Goal: Task Accomplishment & Management: Manage account settings

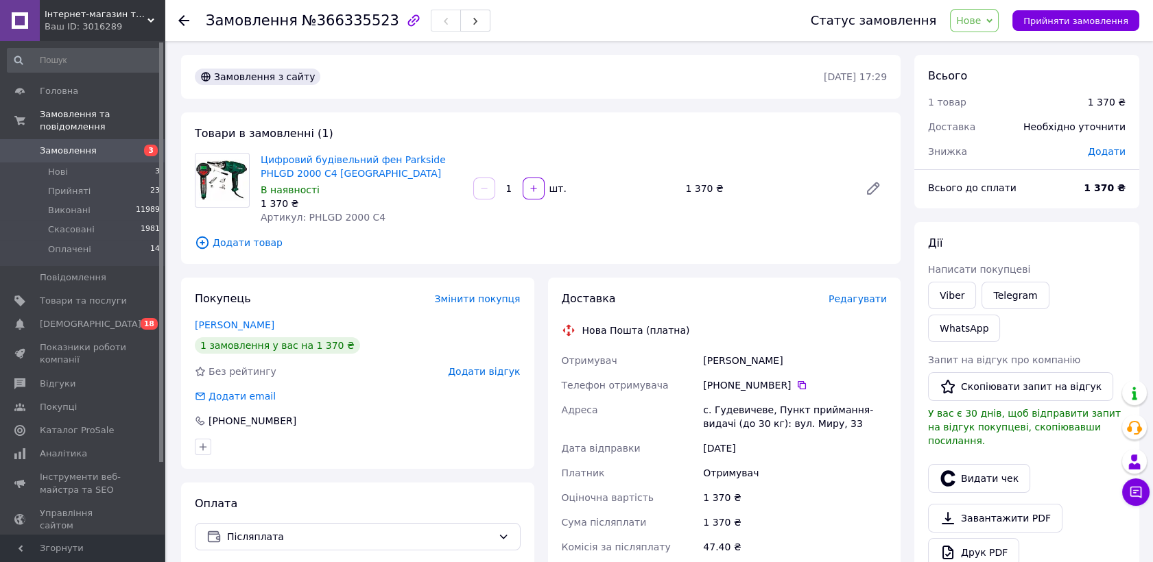
click at [67, 139] on link "Замовлення 3" at bounding box center [84, 150] width 168 height 23
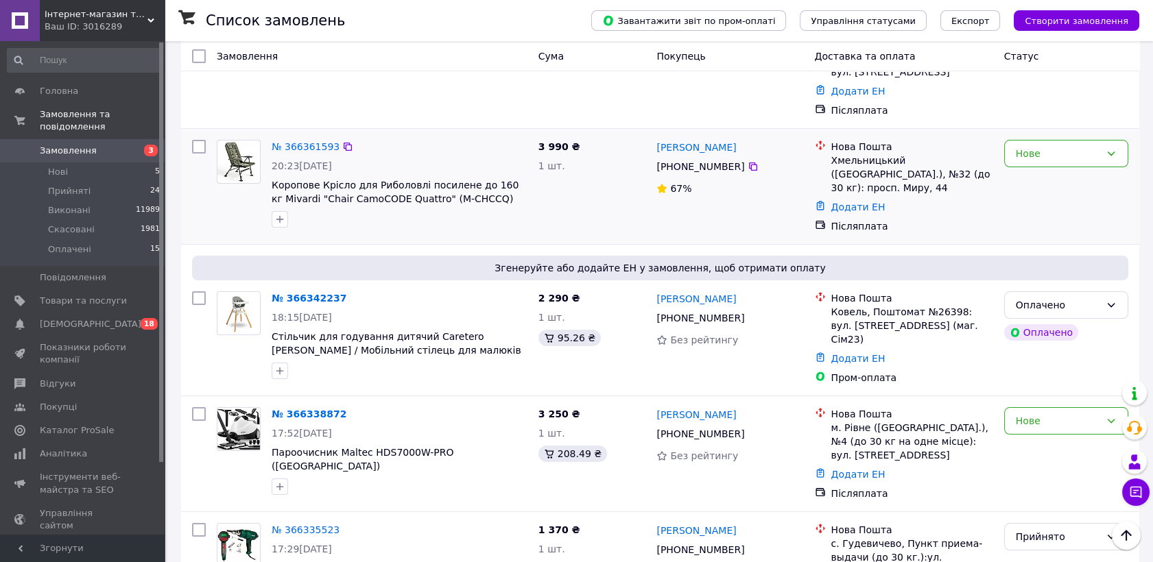
scroll to position [228, 0]
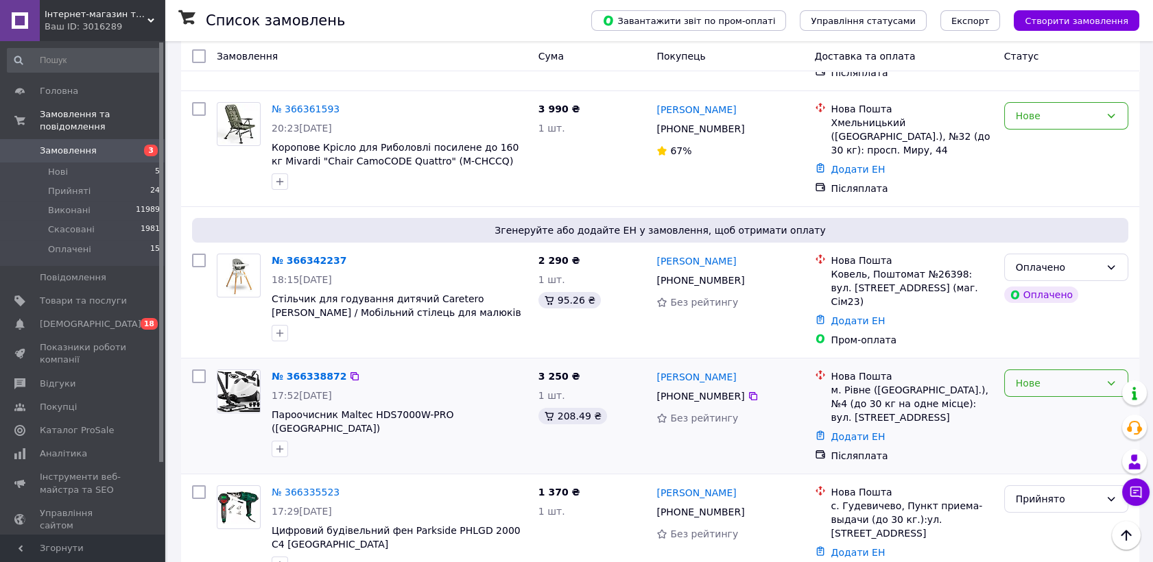
click at [1049, 376] on div "Нове" at bounding box center [1058, 383] width 84 height 15
click at [1049, 367] on li "Прийнято" at bounding box center [1066, 373] width 123 height 25
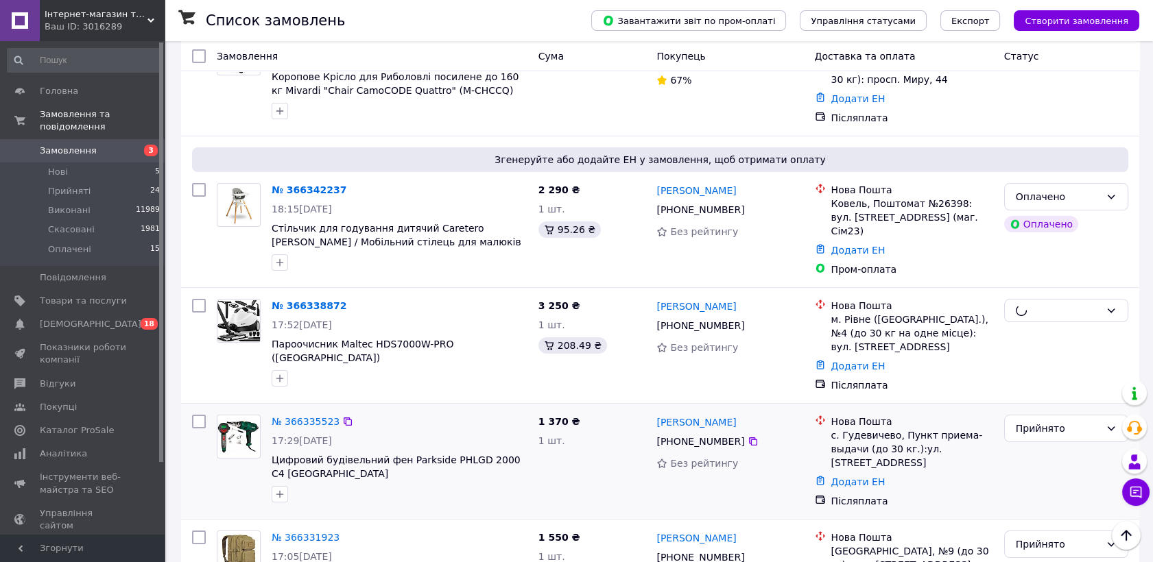
scroll to position [381, 0]
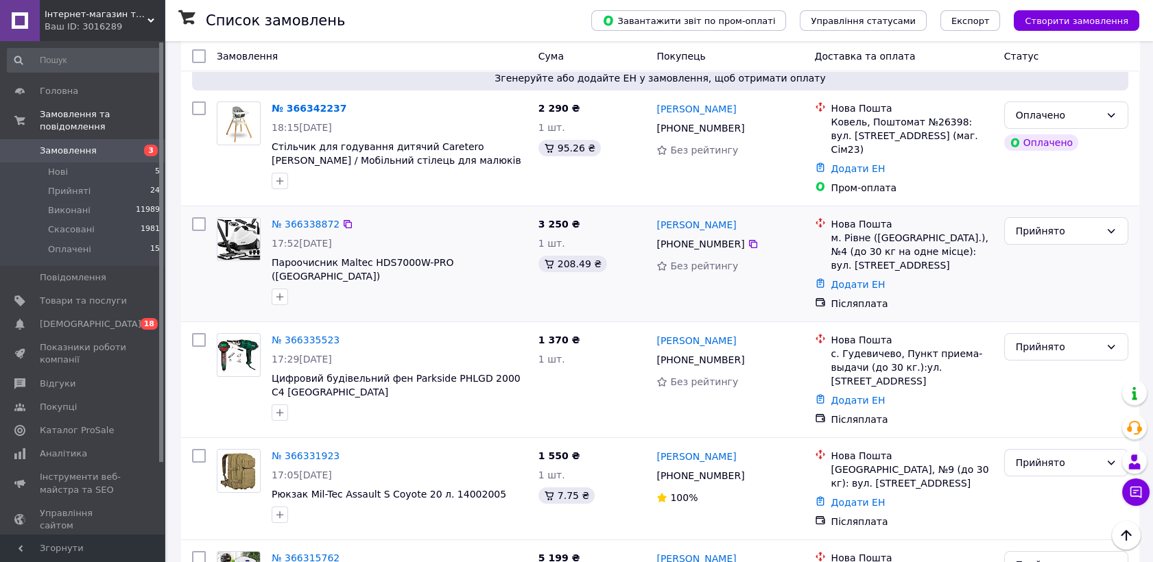
click at [321, 216] on div "№ 366338872" at bounding box center [305, 224] width 71 height 16
click at [319, 219] on link "№ 366338872" at bounding box center [306, 224] width 68 height 11
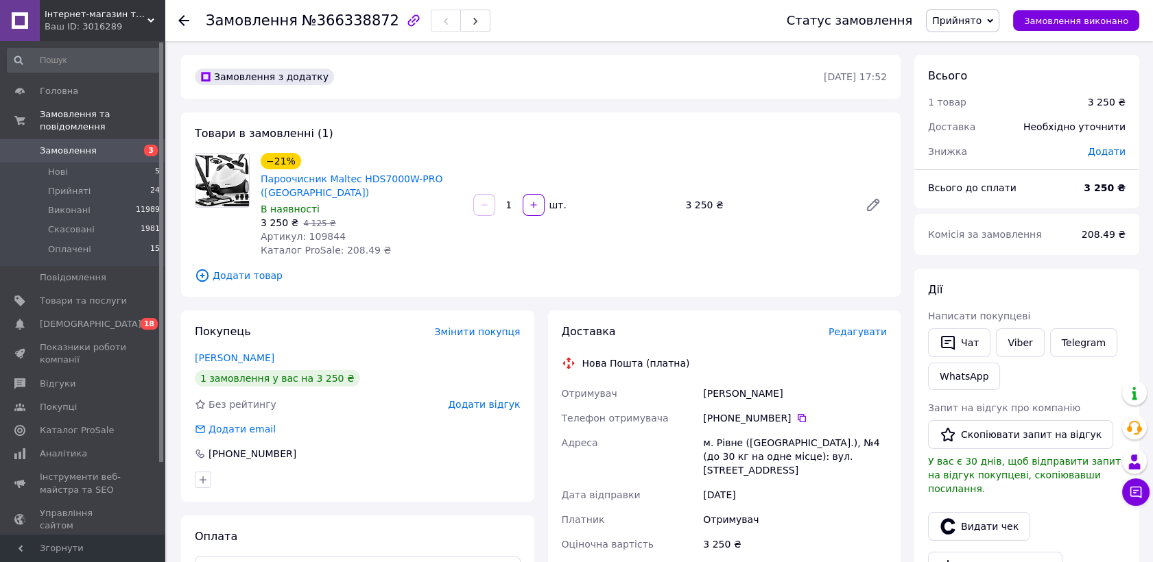
click at [879, 330] on span "Редагувати" at bounding box center [857, 331] width 58 height 11
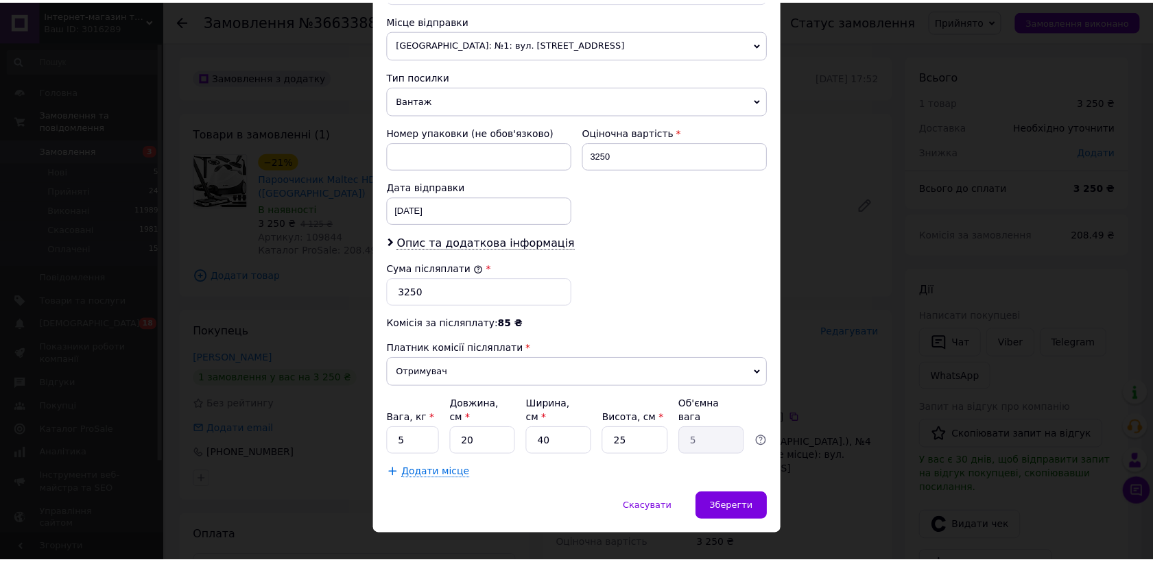
scroll to position [481, 0]
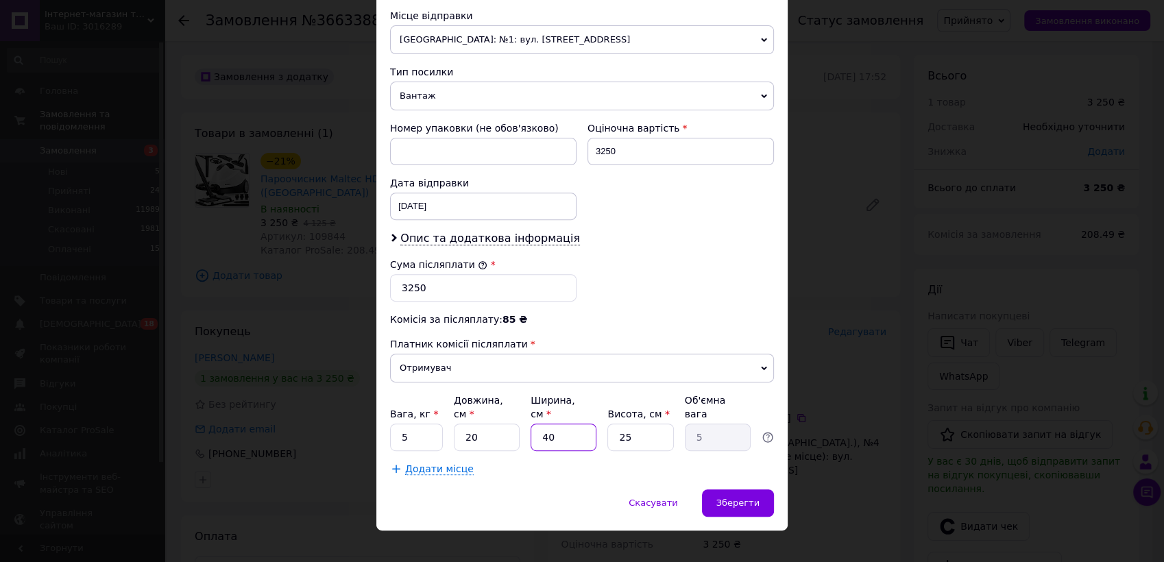
drag, startPoint x: 538, startPoint y: 420, endPoint x: 573, endPoint y: 424, distance: 34.6
click at [573, 425] on input "40" at bounding box center [564, 437] width 66 height 27
type input "5"
type input "0.63"
type input "55"
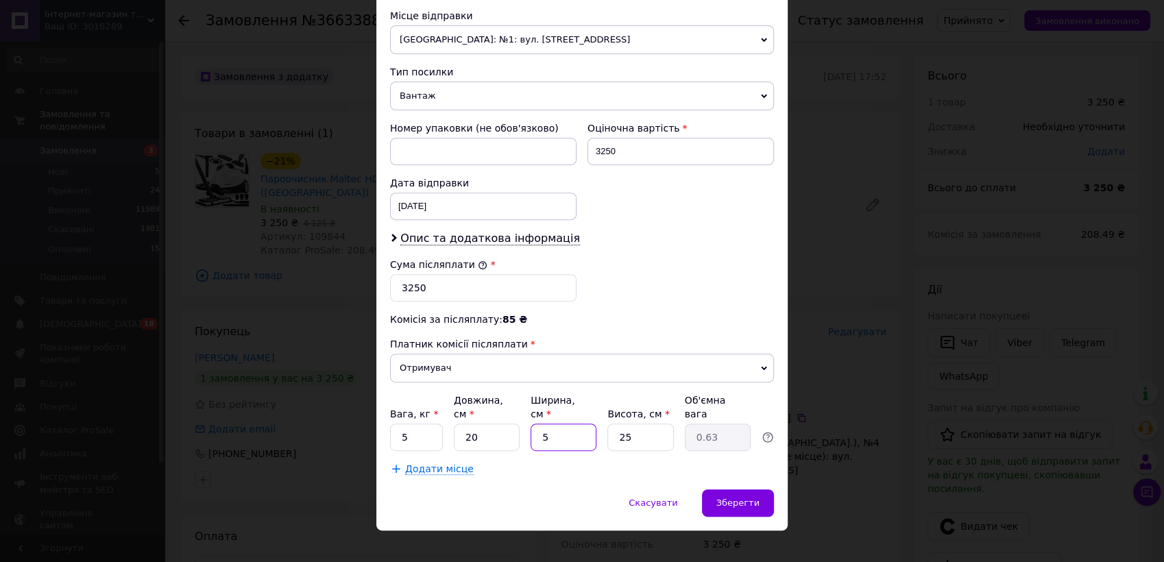
type input "6.88"
type input "55"
click at [621, 427] on input "25" at bounding box center [641, 437] width 66 height 27
type input "35"
type input "9.63"
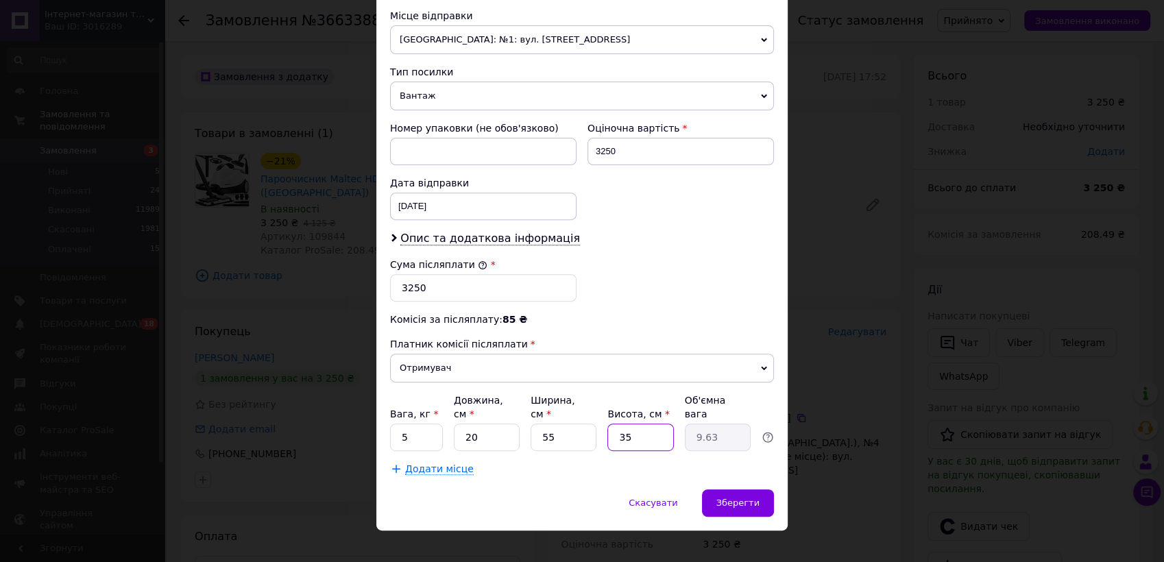
type input "35"
drag, startPoint x: 472, startPoint y: 418, endPoint x: 457, endPoint y: 419, distance: 14.5
click at [458, 424] on input "20" at bounding box center [487, 437] width 66 height 27
type input "2"
type input "0.96"
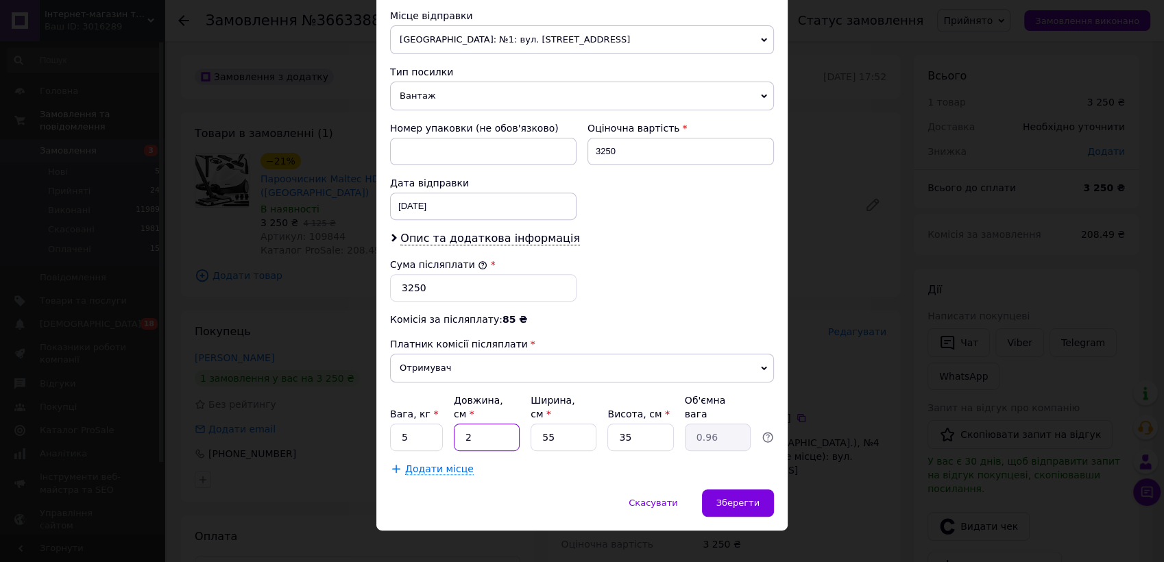
type input "25"
type input "12.03"
type input "25"
click at [727, 498] on span "Зберегти" at bounding box center [738, 503] width 43 height 10
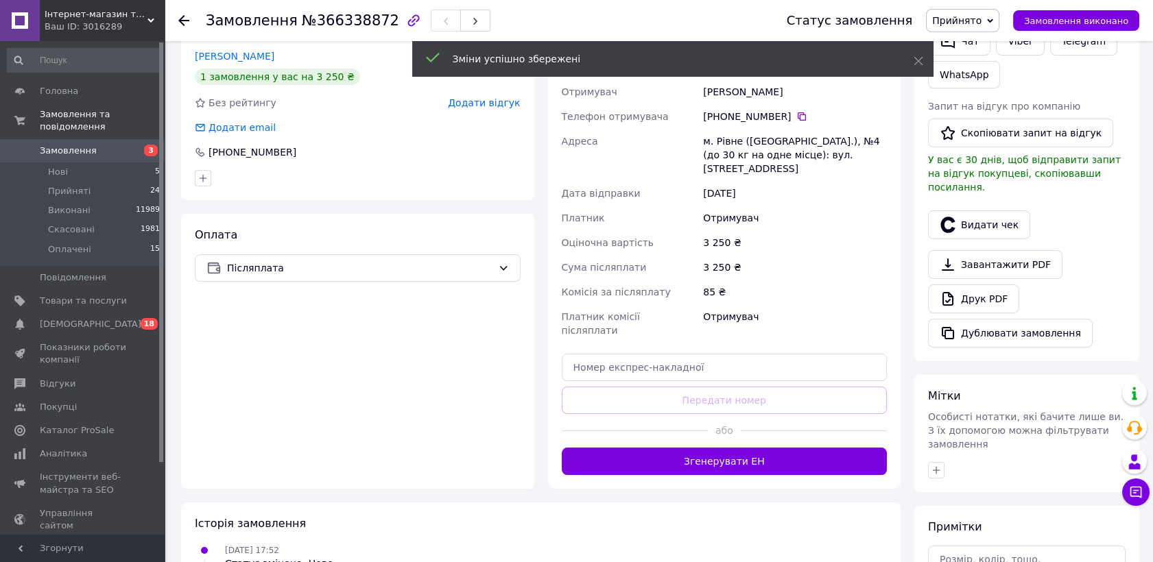
scroll to position [304, 0]
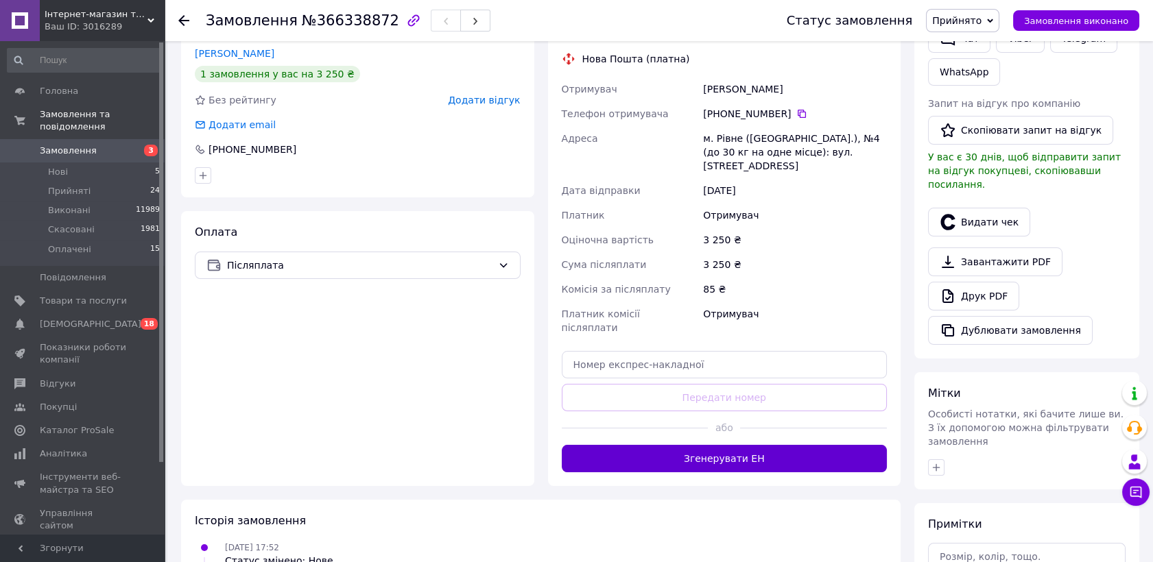
click at [780, 445] on button "Згенерувати ЕН" at bounding box center [725, 458] width 326 height 27
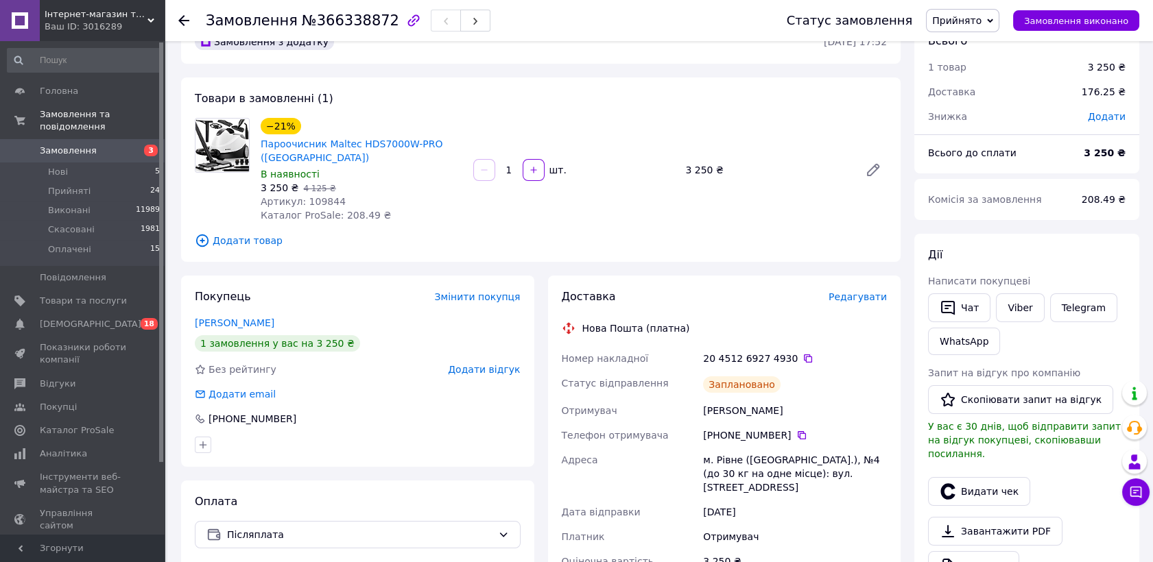
scroll to position [0, 0]
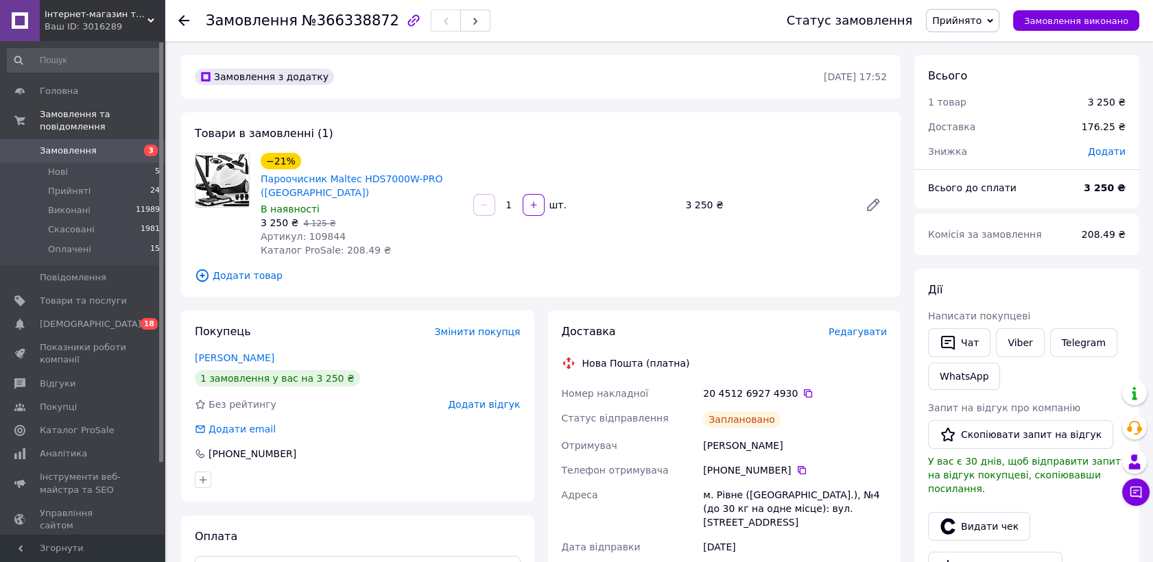
click at [71, 145] on span "Замовлення" at bounding box center [68, 151] width 57 height 12
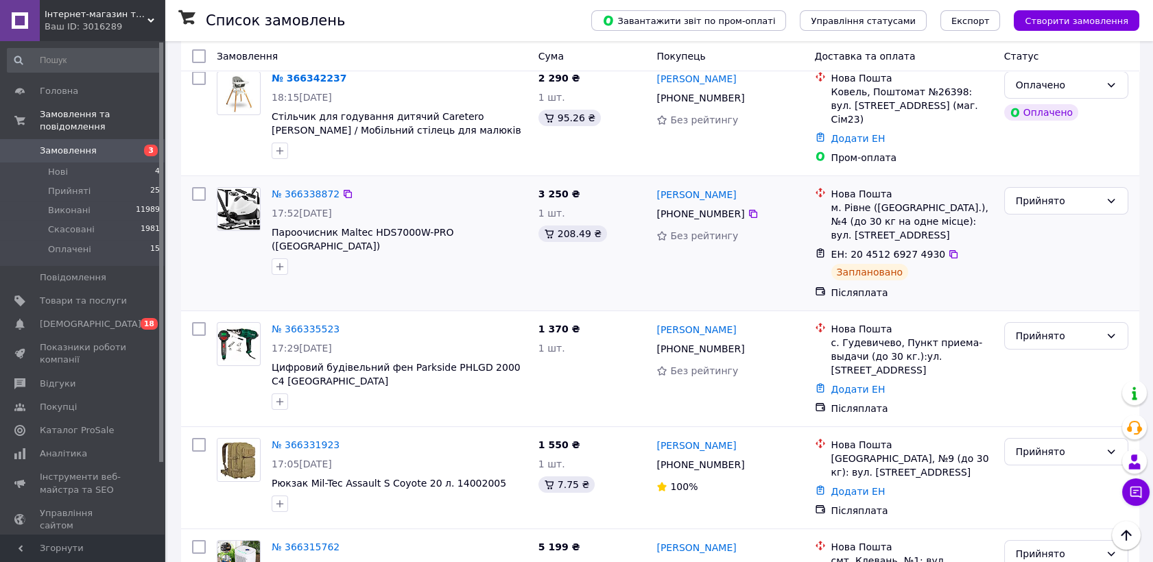
scroll to position [457, 0]
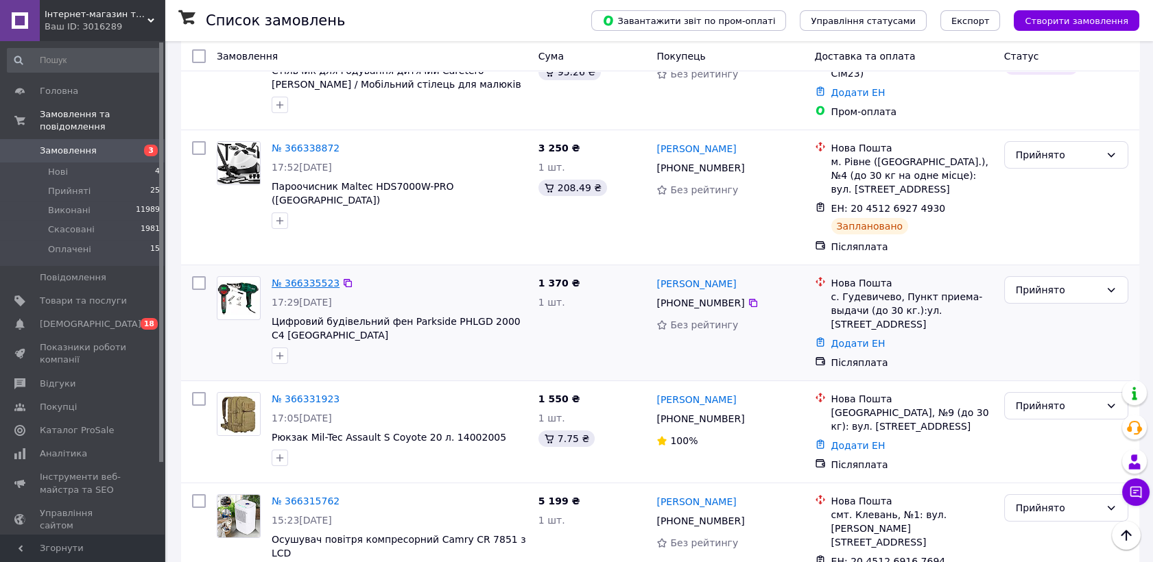
click at [298, 278] on link "№ 366335523" at bounding box center [306, 283] width 68 height 11
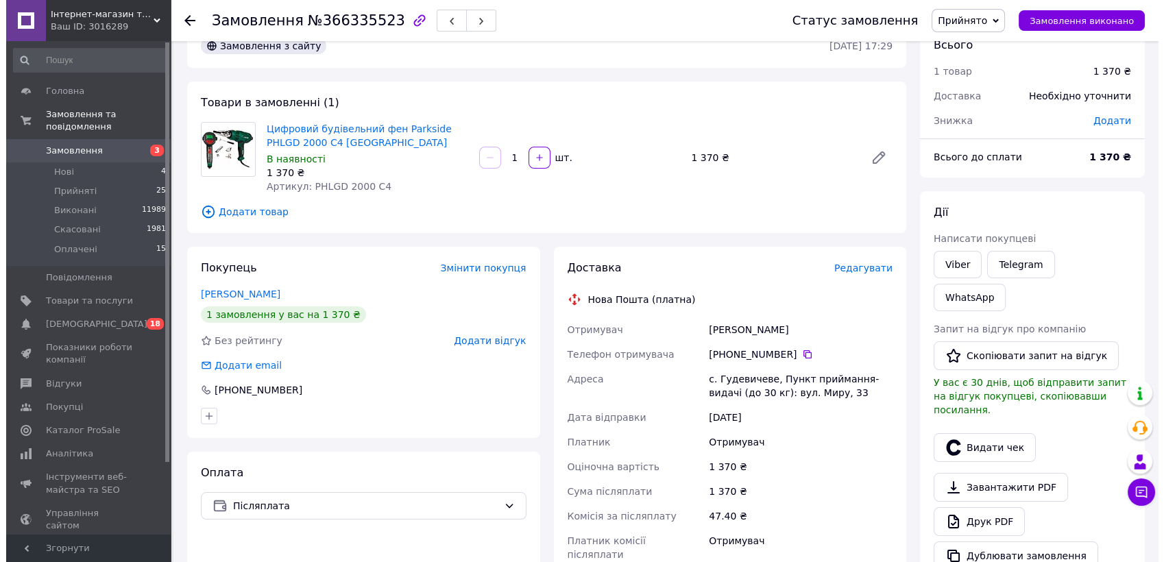
scroll to position [26, 0]
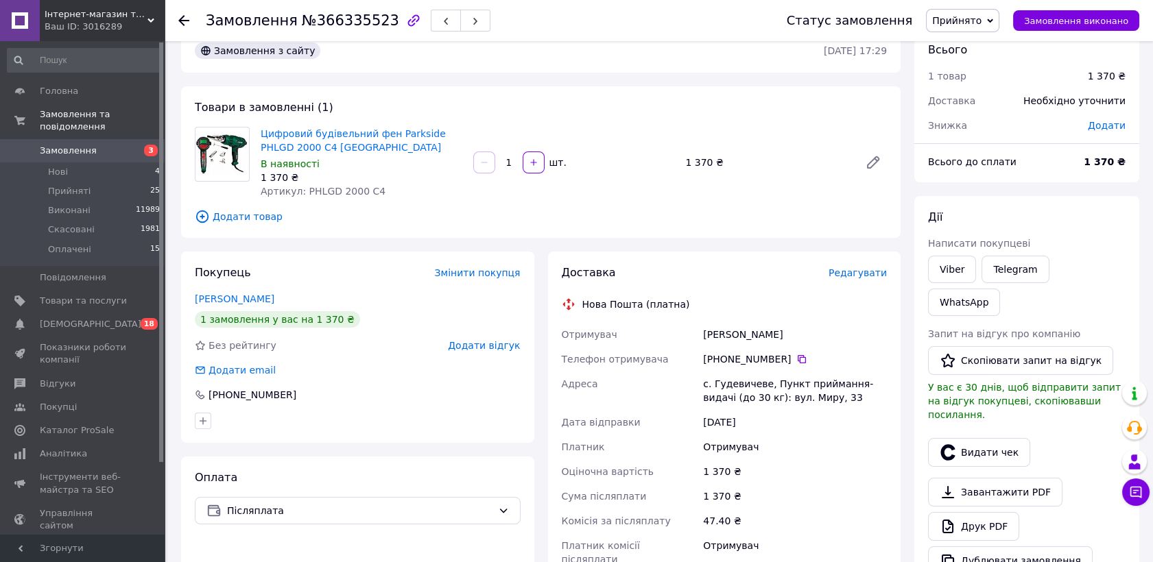
click at [861, 274] on span "Редагувати" at bounding box center [857, 272] width 58 height 11
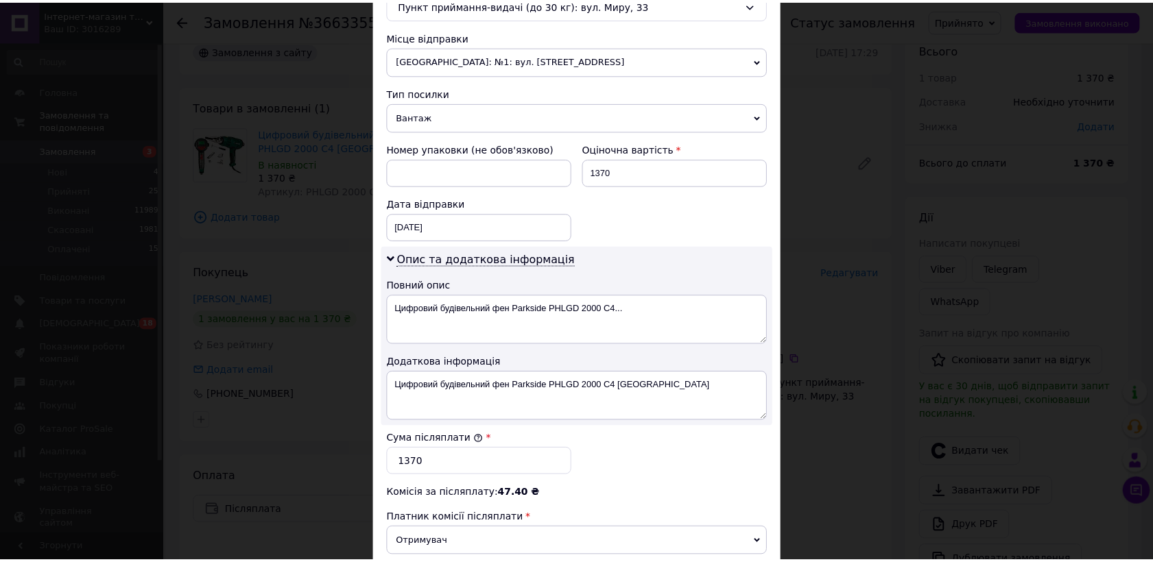
scroll to position [634, 0]
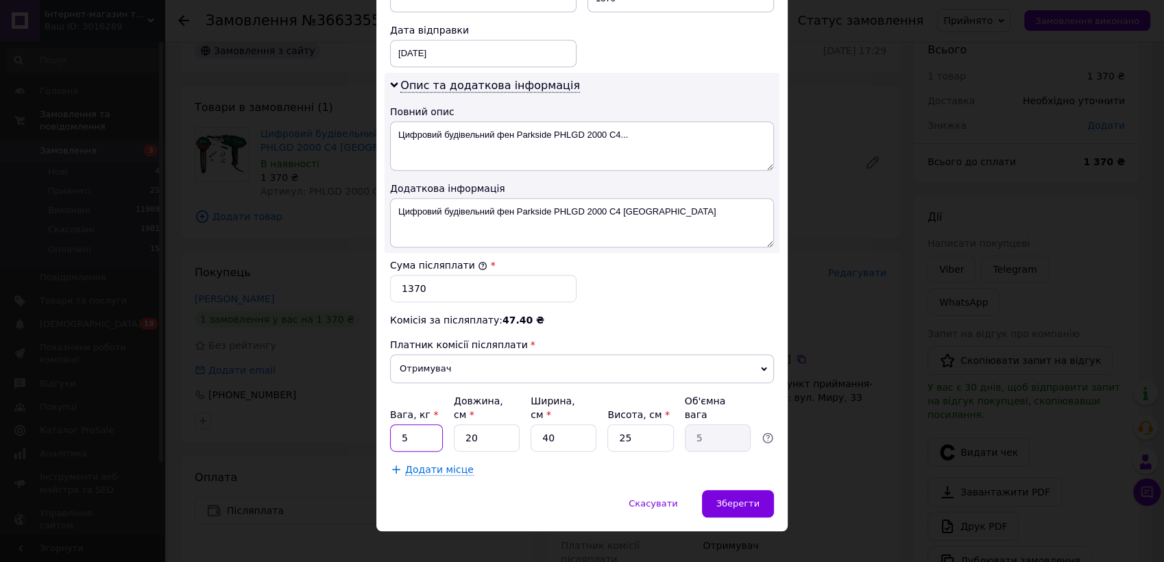
drag, startPoint x: 405, startPoint y: 422, endPoint x: 398, endPoint y: 431, distance: 11.7
click at [398, 431] on input "5" at bounding box center [416, 437] width 53 height 27
type input "1"
drag, startPoint x: 459, startPoint y: 423, endPoint x: 481, endPoint y: 427, distance: 21.7
click at [477, 429] on input "20" at bounding box center [487, 437] width 66 height 27
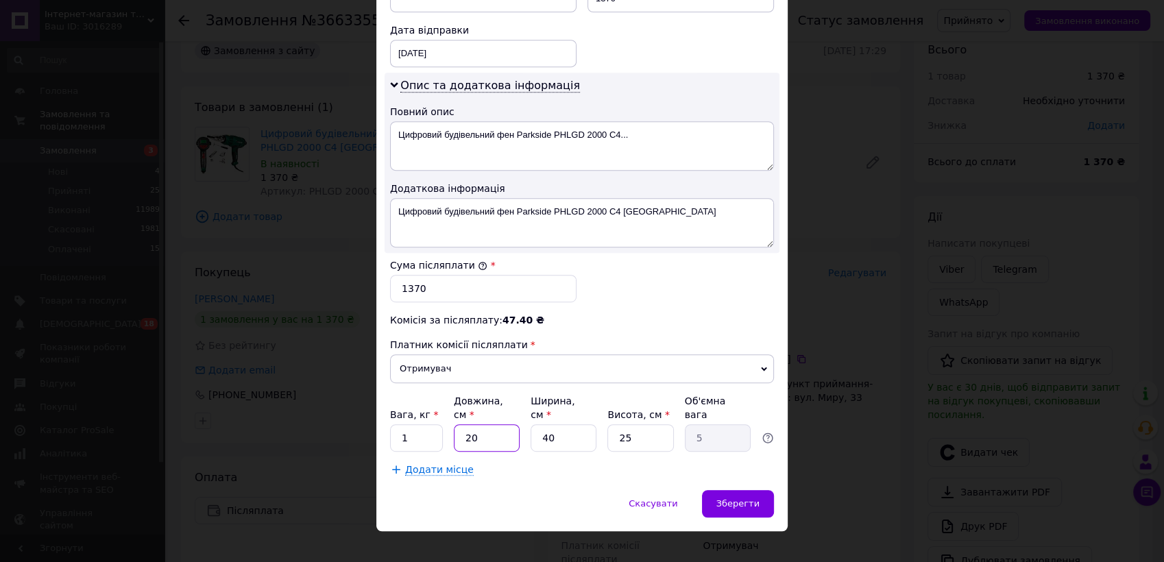
type input "1"
type input "0.25"
type input "11"
type input "2.75"
type input "11"
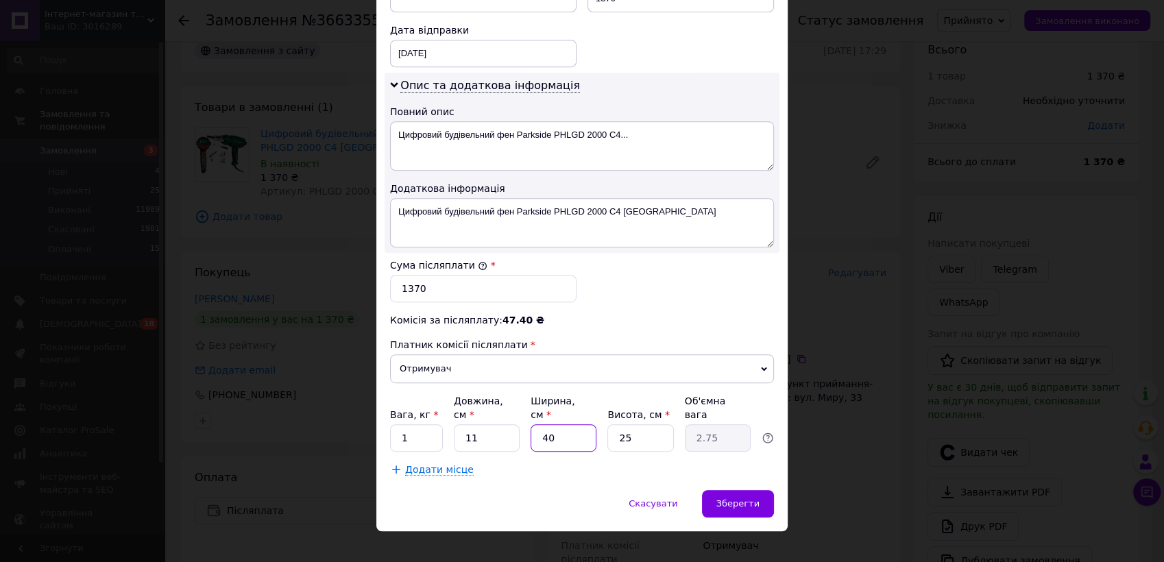
drag, startPoint x: 540, startPoint y: 422, endPoint x: 574, endPoint y: 423, distance: 34.3
click at [576, 424] on input "40" at bounding box center [564, 437] width 66 height 27
type input "3"
type input "0.21"
type input "30"
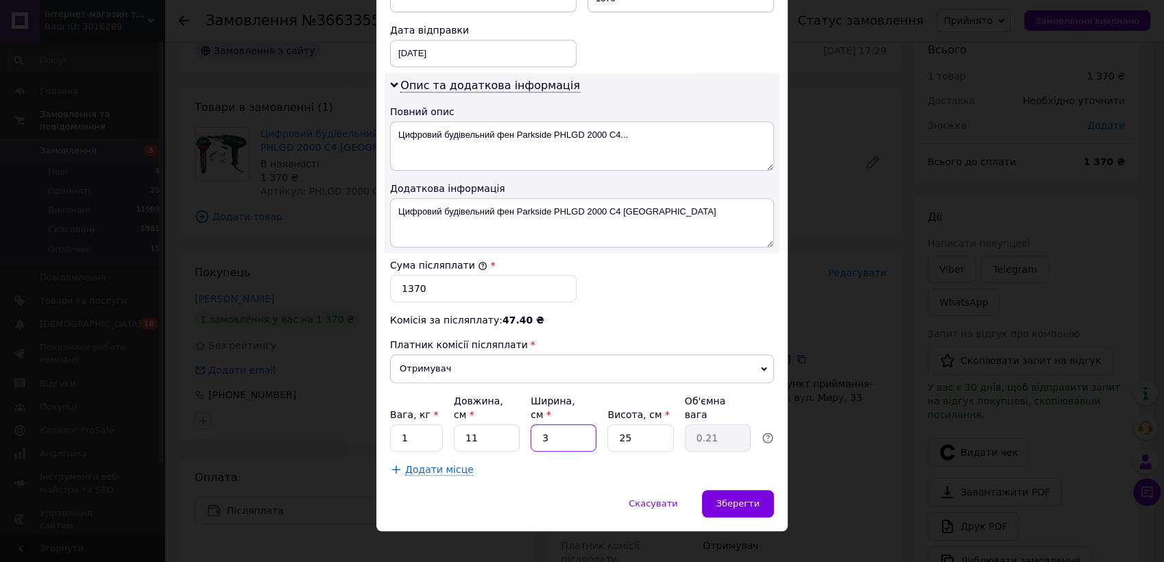
type input "2.06"
type input "30"
click at [636, 430] on input "25" at bounding box center [641, 437] width 66 height 27
drag, startPoint x: 620, startPoint y: 423, endPoint x: 631, endPoint y: 426, distance: 11.3
click at [631, 426] on input "25" at bounding box center [641, 437] width 66 height 27
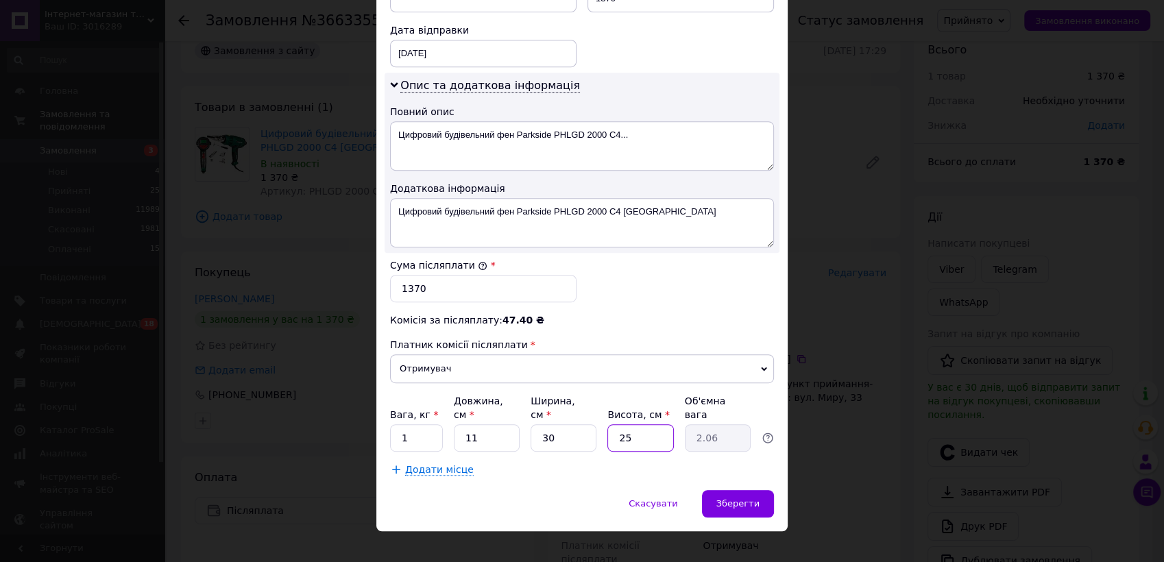
type input "20"
type input "1.65"
type input "20"
click at [751, 499] on span "Зберегти" at bounding box center [738, 504] width 43 height 10
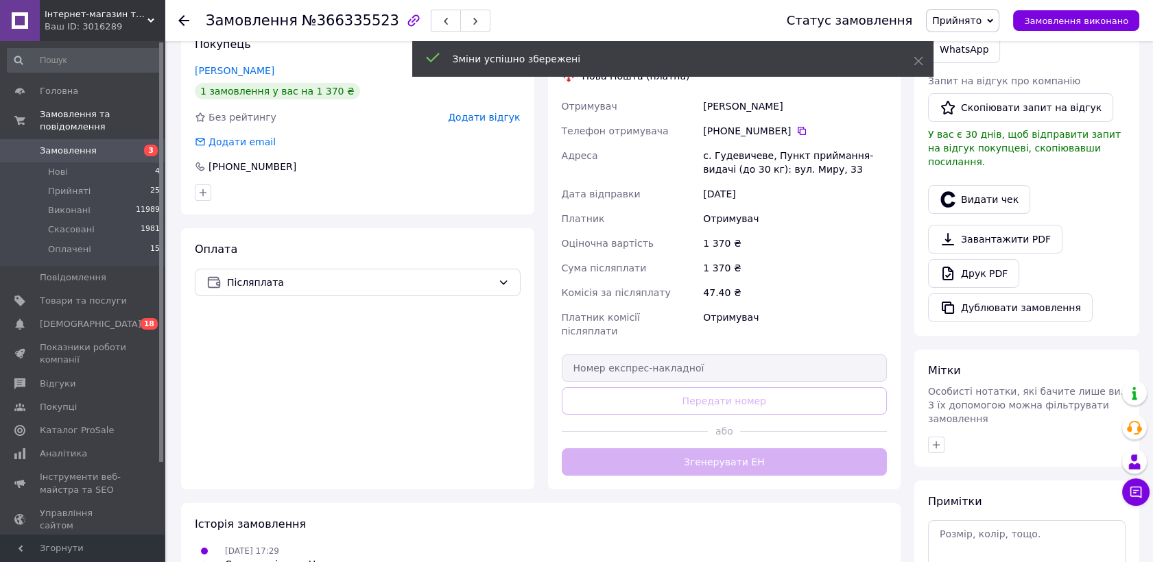
scroll to position [407, 0]
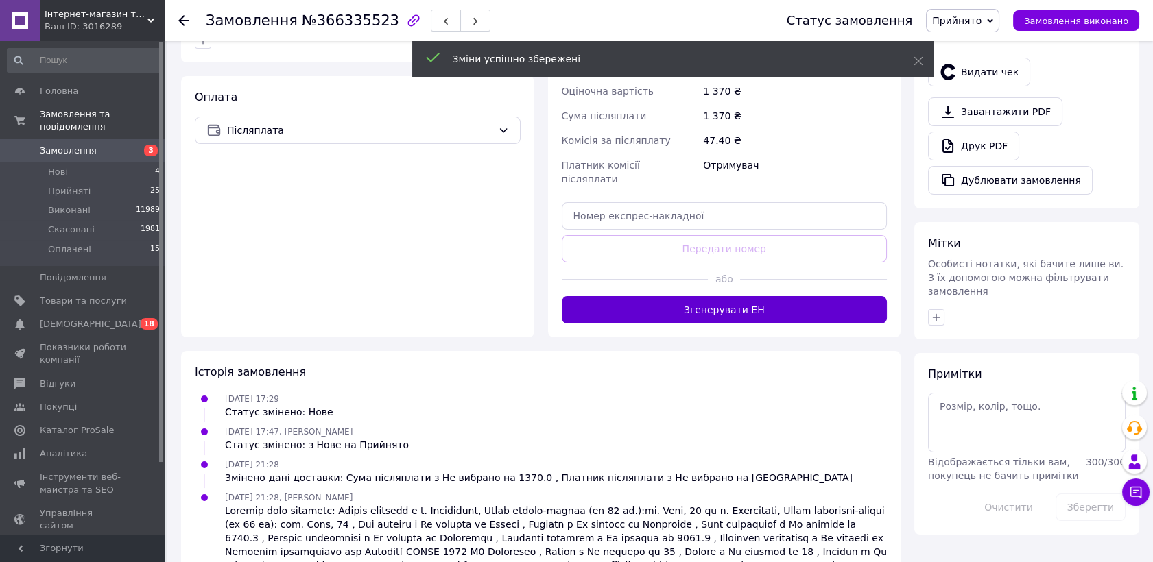
click at [682, 296] on button "Згенерувати ЕН" at bounding box center [725, 309] width 326 height 27
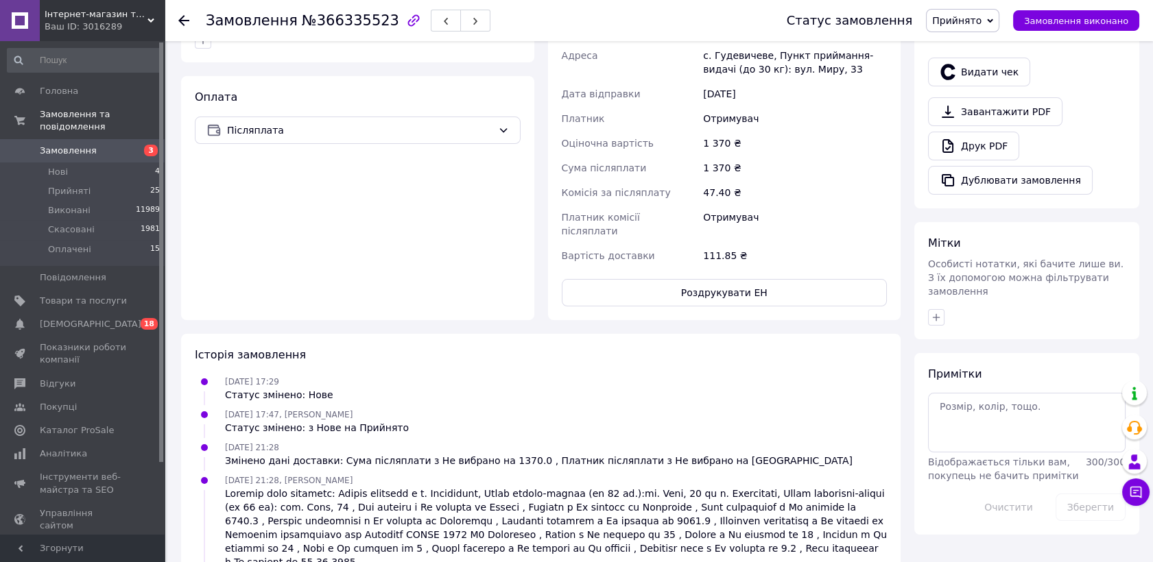
click at [73, 145] on span "Замовлення" at bounding box center [68, 151] width 57 height 12
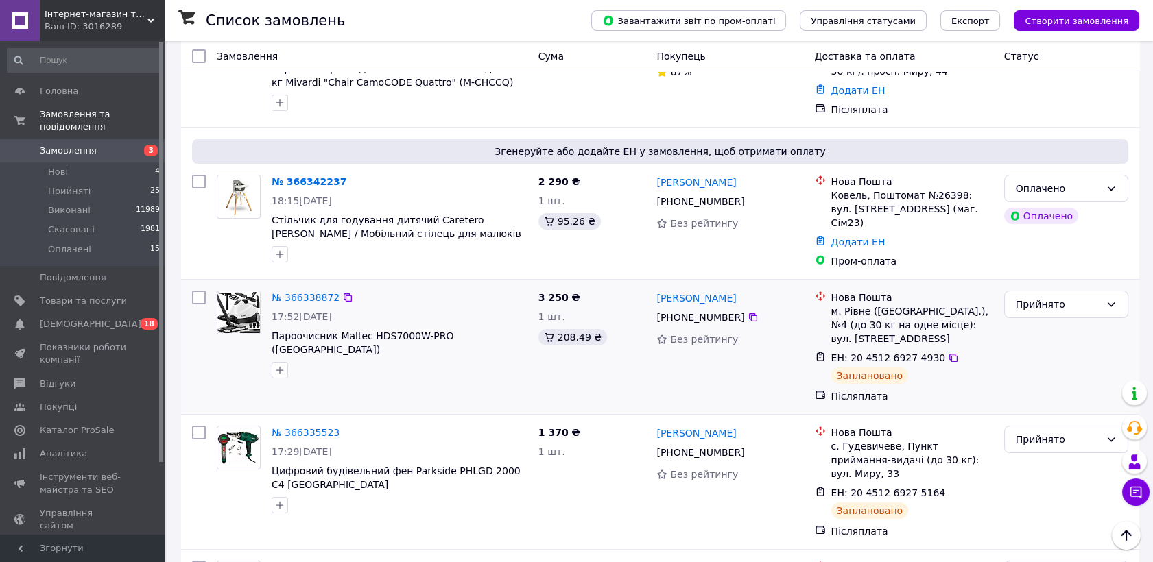
scroll to position [533, 0]
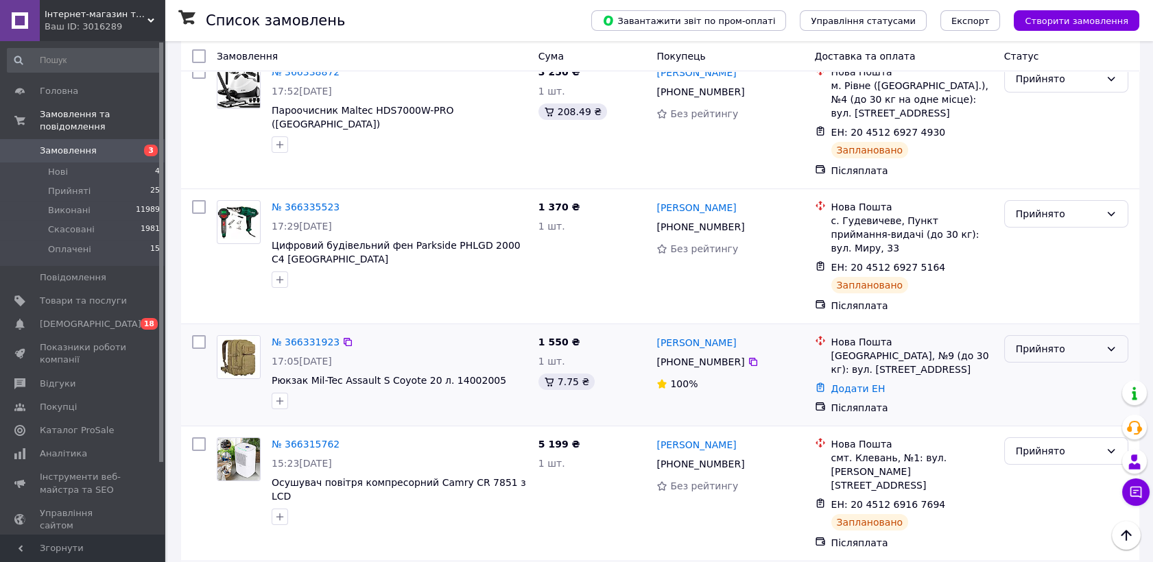
click at [1036, 335] on div "Прийнято" at bounding box center [1066, 348] width 124 height 27
click at [1051, 322] on li "Виконано" at bounding box center [1066, 325] width 123 height 25
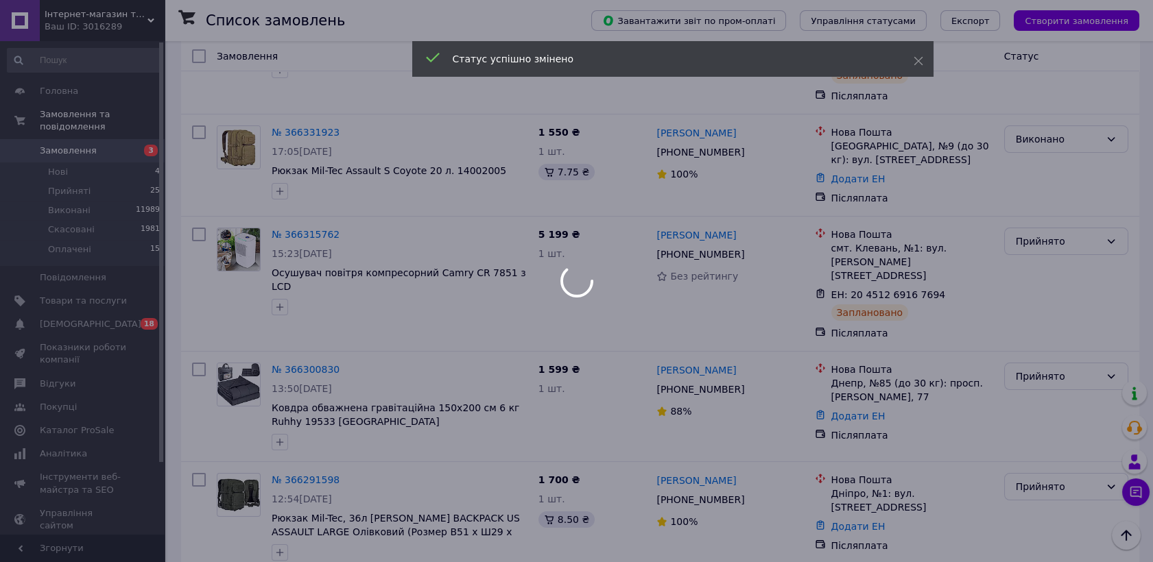
scroll to position [762, 0]
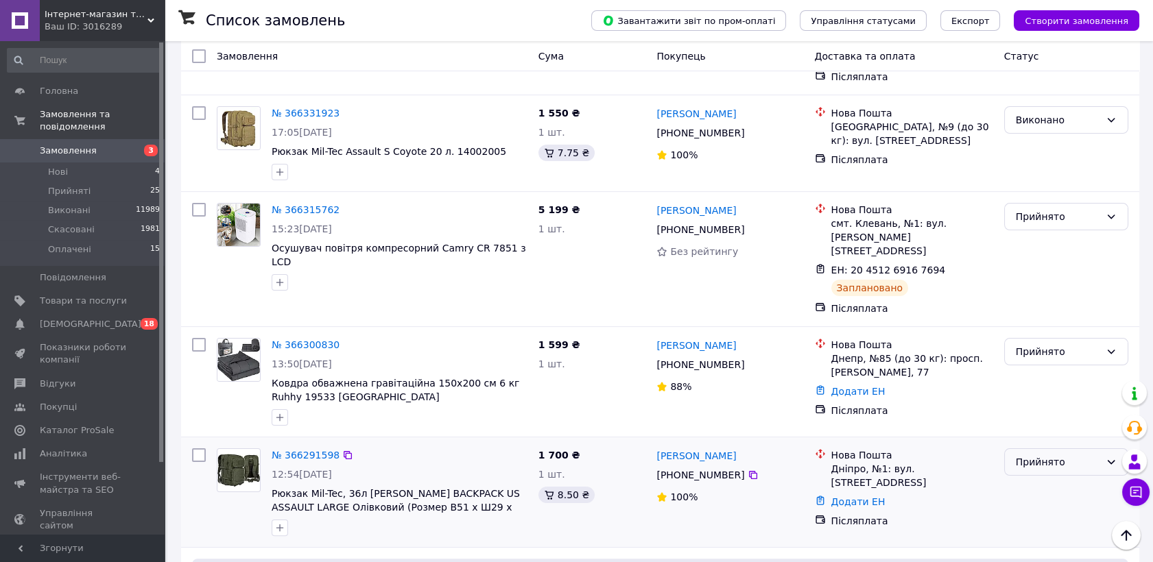
click at [1053, 455] on div "Прийнято" at bounding box center [1058, 462] width 84 height 15
click at [1053, 422] on li "Виконано" at bounding box center [1066, 425] width 123 height 25
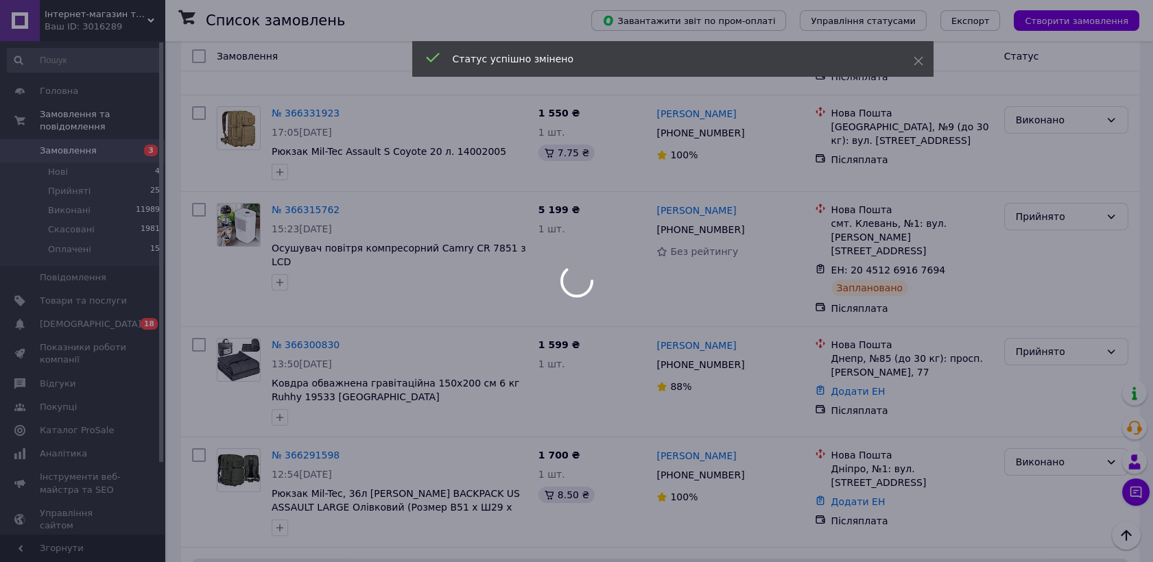
click at [296, 276] on div at bounding box center [576, 281] width 1153 height 562
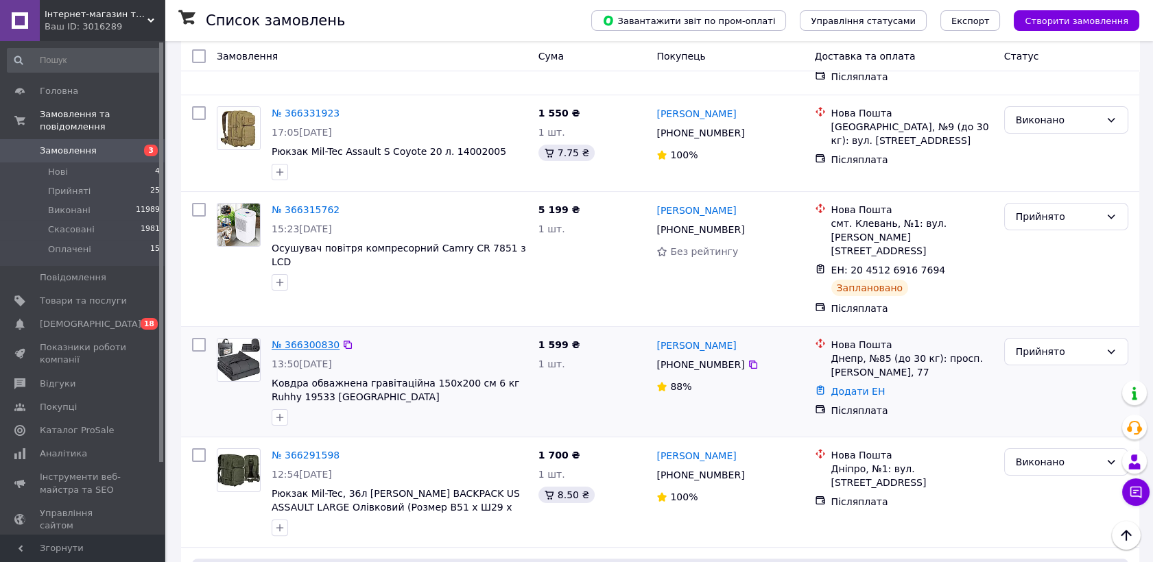
click at [308, 339] on link "№ 366300830" at bounding box center [306, 344] width 68 height 11
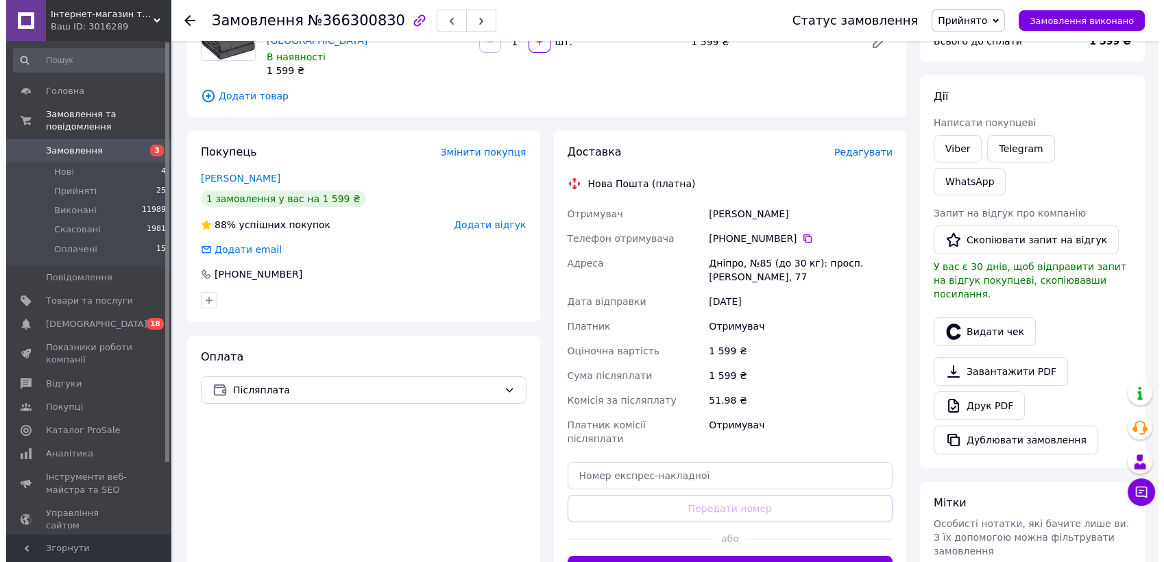
scroll to position [26, 0]
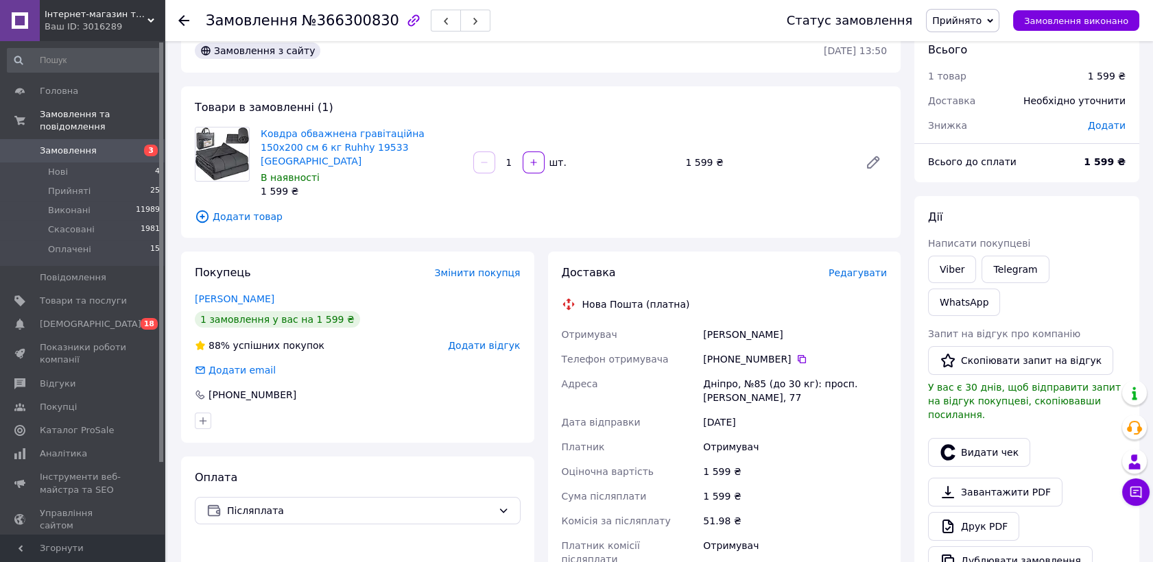
click at [852, 267] on span "Редагувати" at bounding box center [857, 272] width 58 height 11
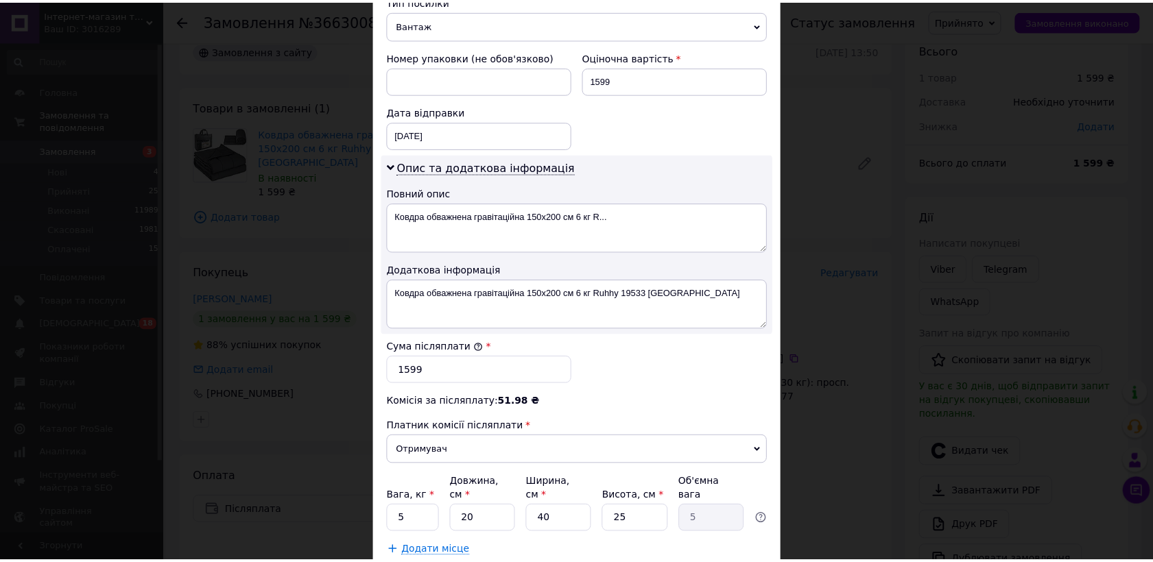
scroll to position [634, 0]
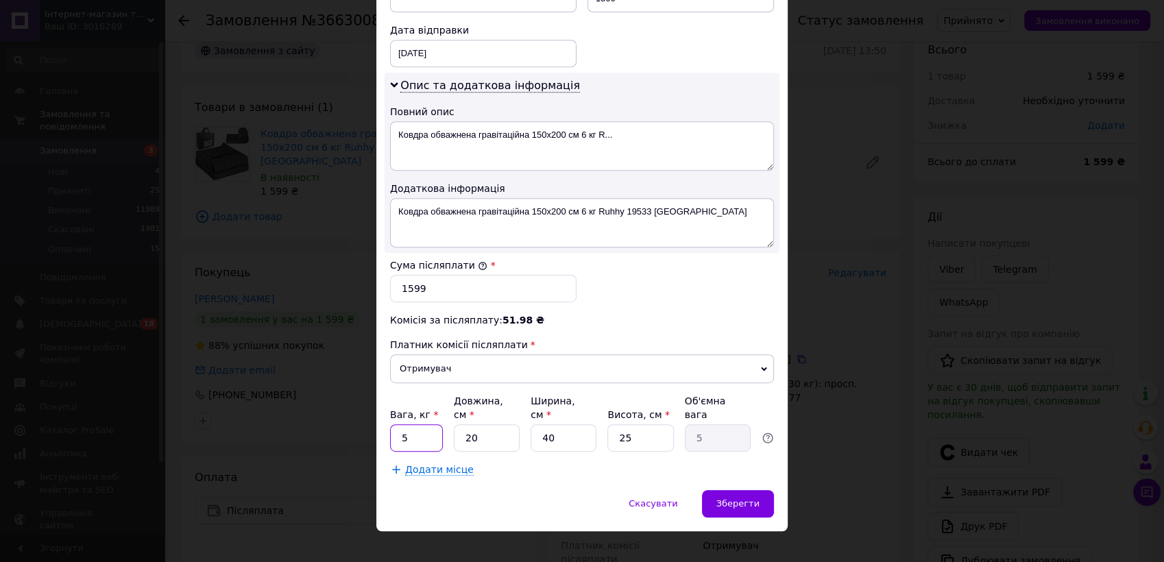
click at [407, 427] on input "5" at bounding box center [416, 437] width 53 height 27
type input "6"
click at [728, 490] on div "Зберегти" at bounding box center [738, 503] width 72 height 27
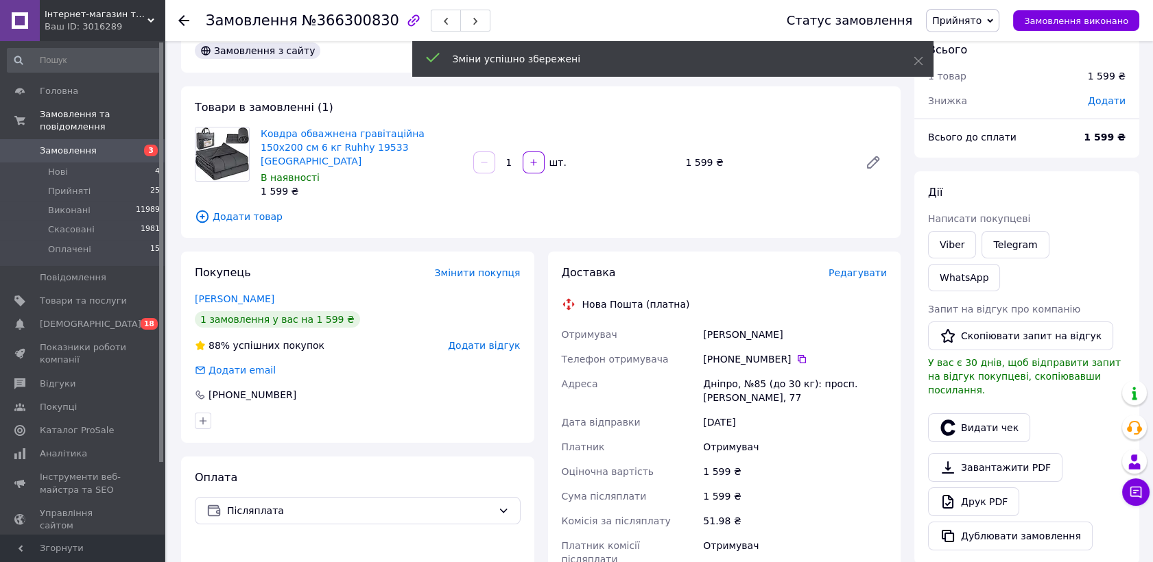
scroll to position [331, 0]
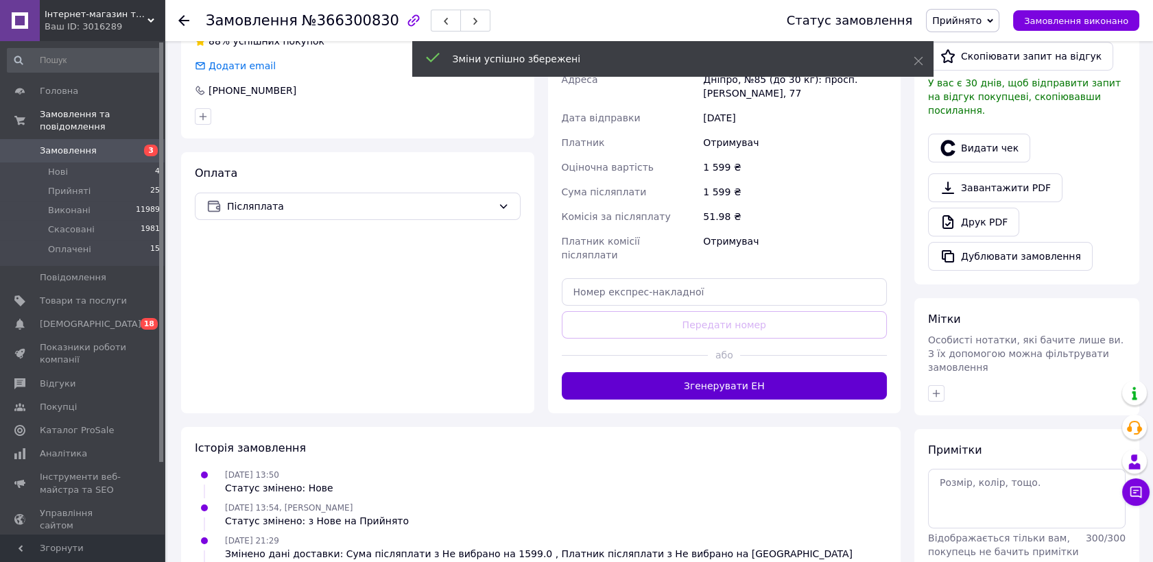
click at [756, 372] on button "Згенерувати ЕН" at bounding box center [725, 385] width 326 height 27
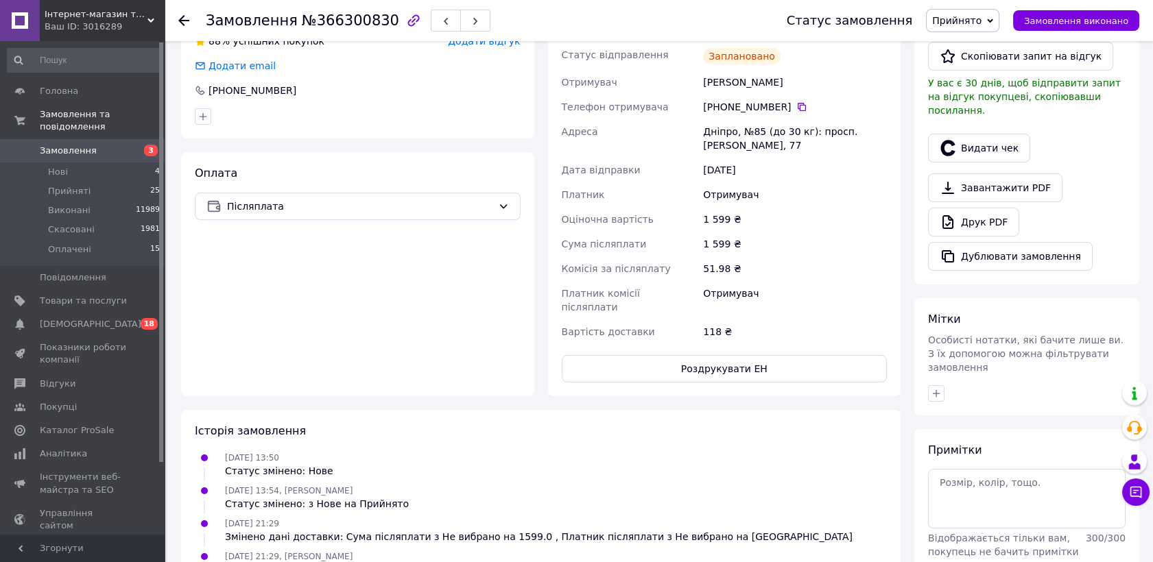
click at [107, 145] on span "Замовлення" at bounding box center [83, 151] width 87 height 12
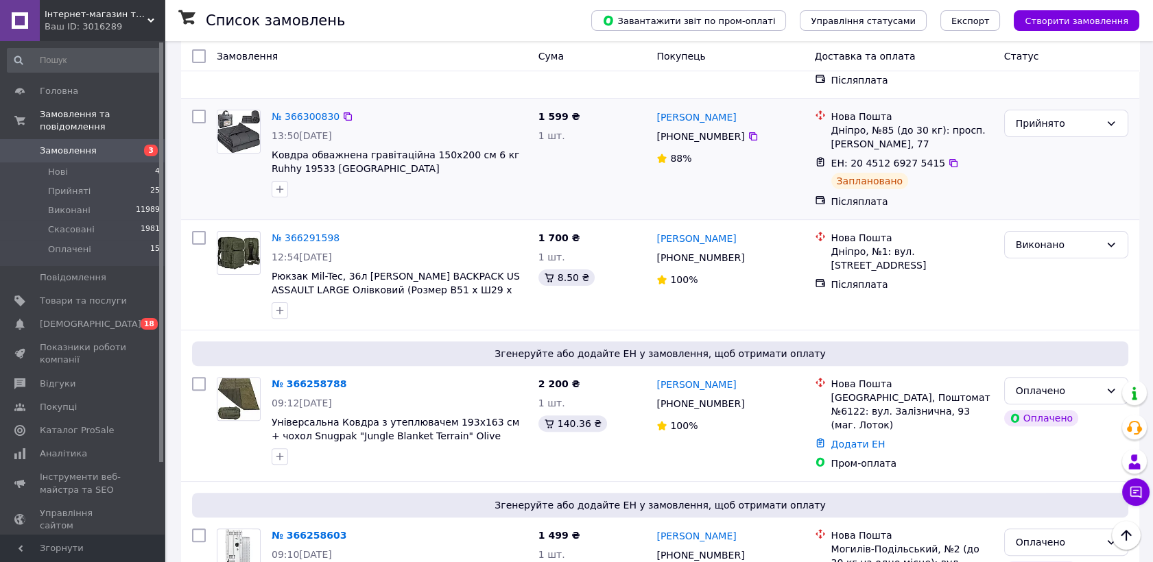
scroll to position [1066, 0]
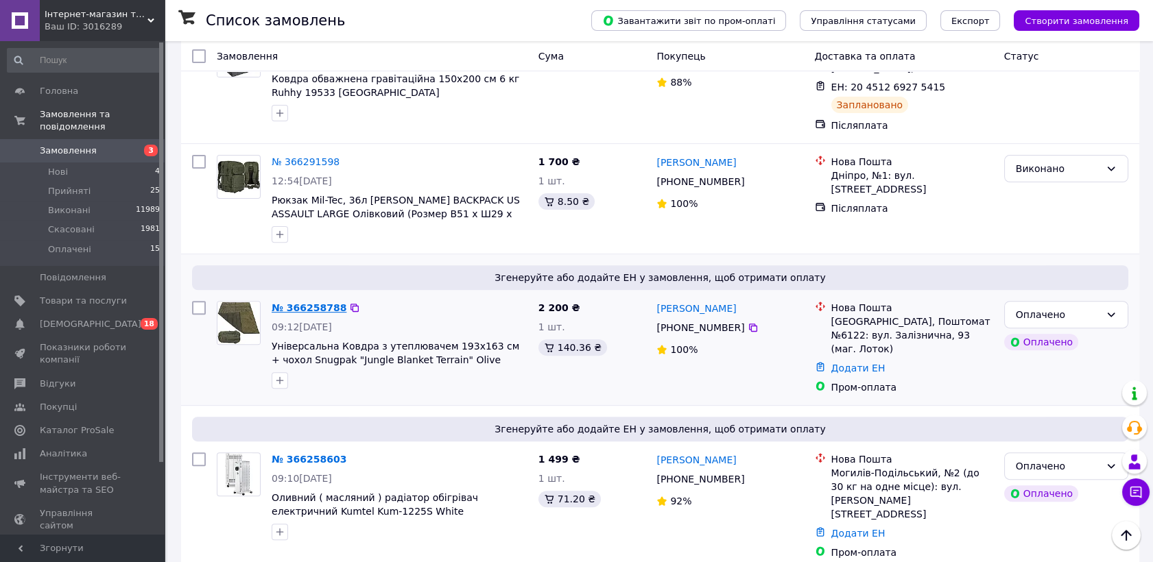
click at [318, 302] on link "№ 366258788" at bounding box center [309, 307] width 75 height 11
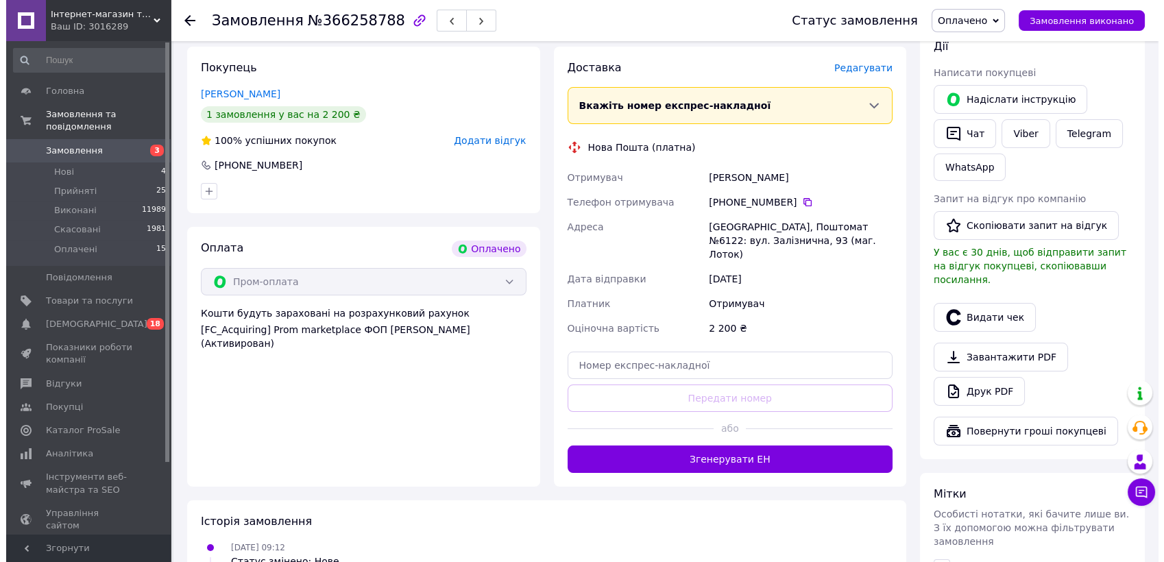
scroll to position [86, 0]
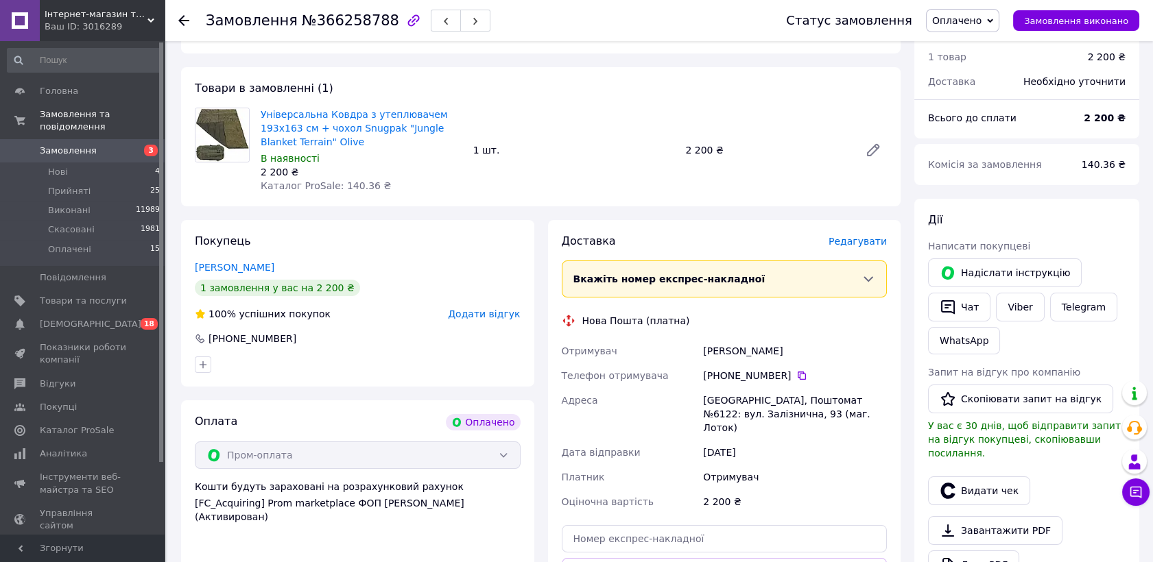
click at [859, 236] on span "Редагувати" at bounding box center [857, 241] width 58 height 11
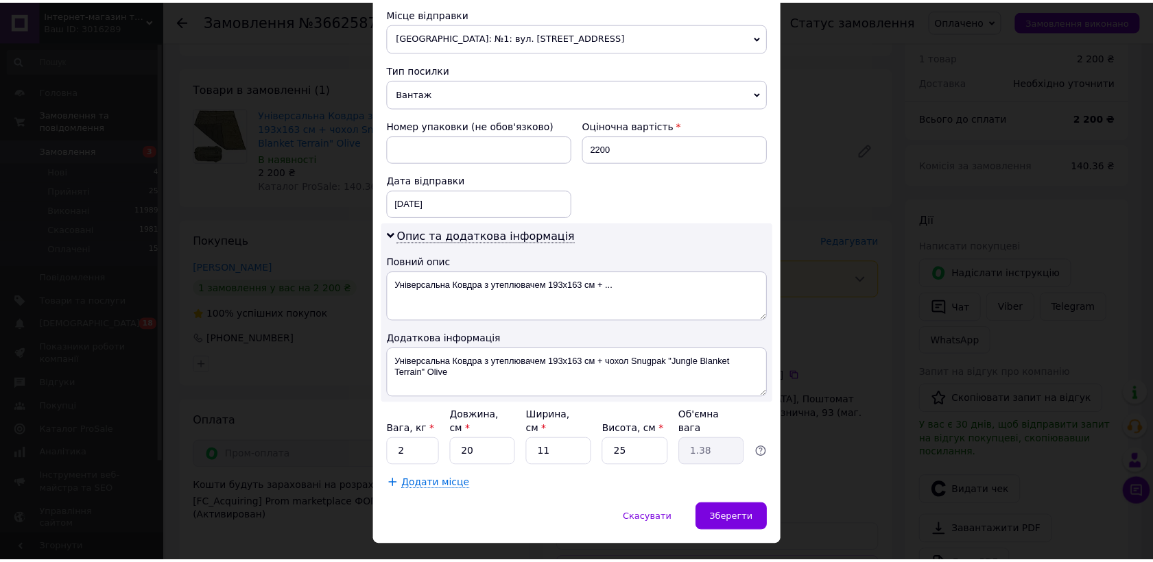
scroll to position [499, 0]
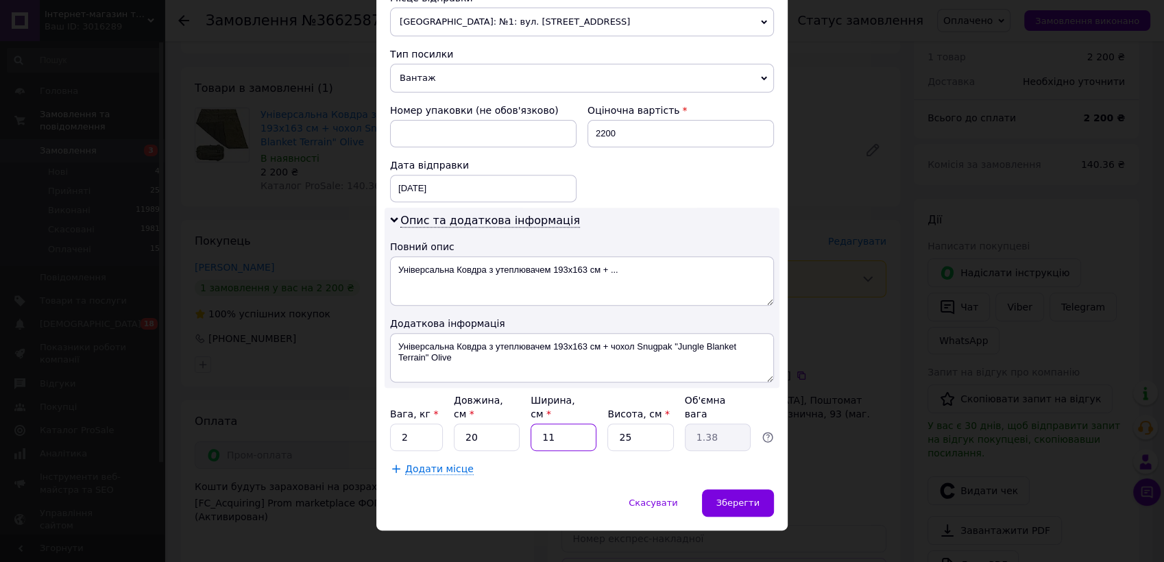
drag, startPoint x: 534, startPoint y: 423, endPoint x: 560, endPoint y: 433, distance: 27.8
click at [560, 433] on input "11" at bounding box center [564, 437] width 66 height 27
type input "2"
type input "0.25"
type input "22"
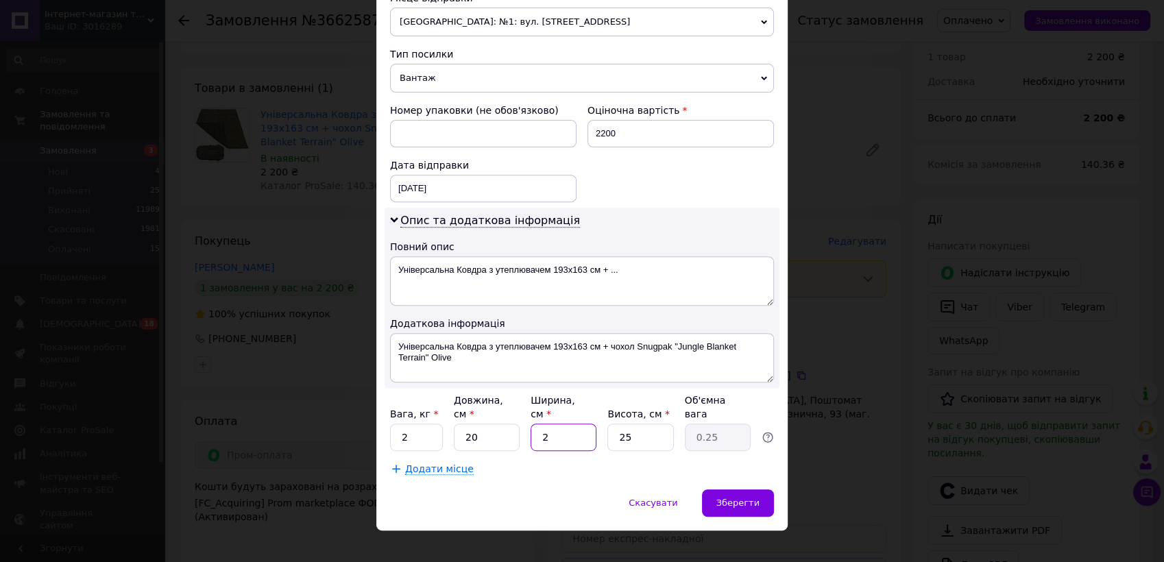
type input "2.75"
type input "22"
click at [735, 490] on div "Зберегти" at bounding box center [738, 503] width 72 height 27
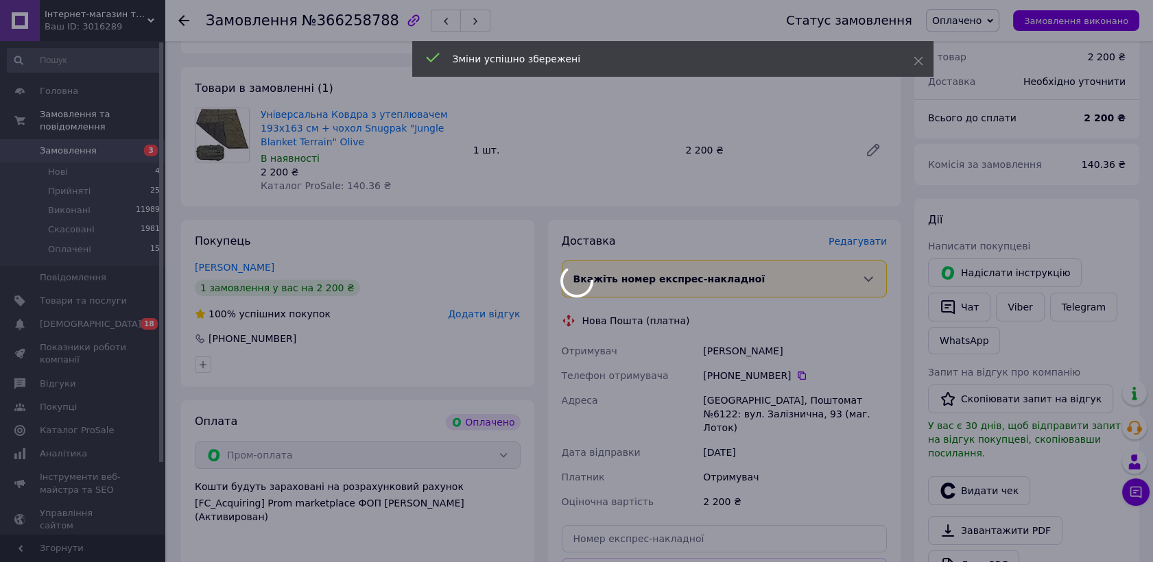
scroll to position [390, 0]
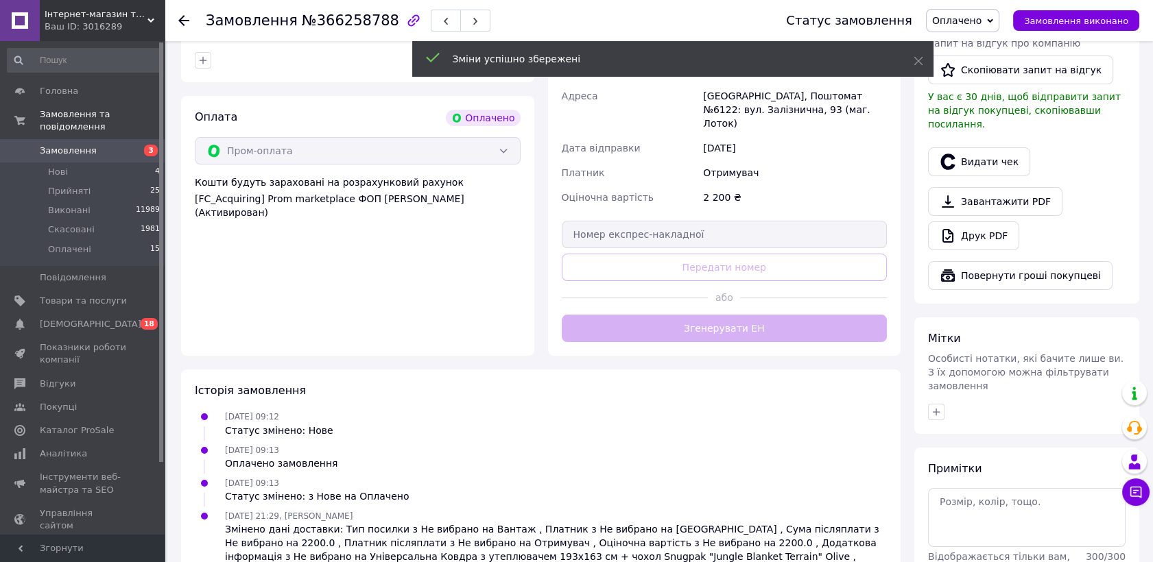
click at [763, 315] on button "Згенерувати ЕН" at bounding box center [725, 328] width 326 height 27
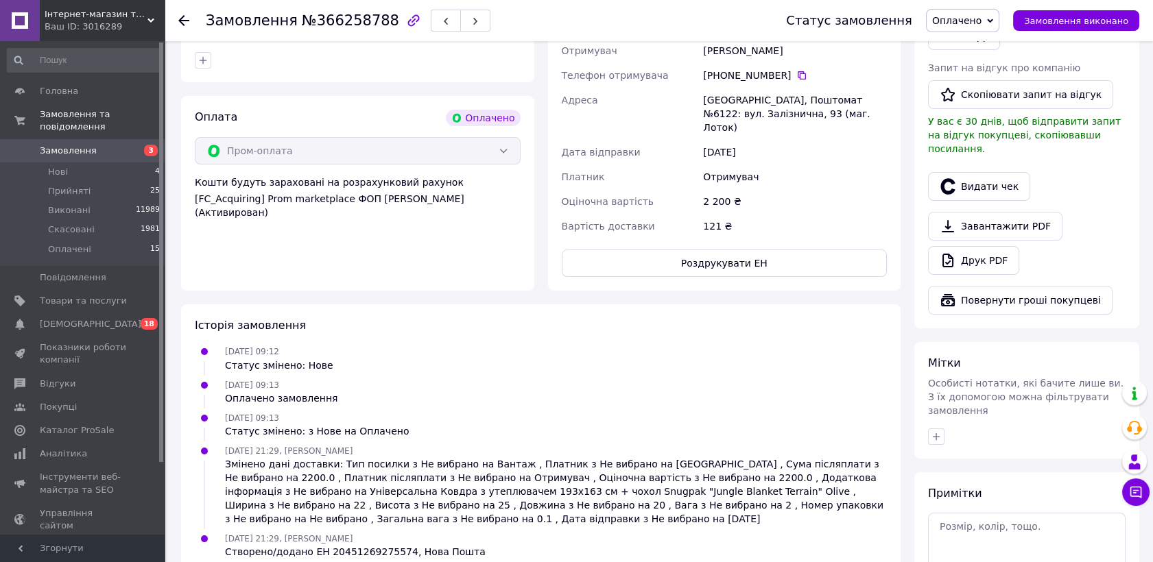
click at [98, 145] on span "Замовлення" at bounding box center [83, 151] width 87 height 12
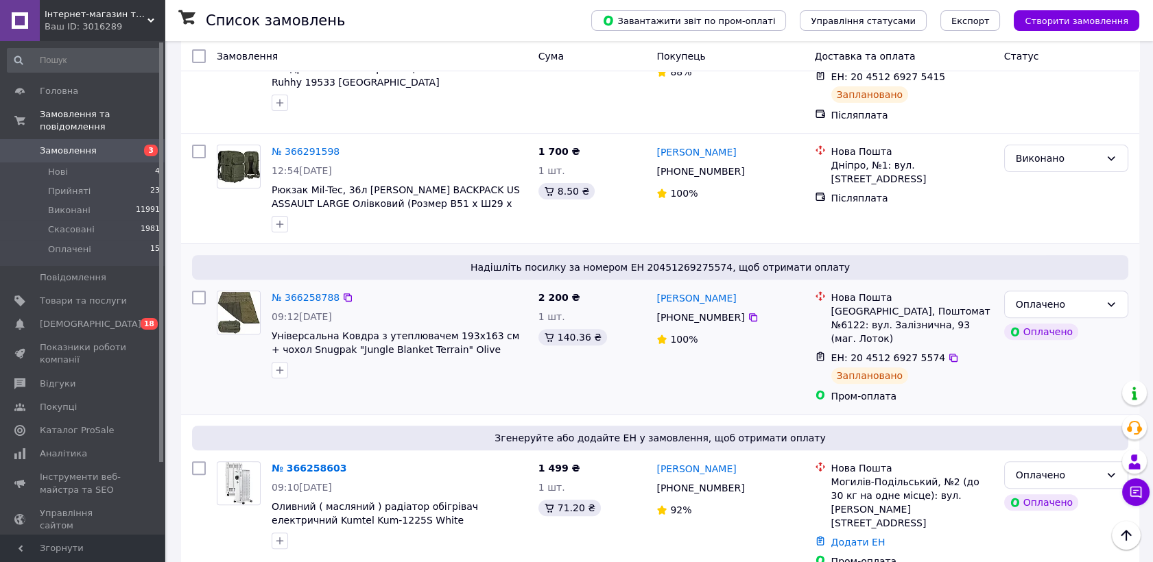
scroll to position [1219, 0]
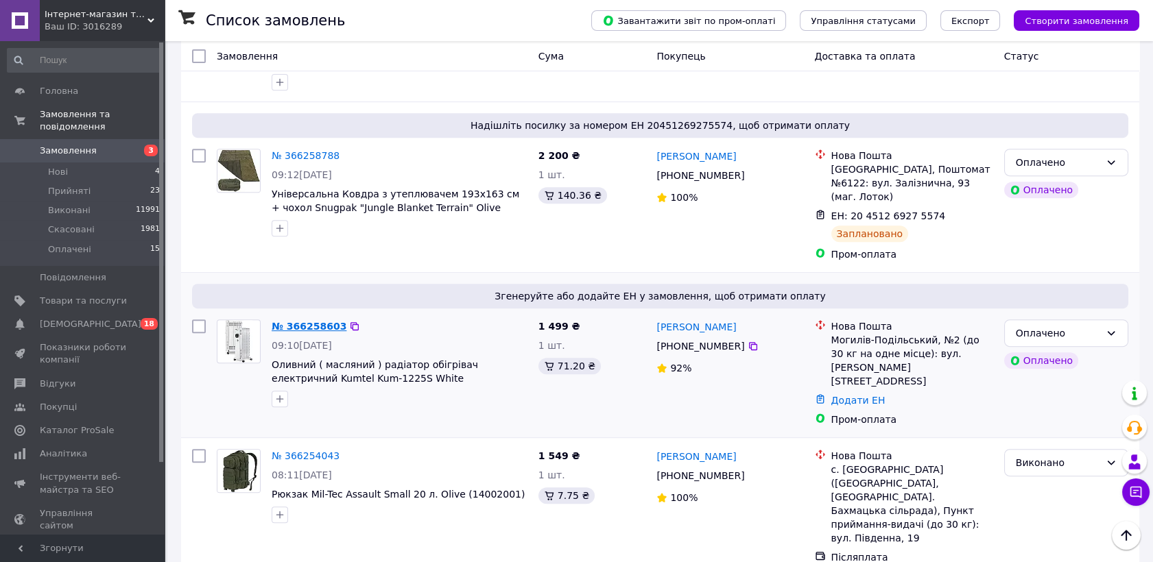
click at [323, 321] on link "№ 366258603" at bounding box center [309, 326] width 75 height 11
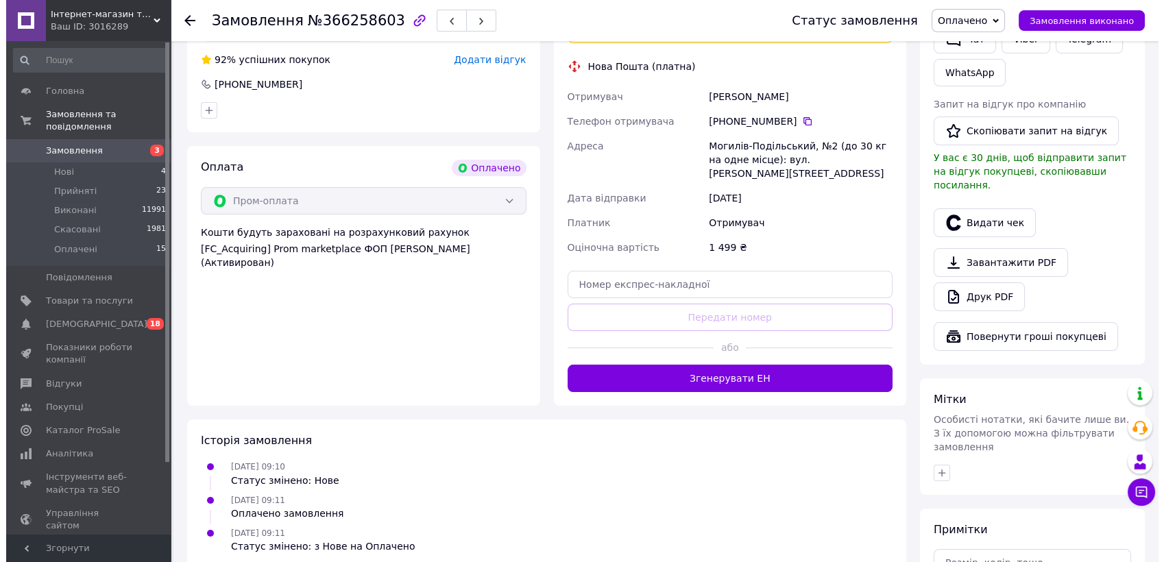
scroll to position [162, 0]
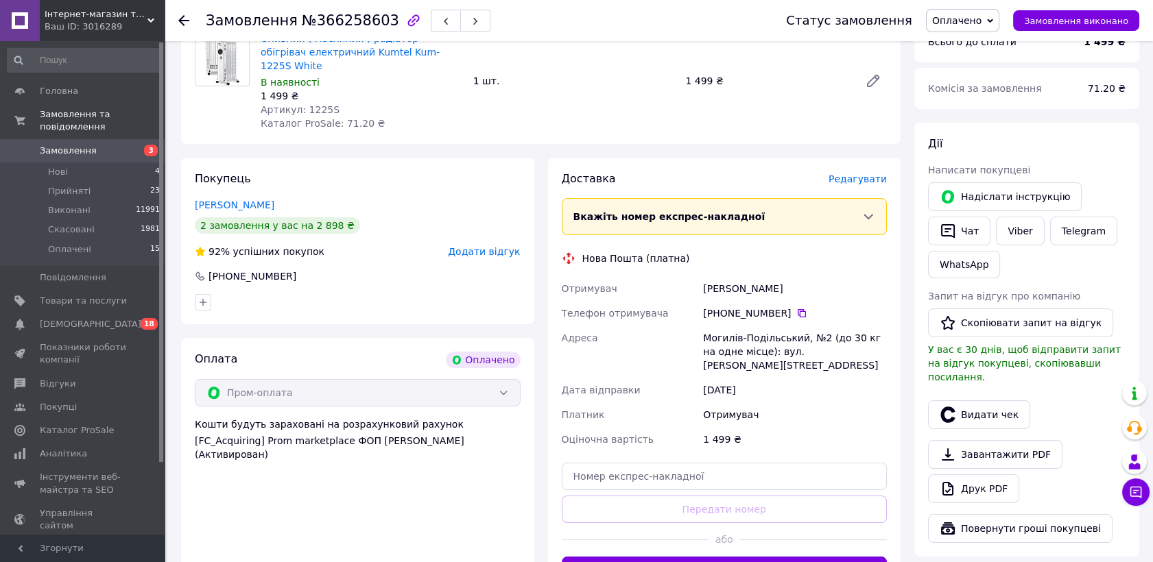
click at [865, 174] on span "Редагувати" at bounding box center [857, 179] width 58 height 11
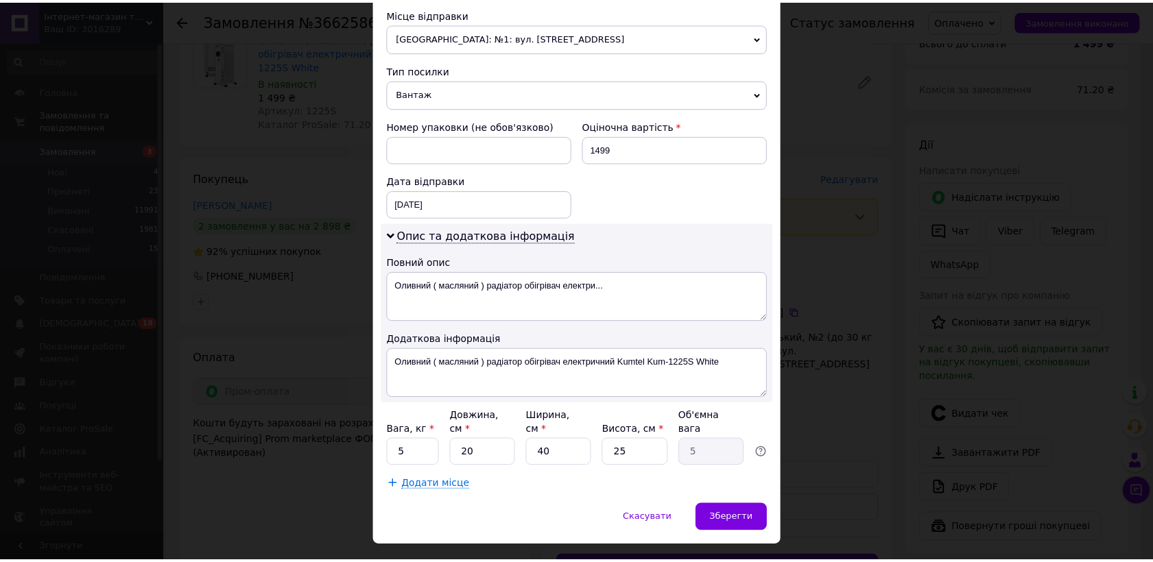
scroll to position [499, 0]
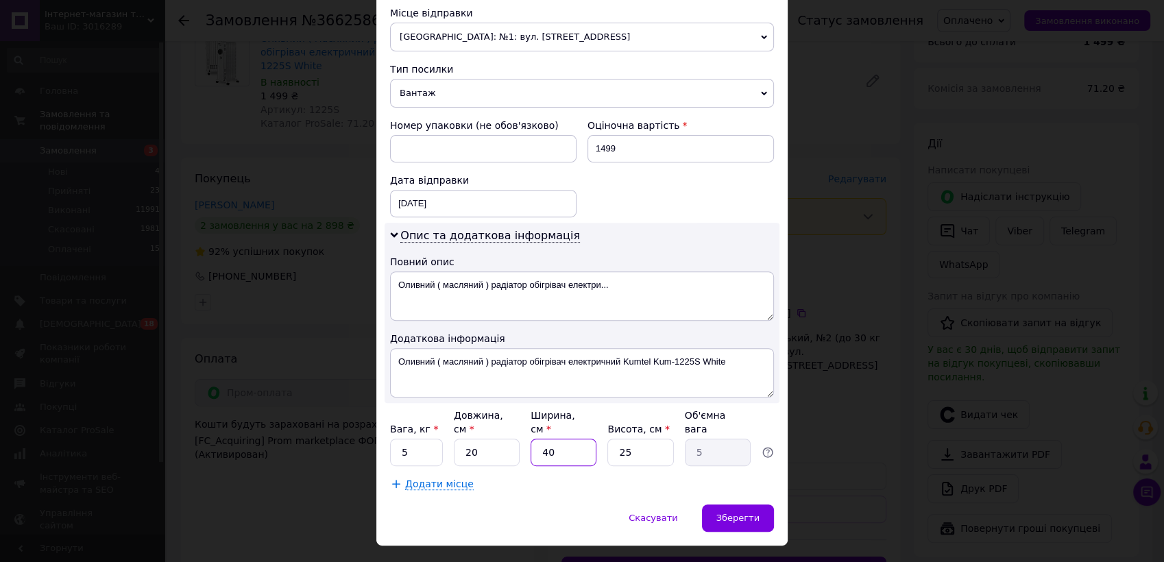
drag, startPoint x: 538, startPoint y: 420, endPoint x: 580, endPoint y: 430, distance: 43.7
click at [579, 439] on input "40" at bounding box center [564, 452] width 66 height 27
type input "5"
type input "0.63"
type input "55"
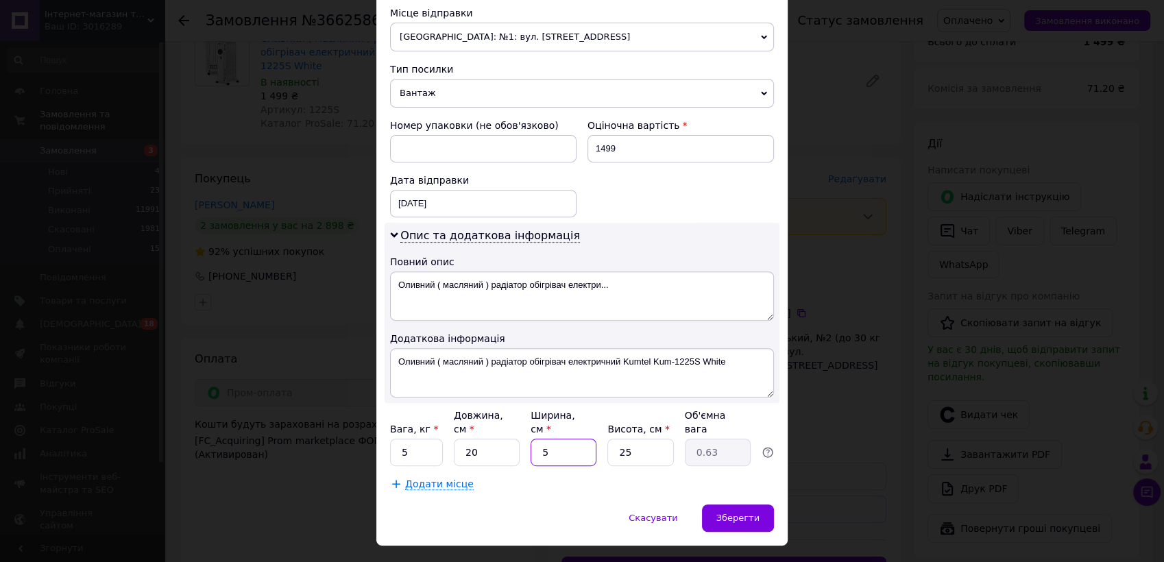
type input "6.88"
type input "55"
drag, startPoint x: 623, startPoint y: 419, endPoint x: 616, endPoint y: 424, distance: 8.9
click at [616, 439] on input "25" at bounding box center [641, 452] width 66 height 27
type input "35"
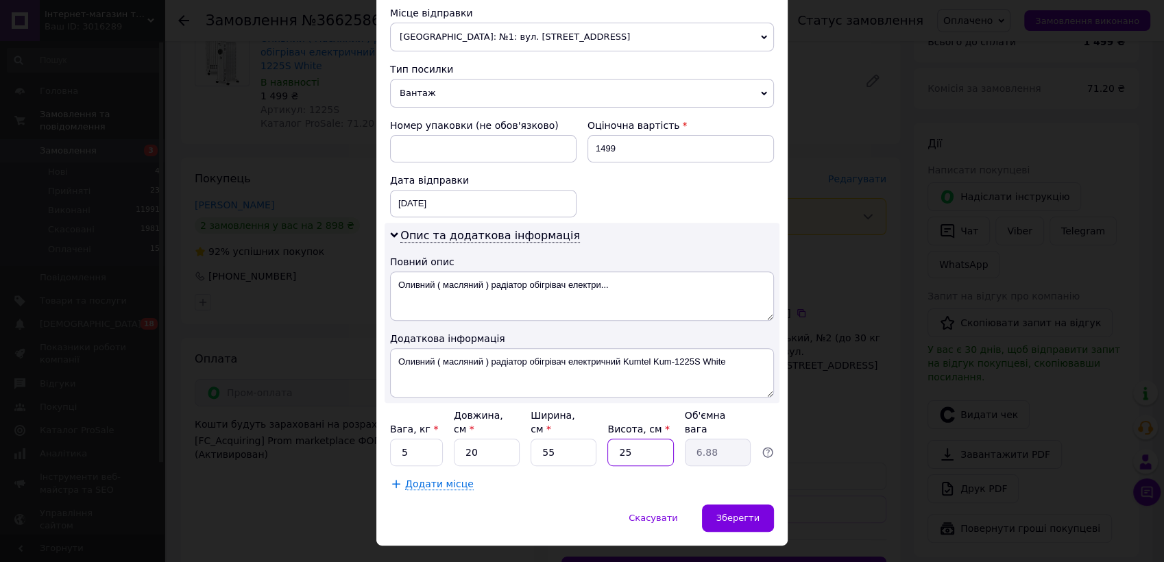
type input "9.63"
type input "35"
click at [726, 505] on div "Зберегти" at bounding box center [738, 518] width 72 height 27
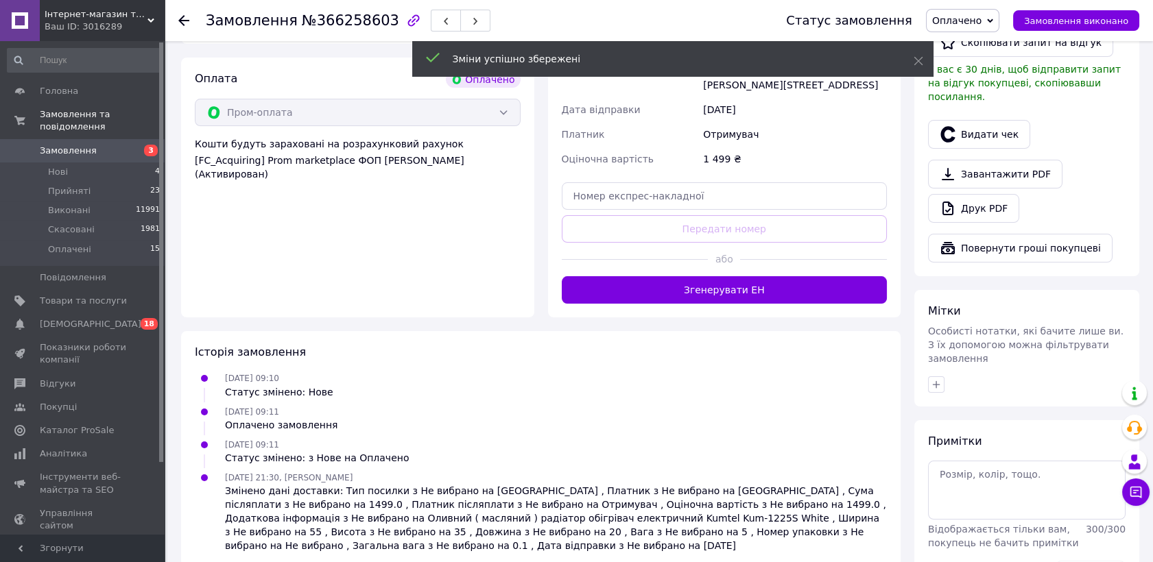
scroll to position [466, 0]
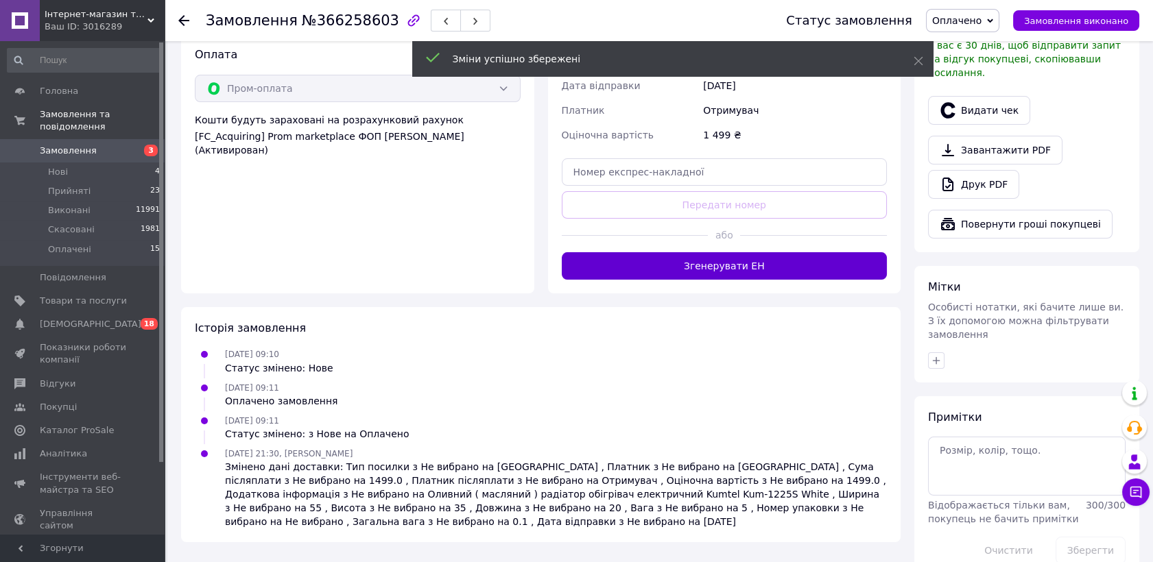
click at [745, 252] on button "Згенерувати ЕН" at bounding box center [725, 265] width 326 height 27
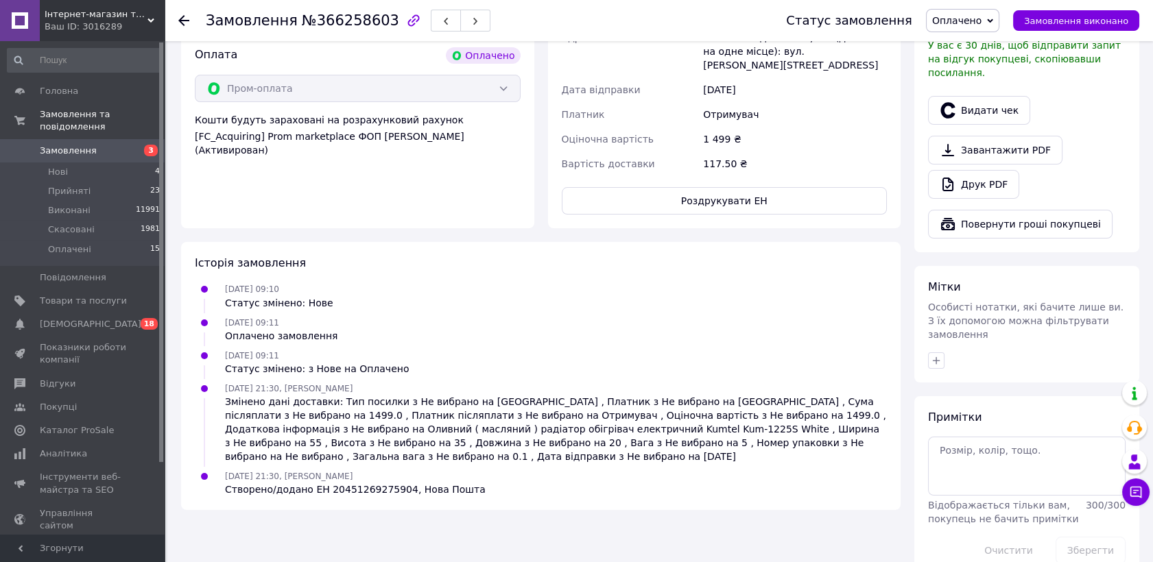
click at [77, 145] on span "Замовлення" at bounding box center [68, 151] width 57 height 12
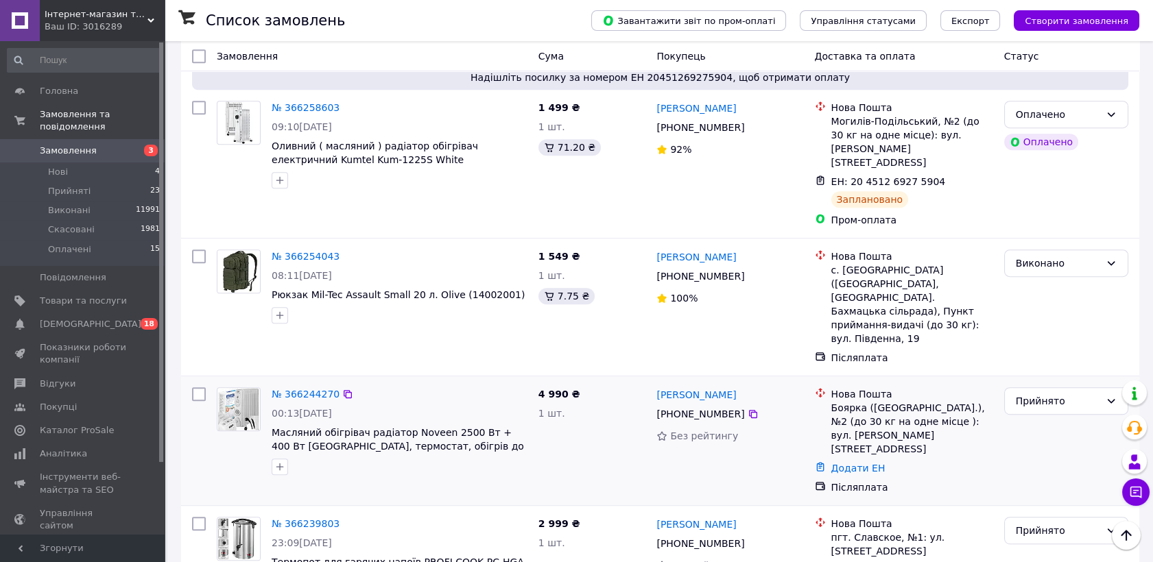
scroll to position [1448, 0]
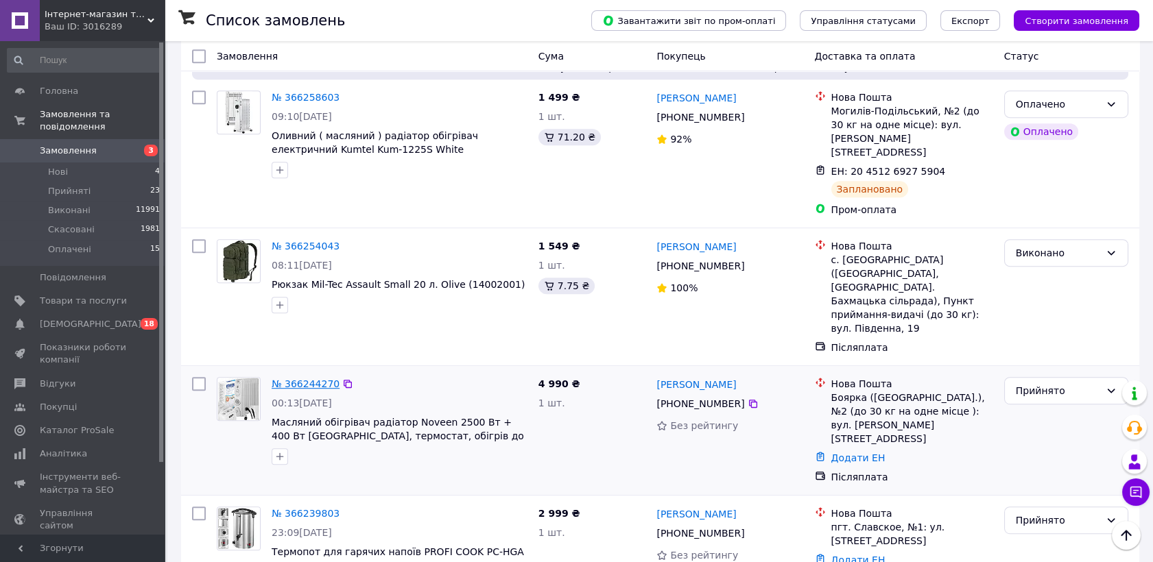
click at [305, 379] on link "№ 366244270" at bounding box center [306, 384] width 68 height 11
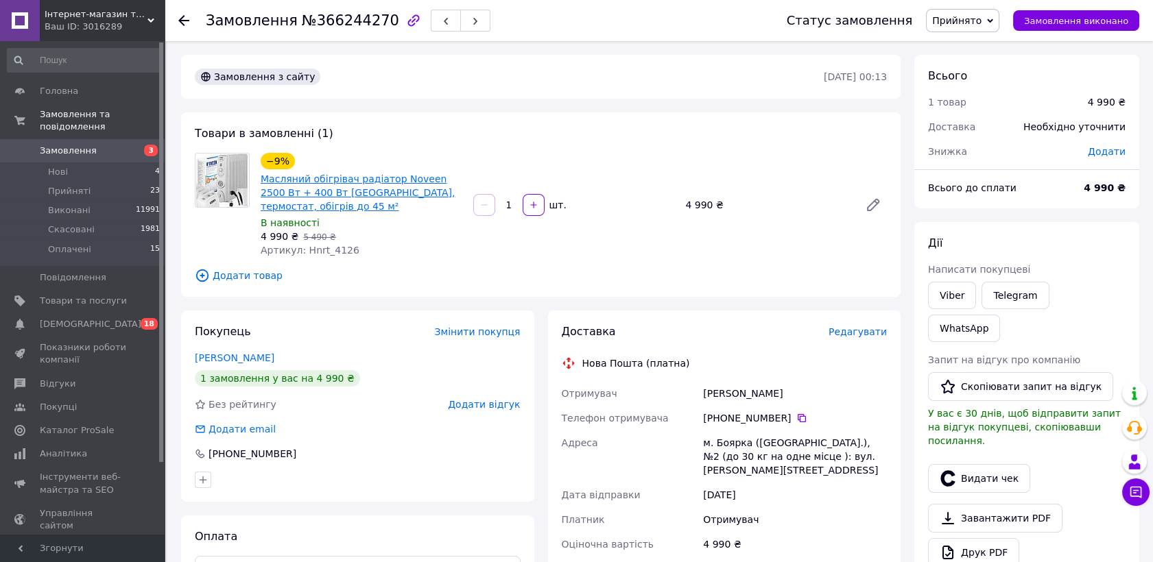
click at [313, 174] on link "Масляний обігрівач радіатор Noveen 2500 Вт + 400 Вт [GEOGRAPHIC_DATA], термоста…" at bounding box center [358, 193] width 194 height 38
click at [870, 324] on div "Доставка Редагувати" at bounding box center [725, 332] width 326 height 16
click at [870, 326] on span "Редагувати" at bounding box center [857, 331] width 58 height 11
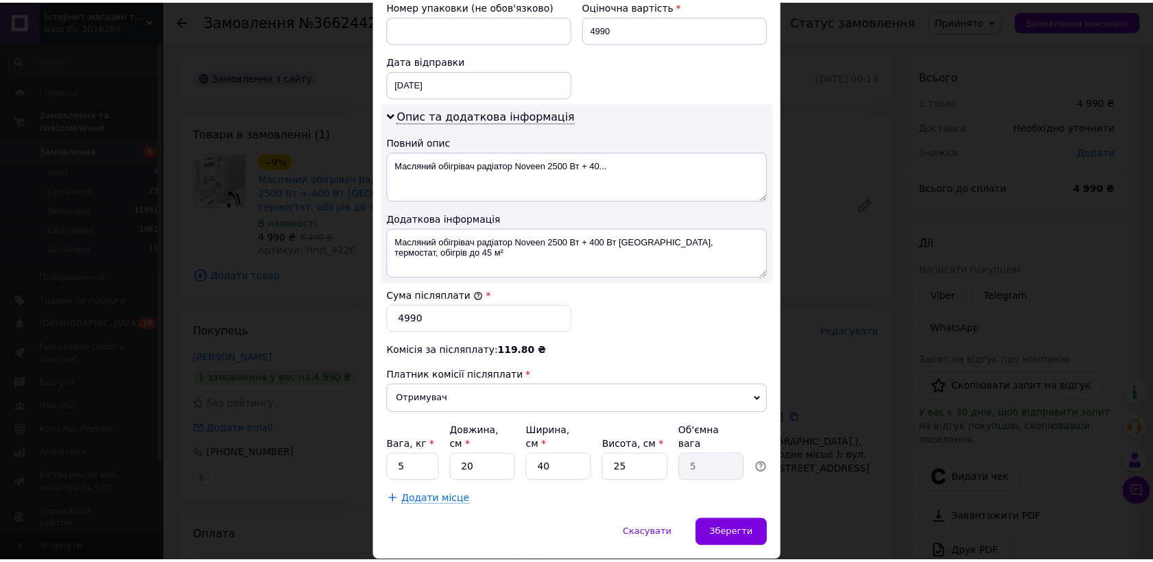
scroll to position [634, 0]
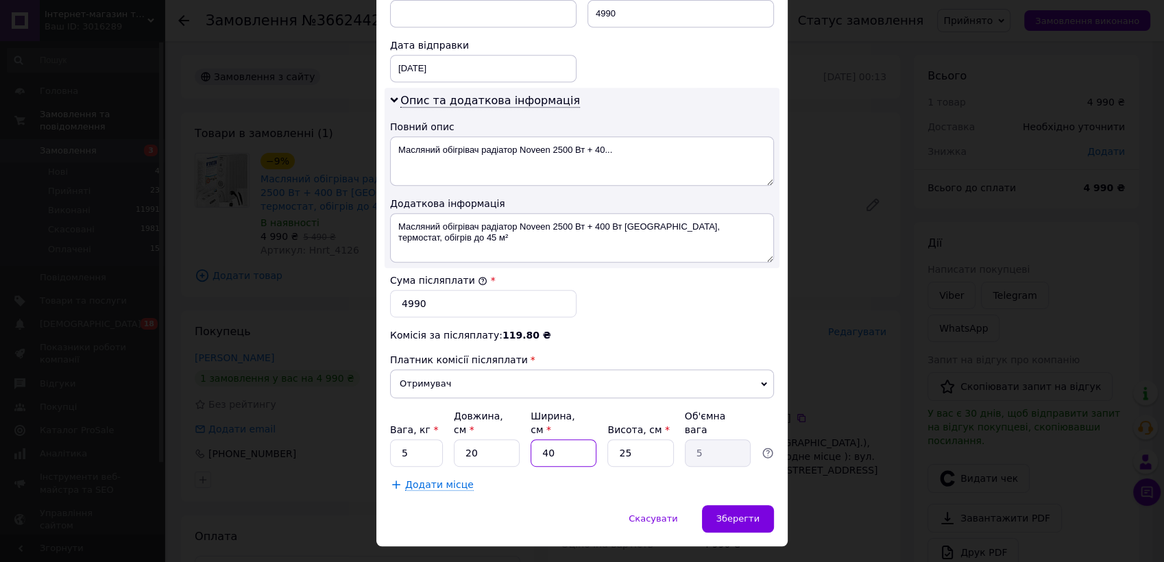
drag, startPoint x: 542, startPoint y: 422, endPoint x: 564, endPoint y: 424, distance: 22.7
click at [564, 440] on input "40" at bounding box center [564, 453] width 66 height 27
type input "6"
type input "0.75"
type input "63"
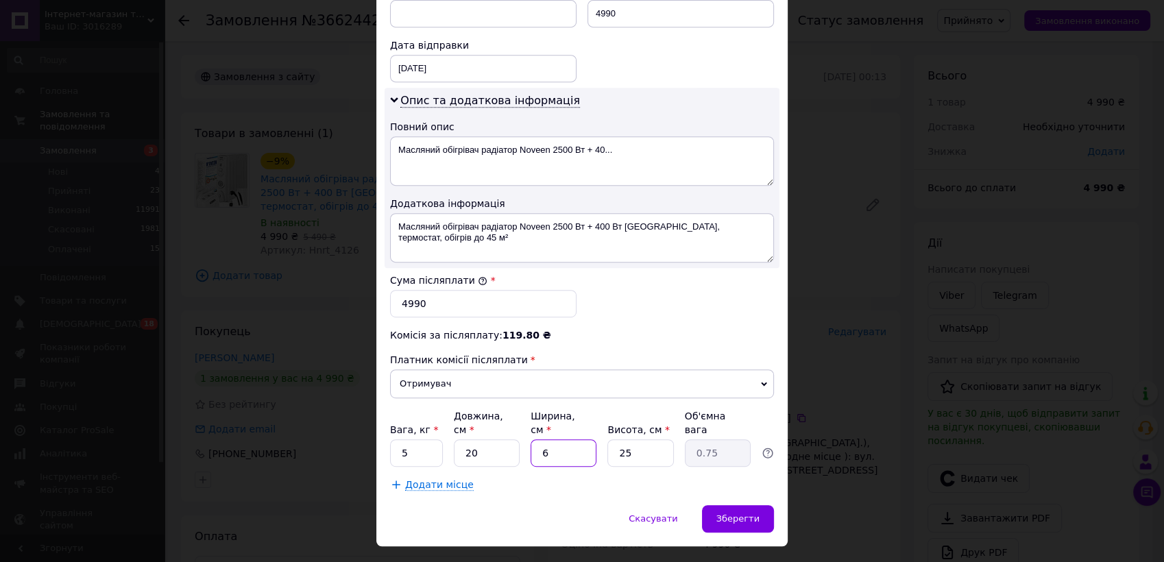
type input "7.88"
type input "63"
drag, startPoint x: 611, startPoint y: 425, endPoint x: 652, endPoint y: 424, distance: 41.2
click at [651, 440] on input "25" at bounding box center [641, 453] width 66 height 27
type input "6"
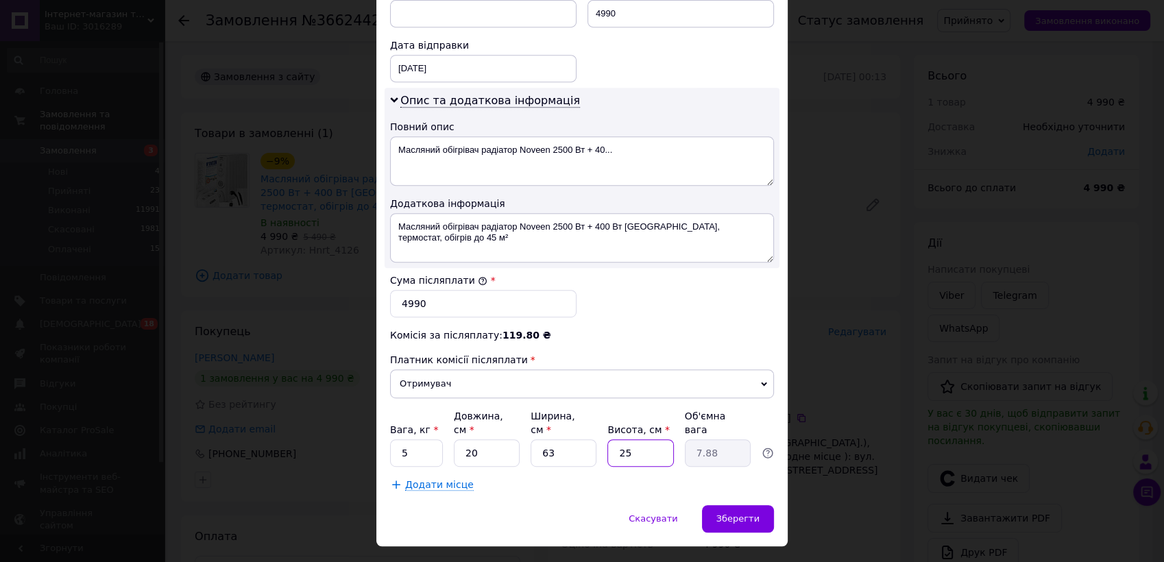
type input "1.89"
type input "60"
type input "18.9"
drag, startPoint x: 614, startPoint y: 420, endPoint x: 632, endPoint y: 423, distance: 17.5
click at [632, 440] on input "60" at bounding box center [641, 453] width 66 height 27
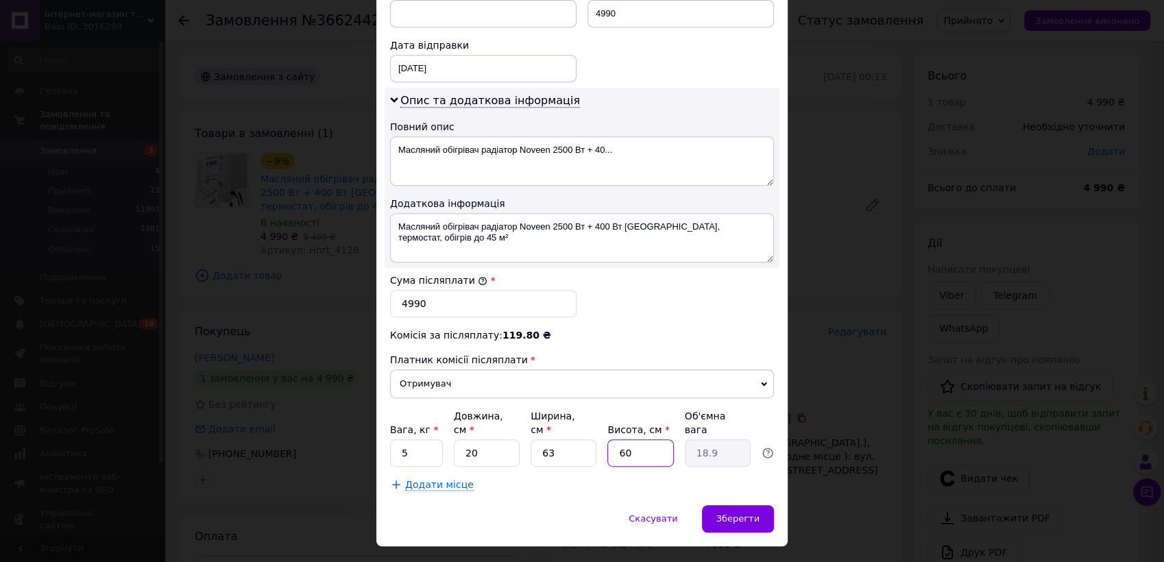
type input "5"
type input "1.58"
type input "50"
type input "15.75"
type input "50"
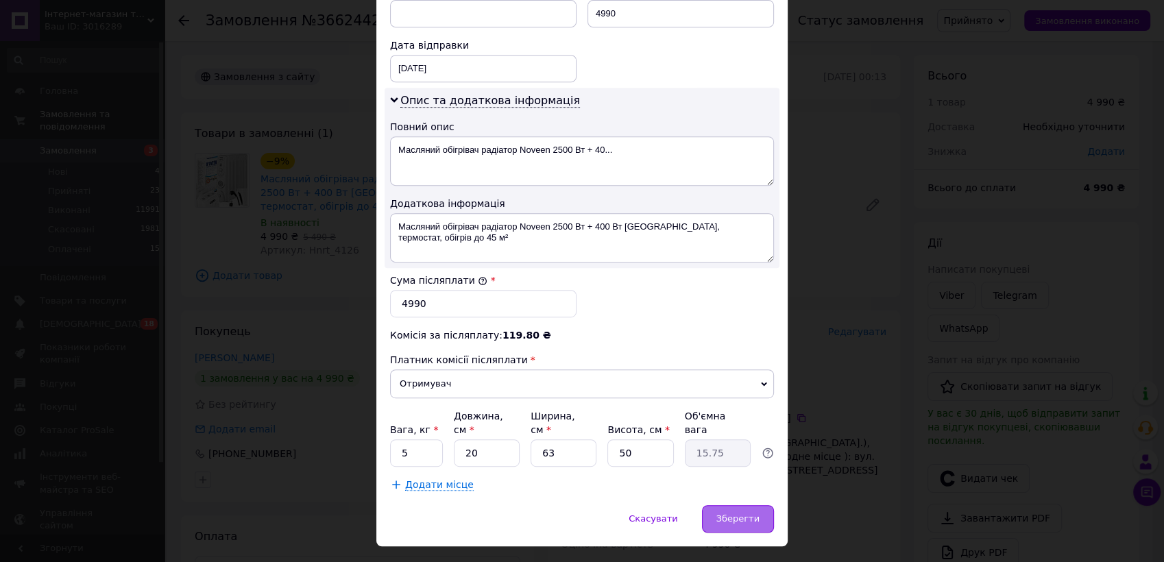
click at [752, 514] on span "Зберегти" at bounding box center [738, 519] width 43 height 10
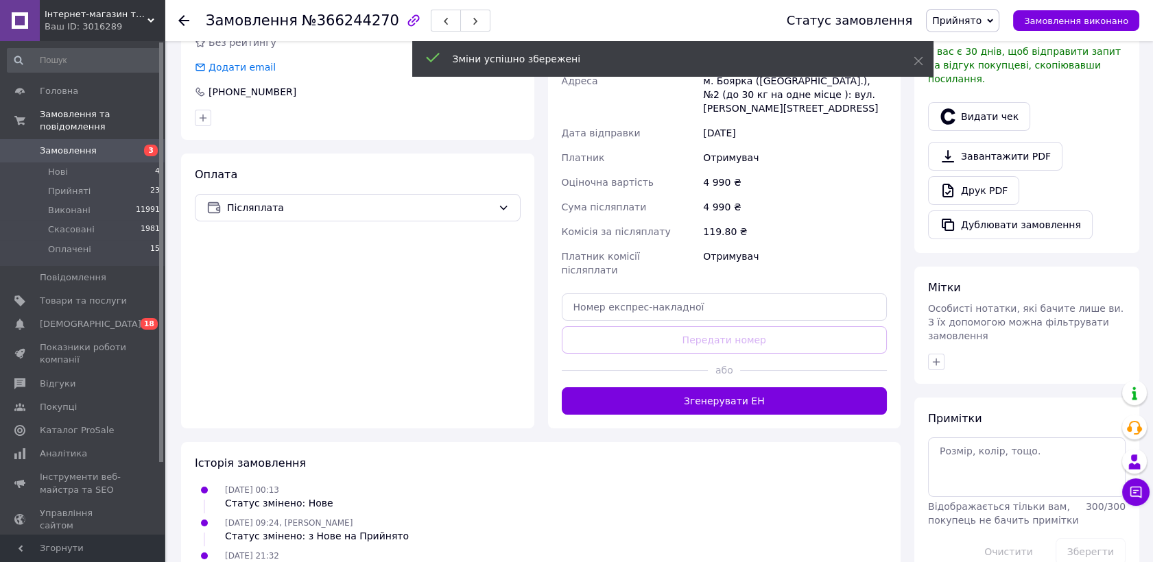
scroll to position [457, 0]
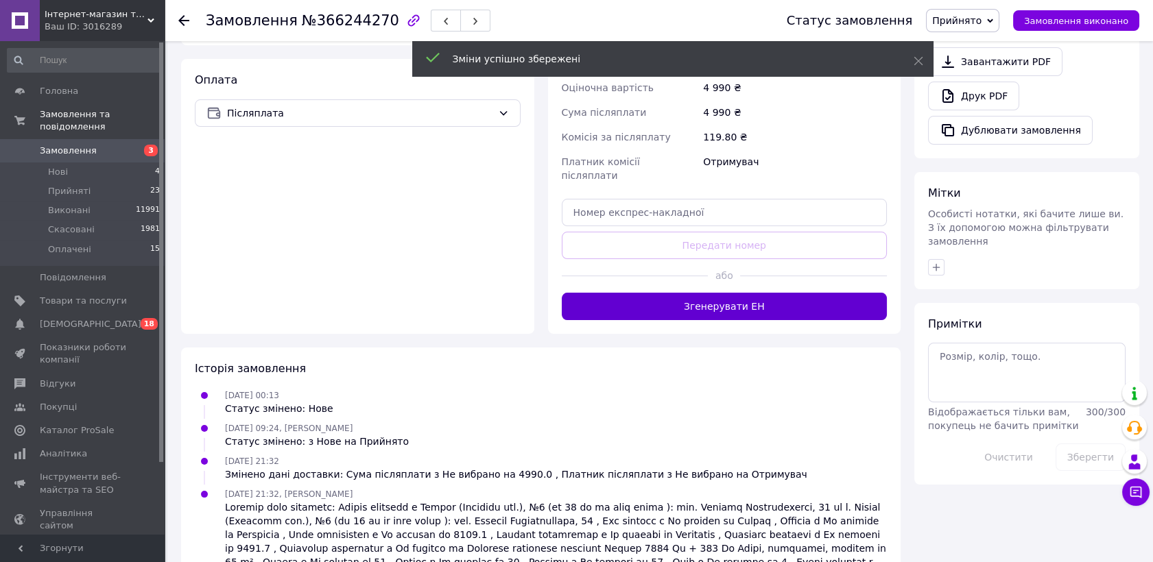
click at [711, 293] on button "Згенерувати ЕН" at bounding box center [725, 306] width 326 height 27
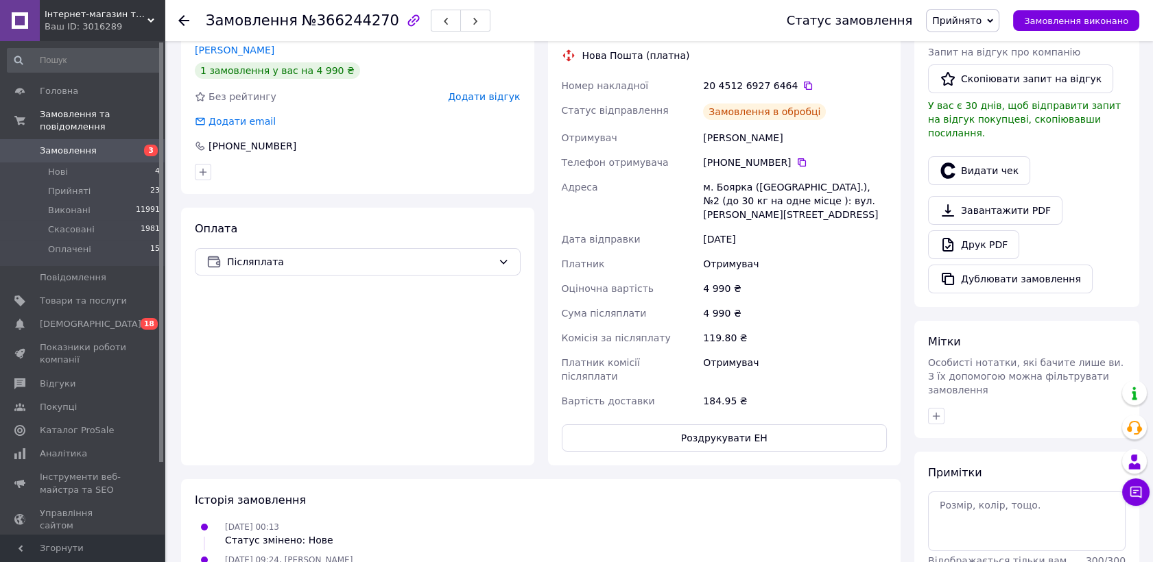
scroll to position [152, 0]
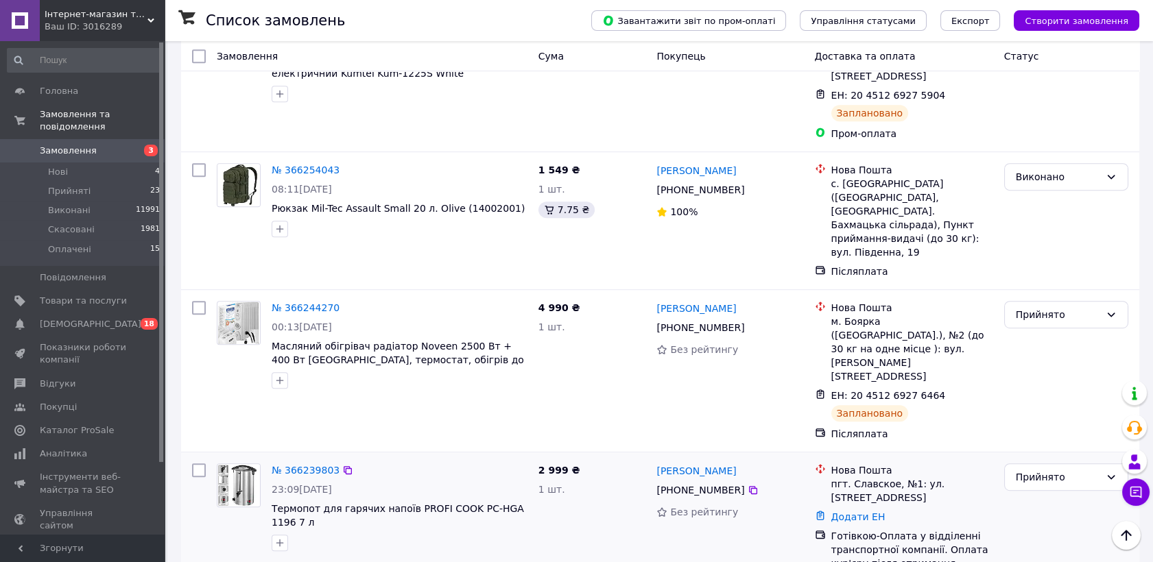
scroll to position [1600, 0]
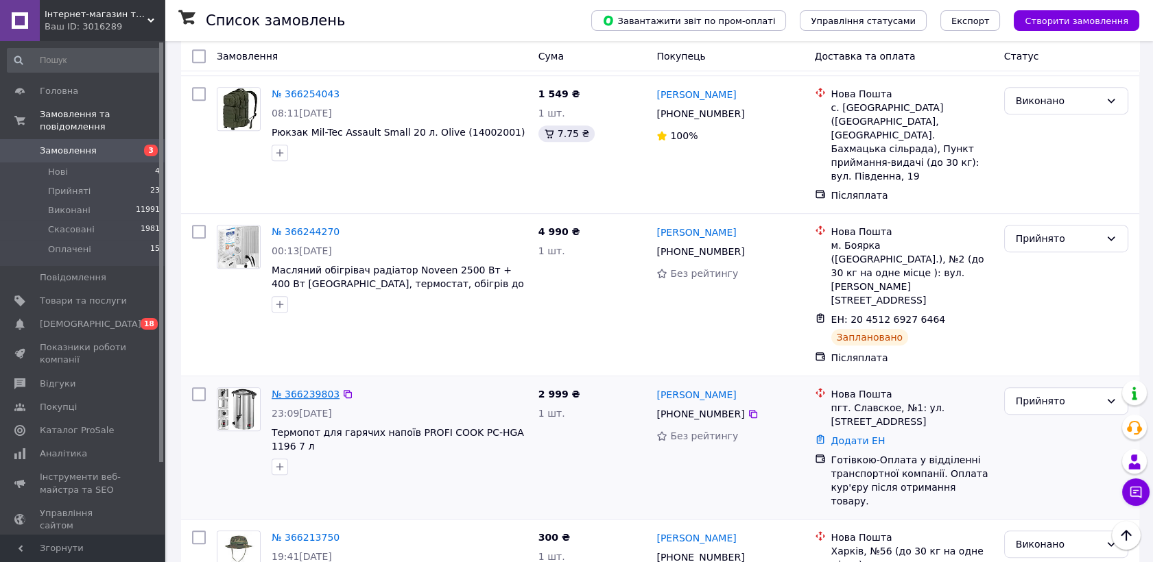
click at [300, 389] on link "№ 366239803" at bounding box center [306, 394] width 68 height 11
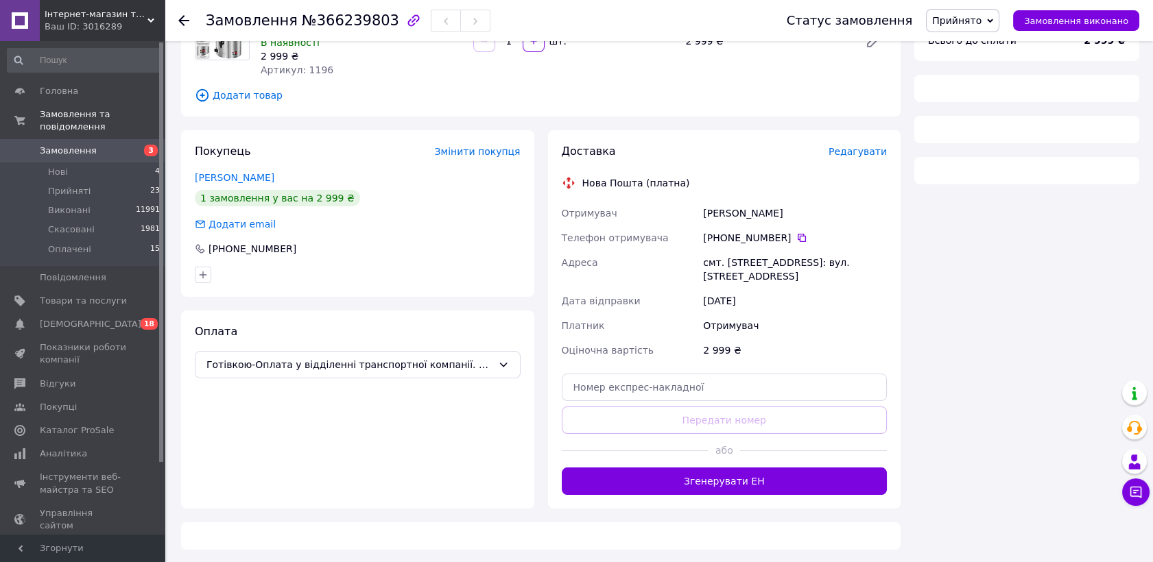
scroll to position [331, 0]
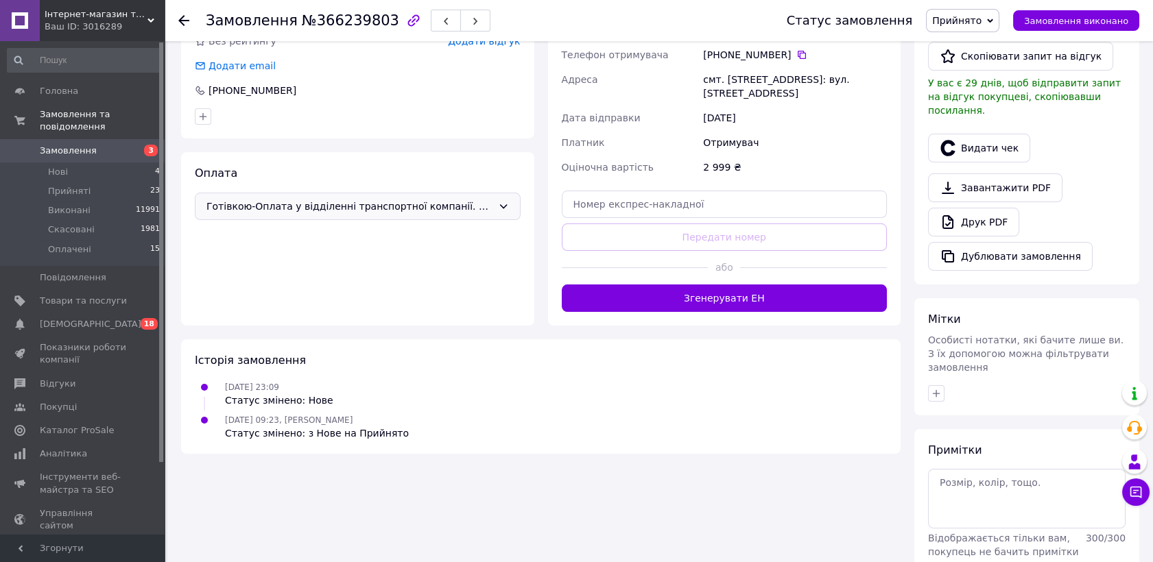
click at [329, 206] on span "Готівкою-Оплата у відділенні транспортної компанії. Оплата кур'єру після отрима…" at bounding box center [349, 206] width 286 height 15
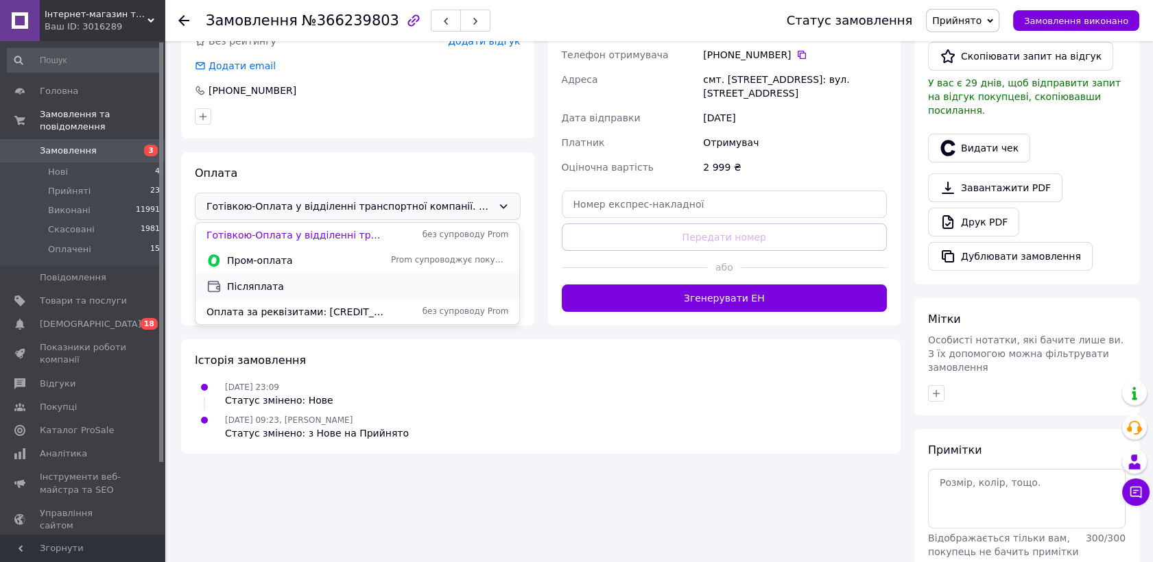
click at [278, 287] on span "Післяплата" at bounding box center [367, 287] width 281 height 14
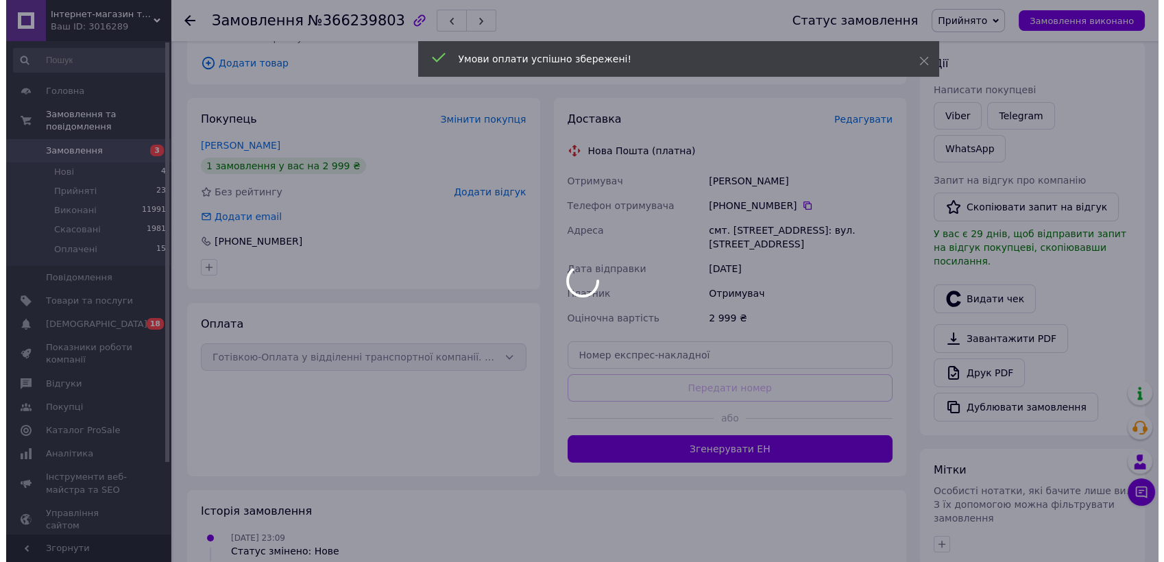
scroll to position [178, 0]
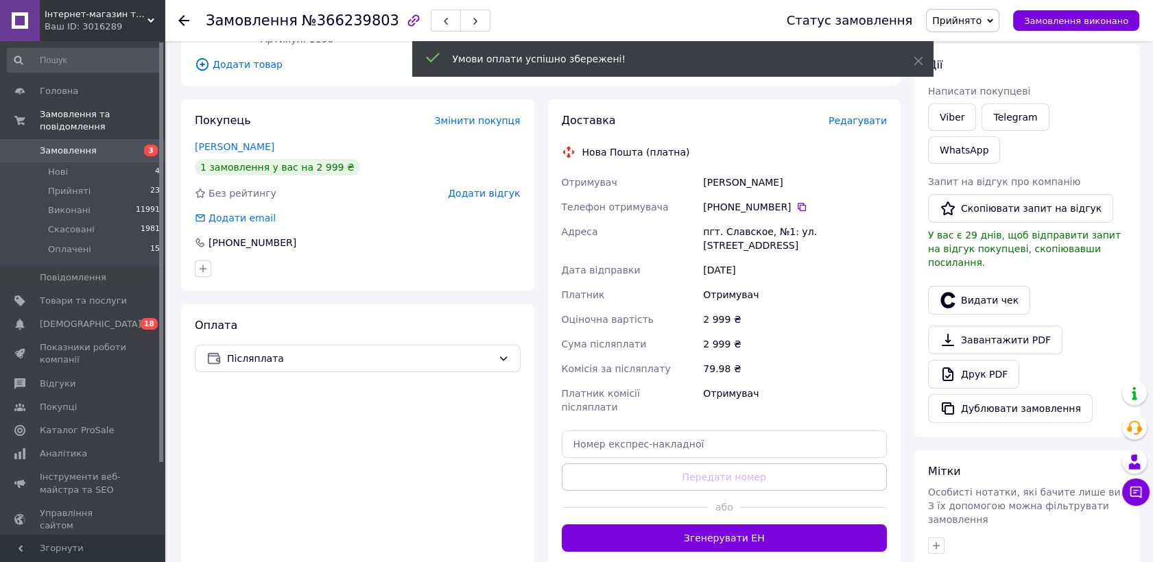
click at [879, 121] on span "Редагувати" at bounding box center [857, 120] width 58 height 11
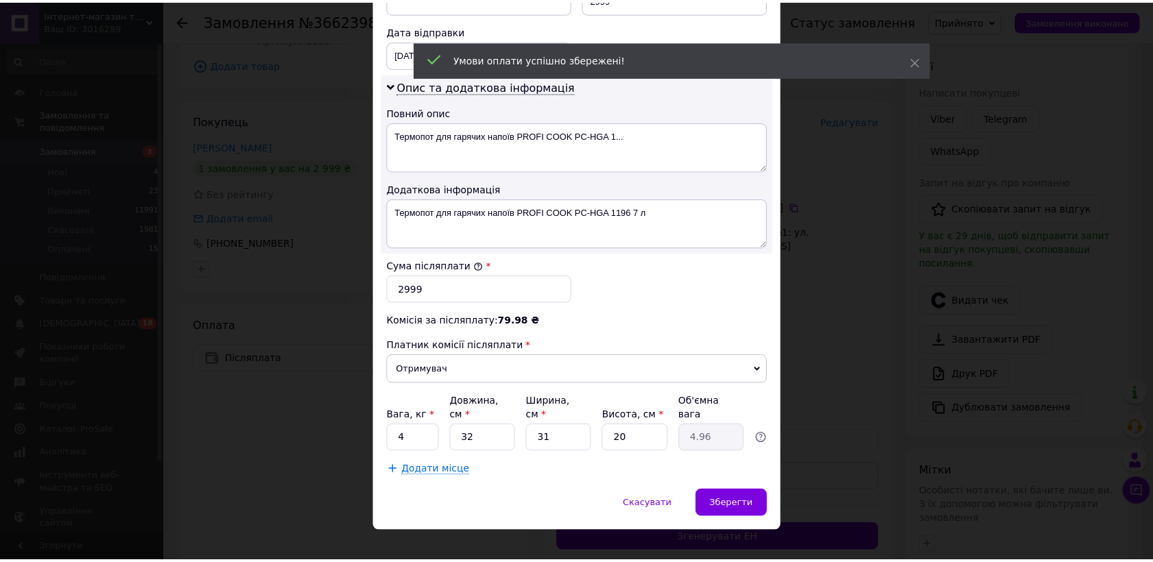
scroll to position [634, 0]
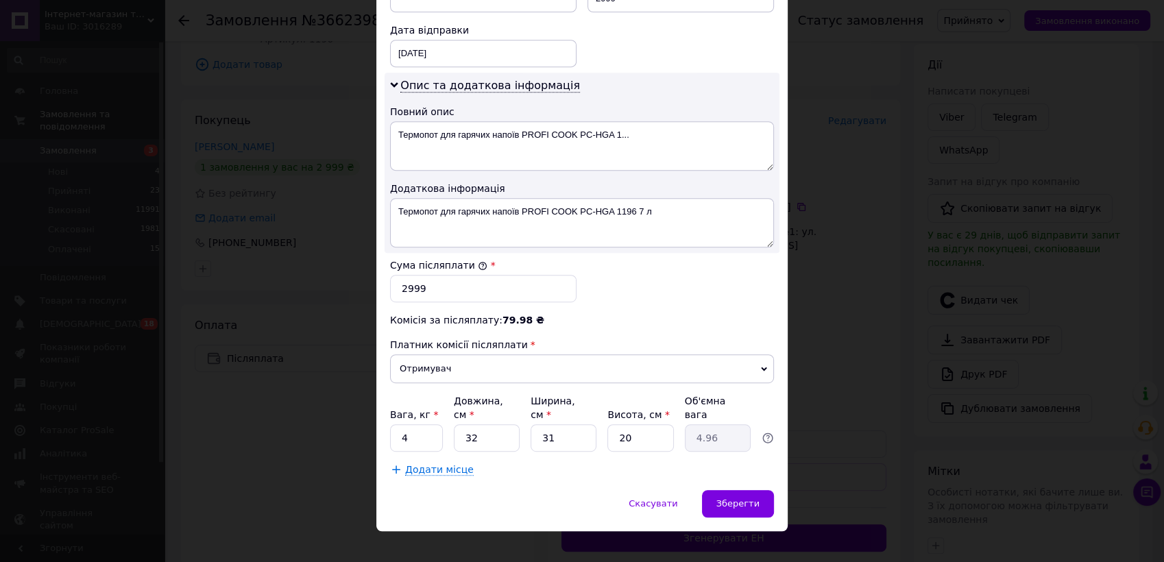
drag, startPoint x: 526, startPoint y: 420, endPoint x: 563, endPoint y: 429, distance: 38.1
click at [563, 429] on div "Вага, кг * 4 Довжина, см * 32 Ширина, см * 31 Висота, см * 20 Об'ємна вага 4.96" at bounding box center [582, 423] width 384 height 58
drag, startPoint x: 534, startPoint y: 422, endPoint x: 565, endPoint y: 425, distance: 31.0
click at [564, 426] on input "31" at bounding box center [564, 437] width 66 height 27
type input "4"
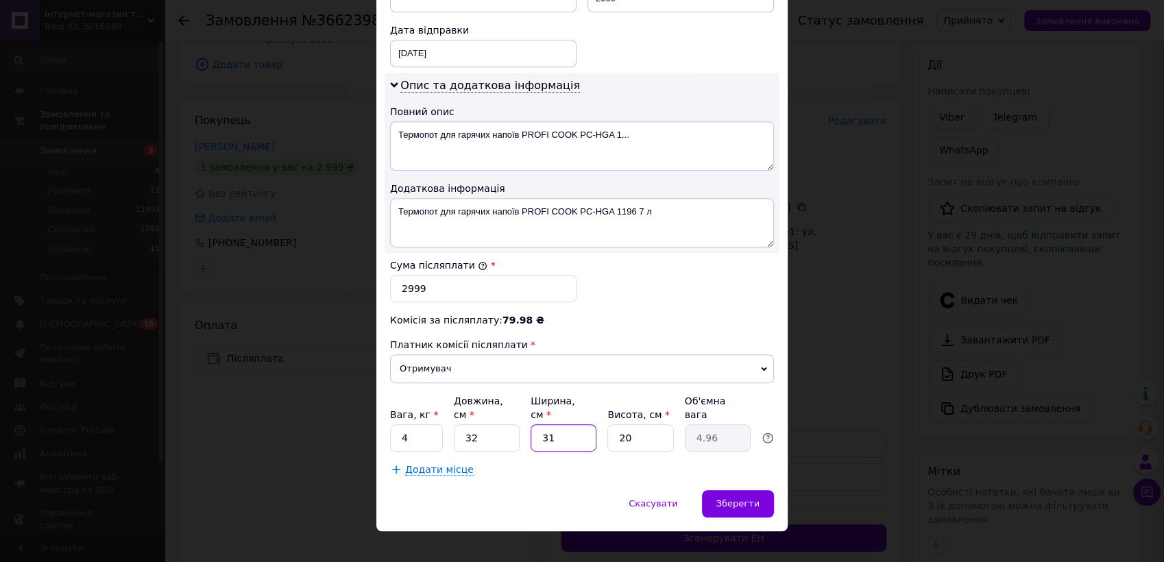
type input "0.64"
type input "45"
type input "7.2"
type input "45"
click at [737, 499] on span "Зберегти" at bounding box center [738, 504] width 43 height 10
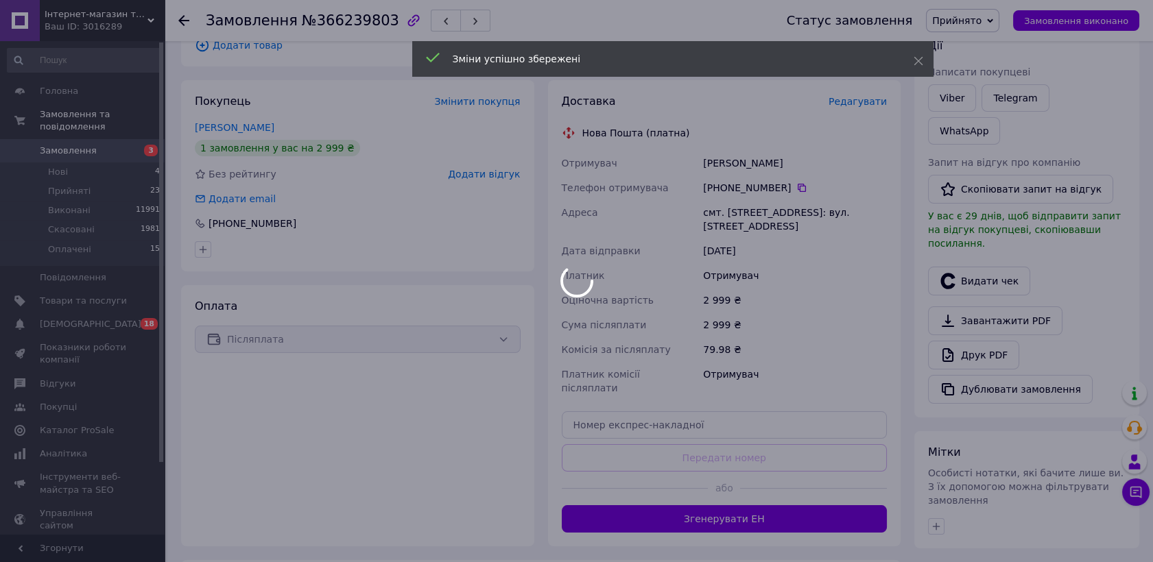
scroll to position [331, 0]
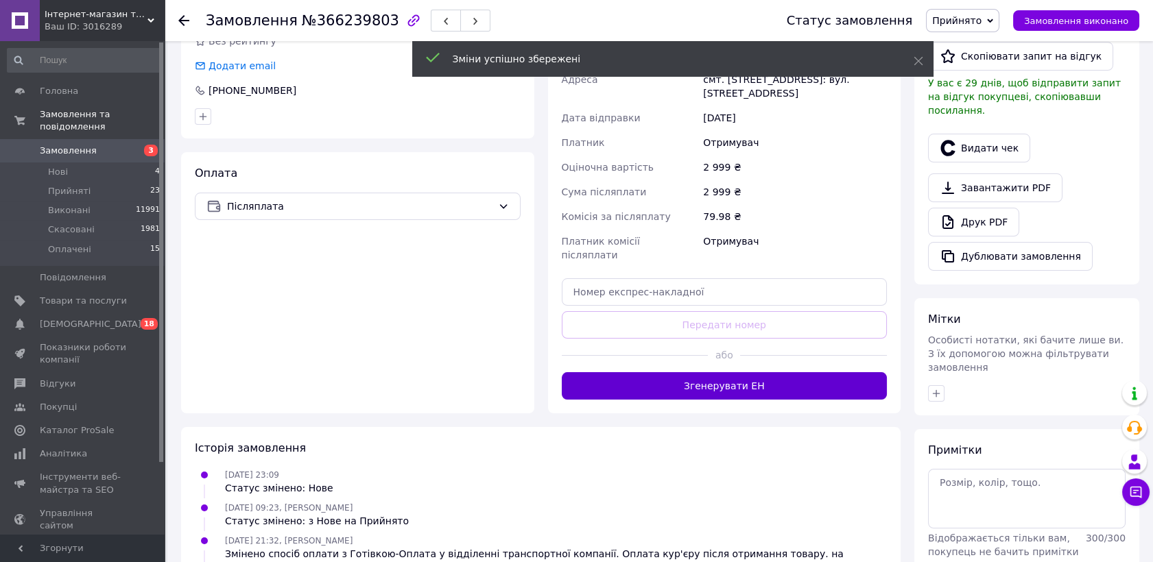
click at [734, 373] on button "Згенерувати ЕН" at bounding box center [725, 385] width 326 height 27
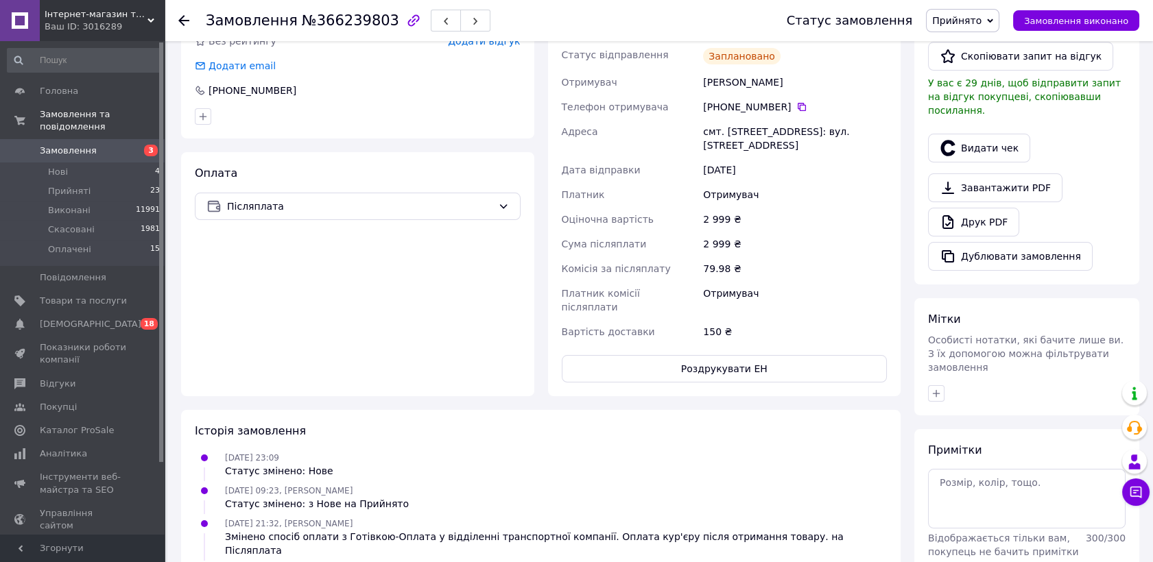
click at [86, 145] on span "Замовлення" at bounding box center [68, 151] width 57 height 12
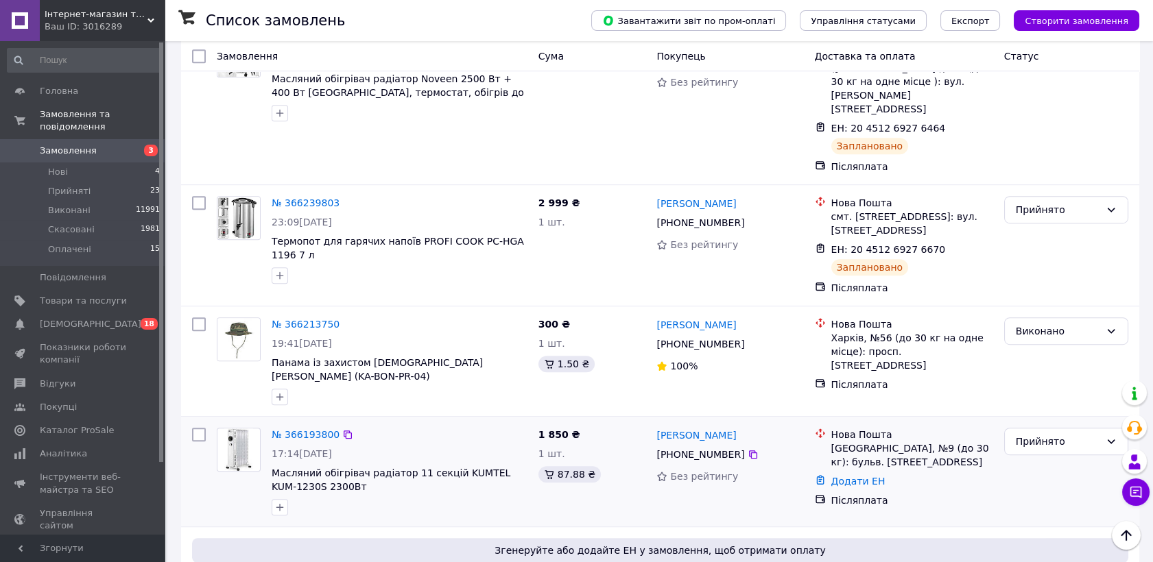
scroll to position [1828, 0]
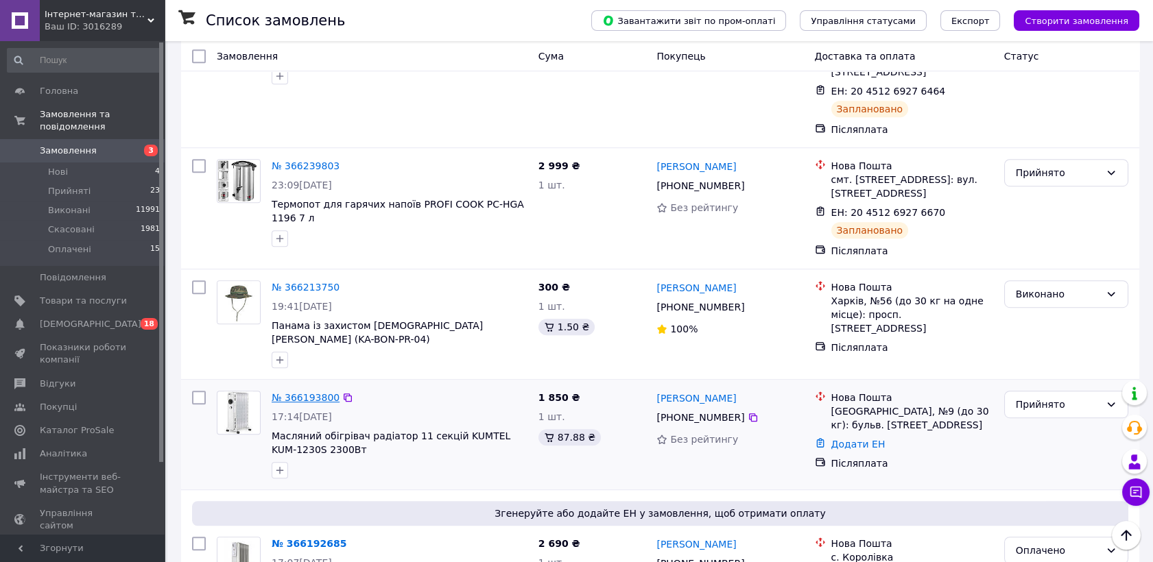
click at [318, 392] on link "№ 366193800" at bounding box center [306, 397] width 68 height 11
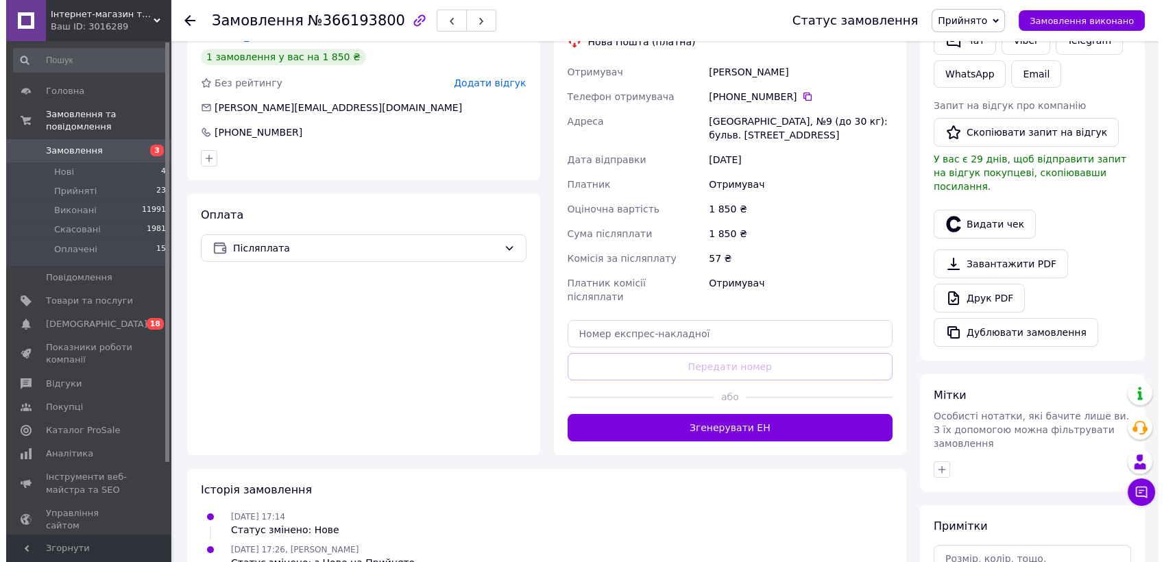
scroll to position [183, 0]
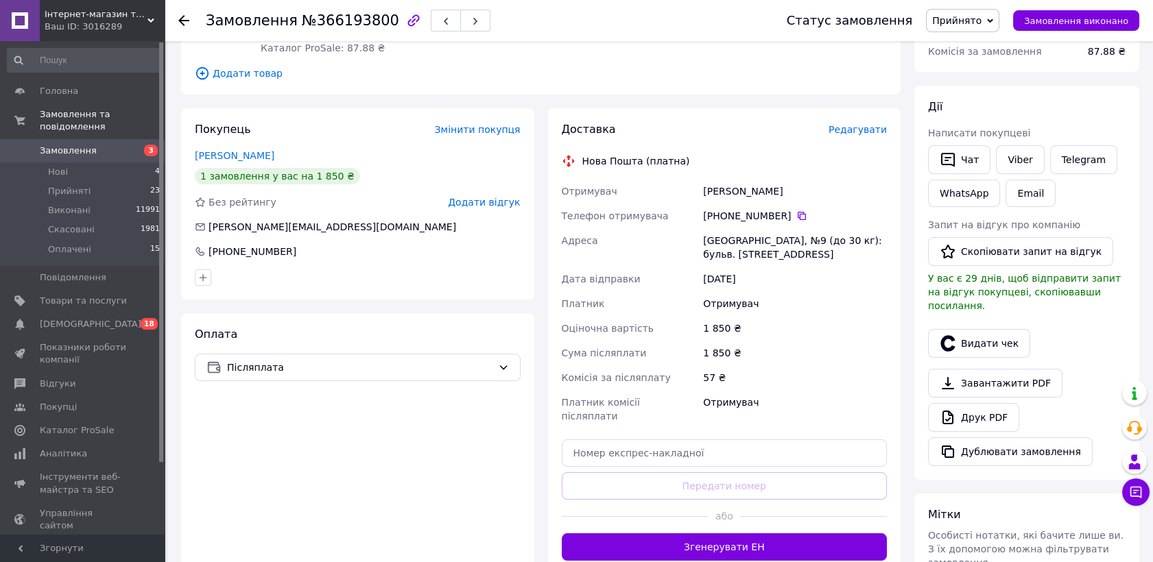
click at [844, 124] on span "Редагувати" at bounding box center [857, 129] width 58 height 11
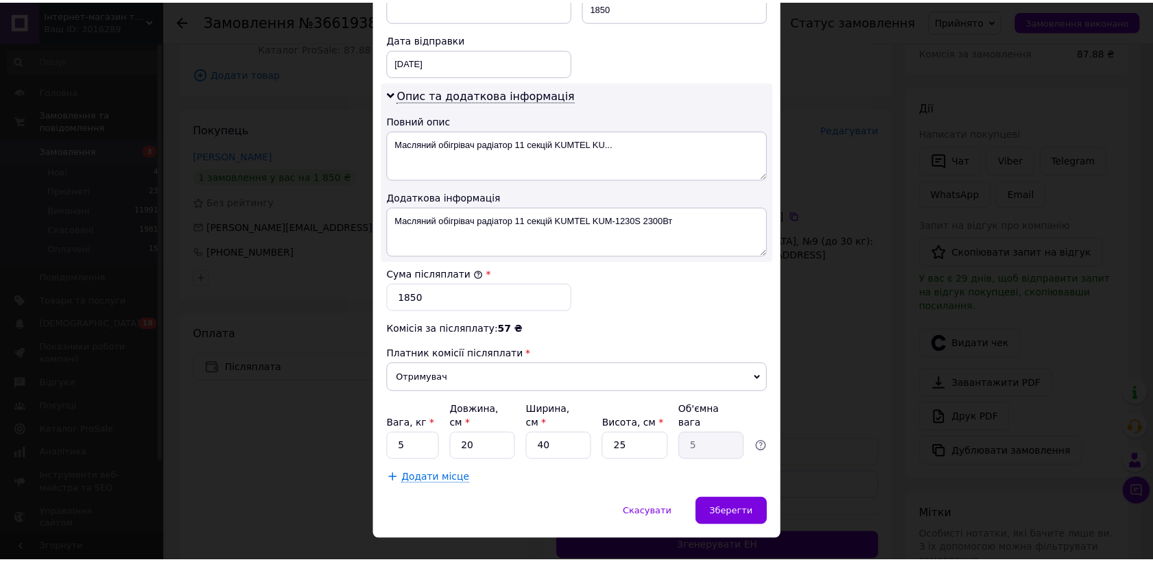
scroll to position [634, 0]
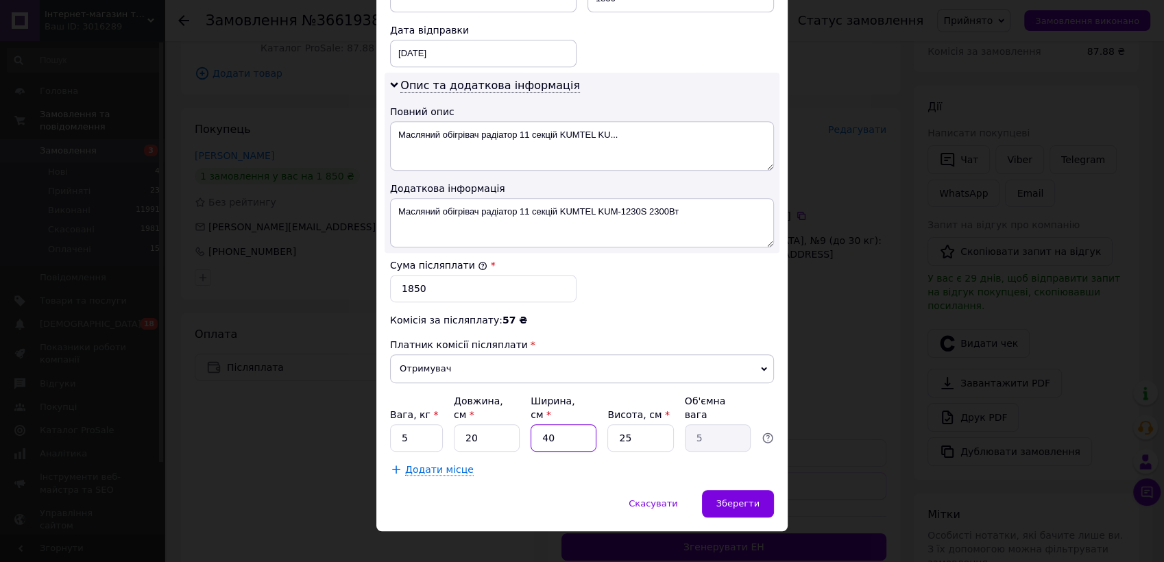
drag, startPoint x: 540, startPoint y: 424, endPoint x: 571, endPoint y: 437, distance: 32.9
click at [571, 437] on div "Платник Отримувач Відправник Прізвище отримувача [PERSON_NAME] Ім'я отримувача …" at bounding box center [582, 0] width 384 height 953
type input "6"
type input "0.75"
type input "60"
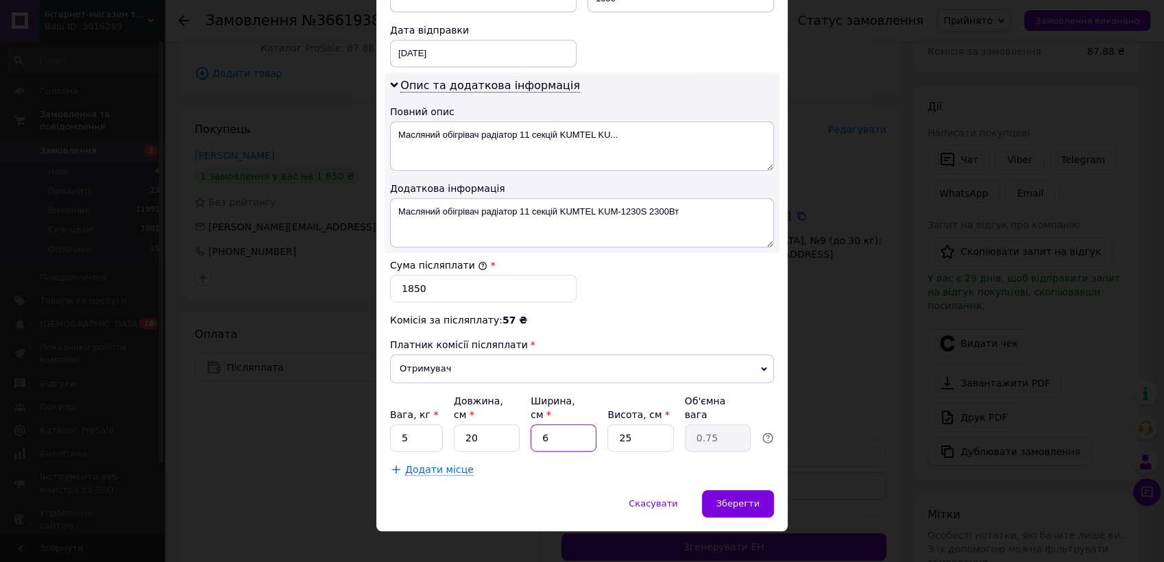
type input "7.5"
type input "60"
drag, startPoint x: 616, startPoint y: 421, endPoint x: 625, endPoint y: 431, distance: 13.6
click at [625, 431] on input "25" at bounding box center [641, 437] width 66 height 27
type input "3"
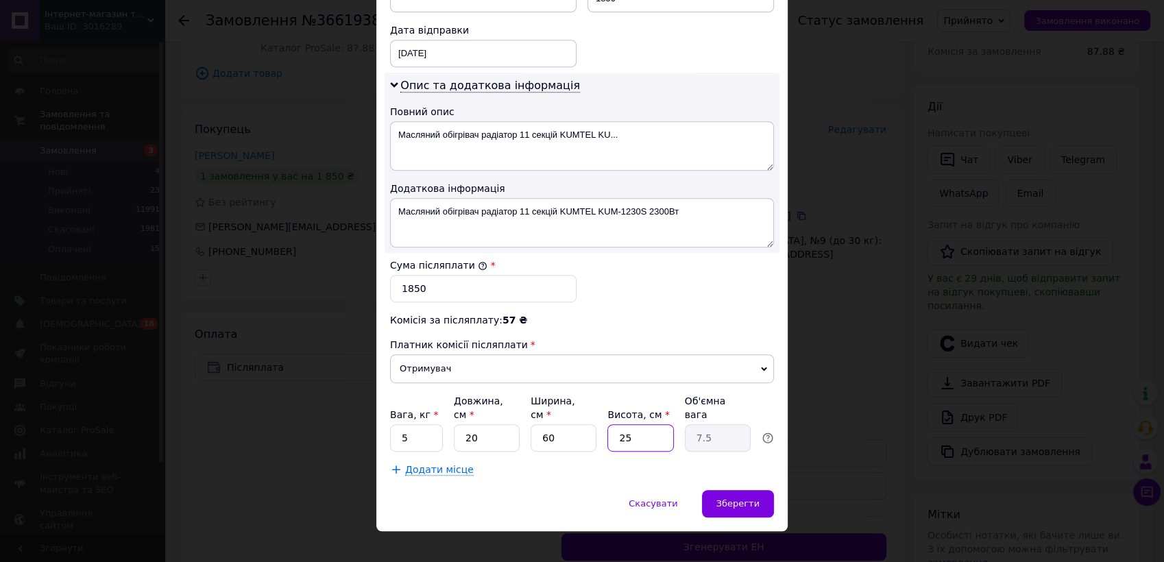
type input "0.9"
type input "35"
type input "10.5"
type input "35"
click at [750, 499] on span "Зберегти" at bounding box center [738, 504] width 43 height 10
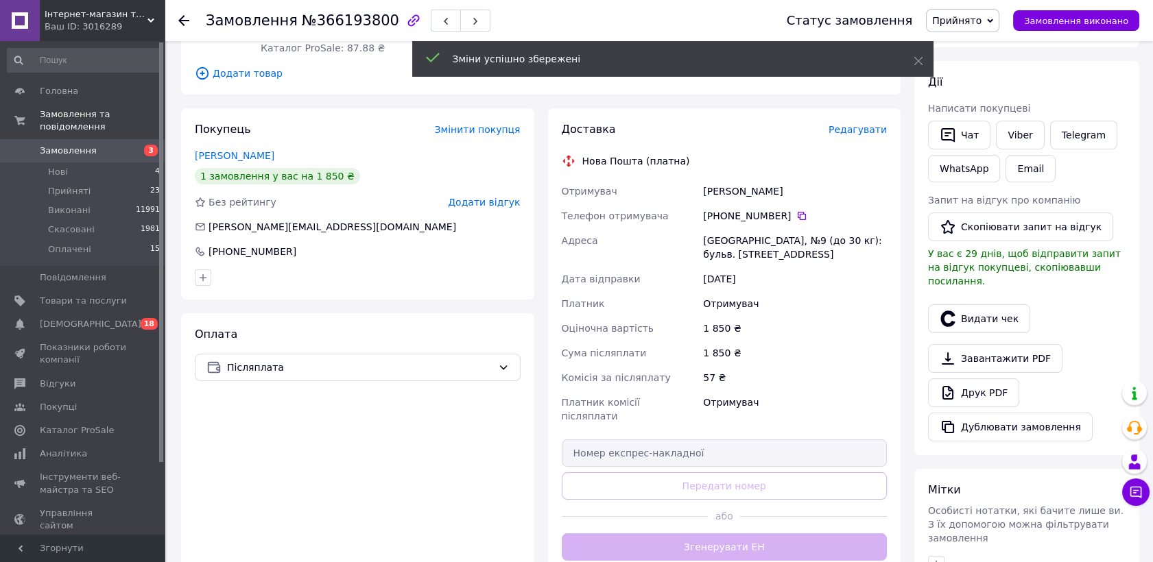
scroll to position [411, 0]
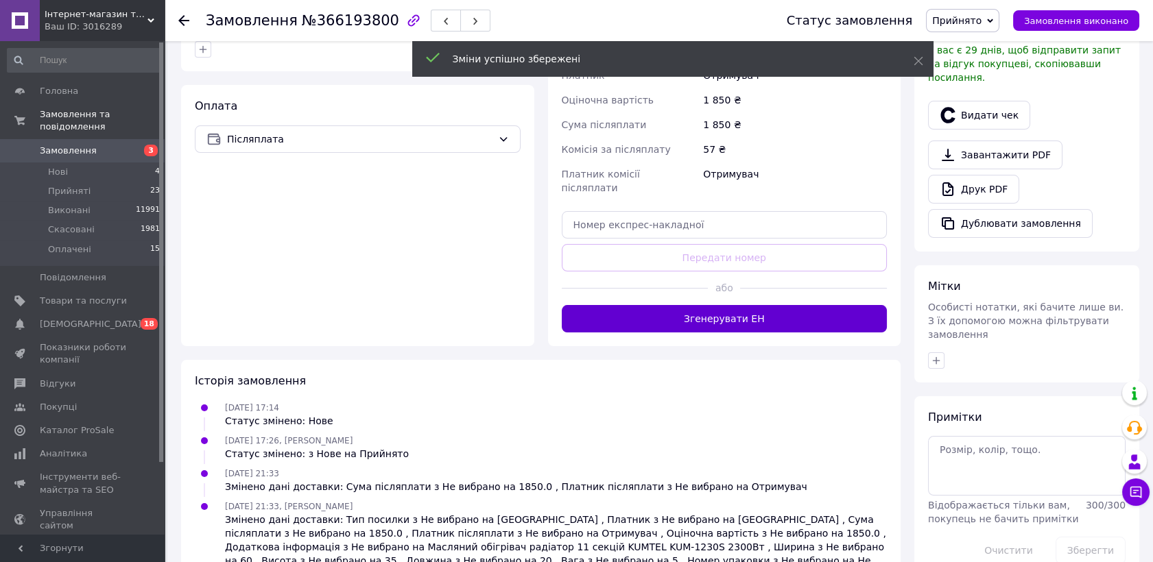
click at [730, 305] on button "Згенерувати ЕН" at bounding box center [725, 318] width 326 height 27
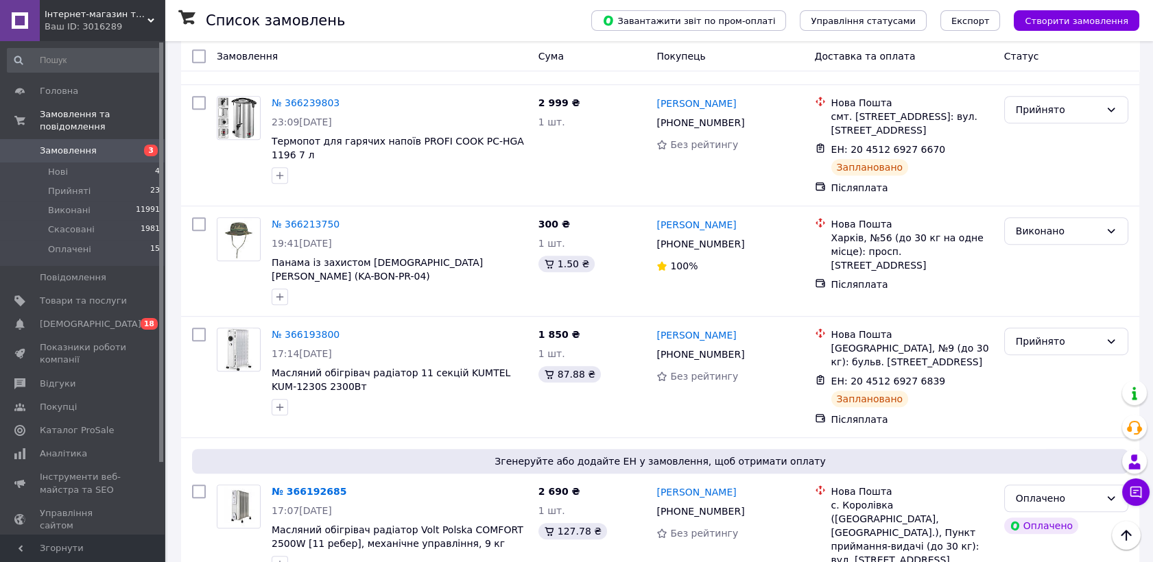
scroll to position [1981, 0]
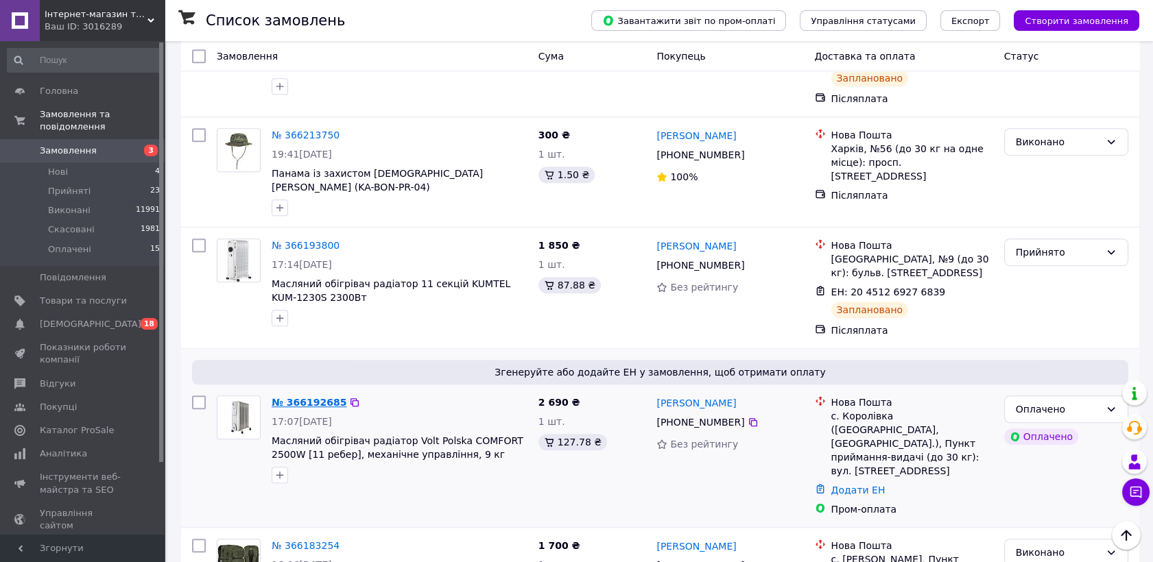
click at [320, 397] on link "№ 366192685" at bounding box center [309, 402] width 75 height 11
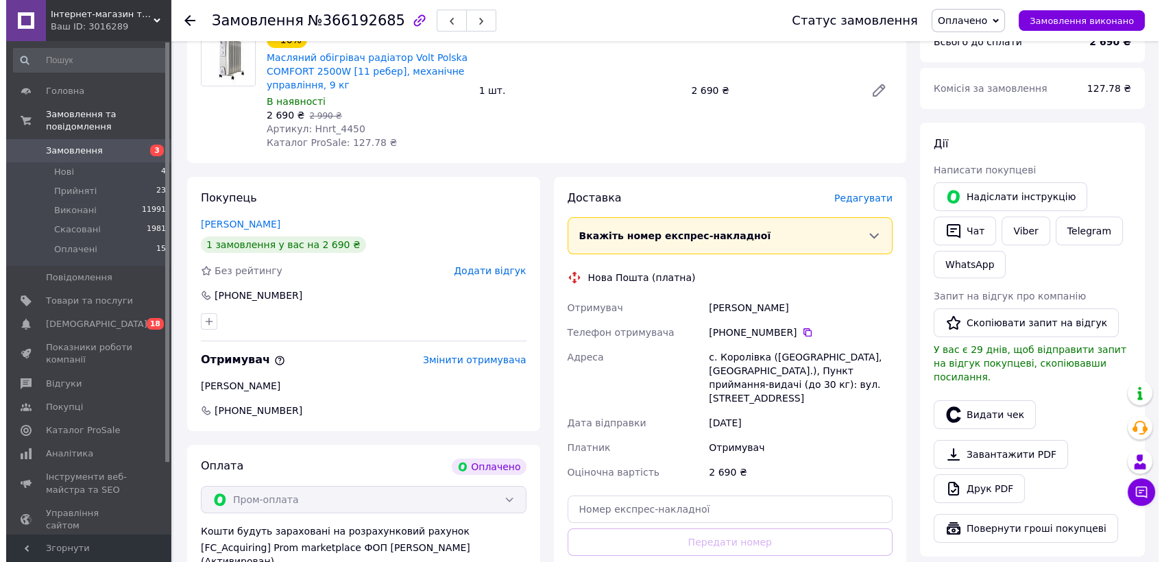
scroll to position [10, 0]
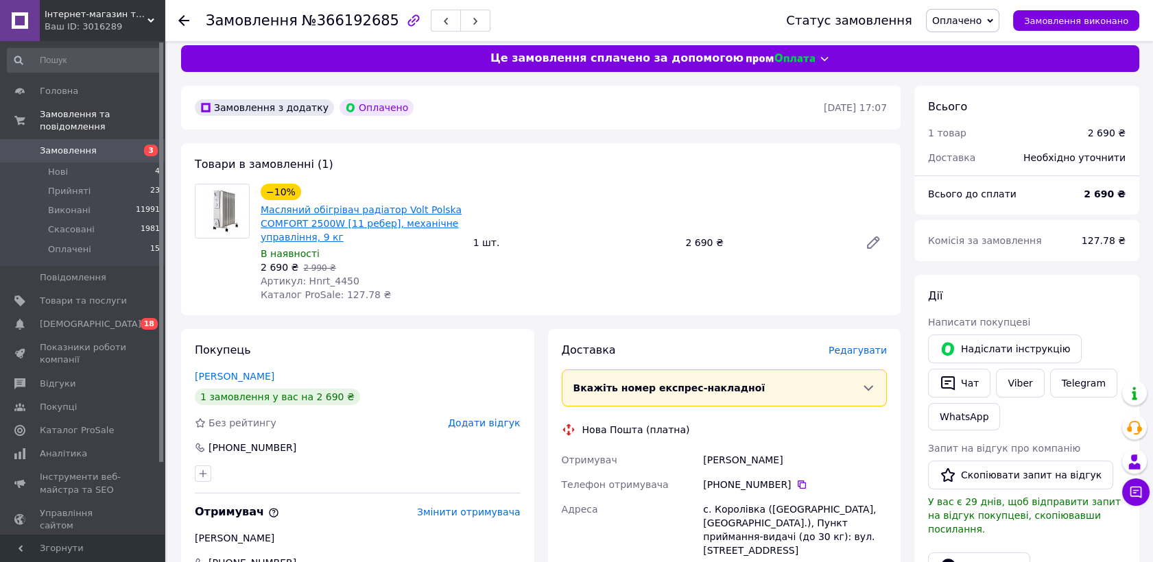
click at [378, 216] on link "Масляний обігрівач радіатор Volt Polska COMFORT 2500W [11 ребер], механічне упр…" at bounding box center [361, 223] width 201 height 38
click at [843, 348] on span "Редагувати" at bounding box center [857, 350] width 58 height 11
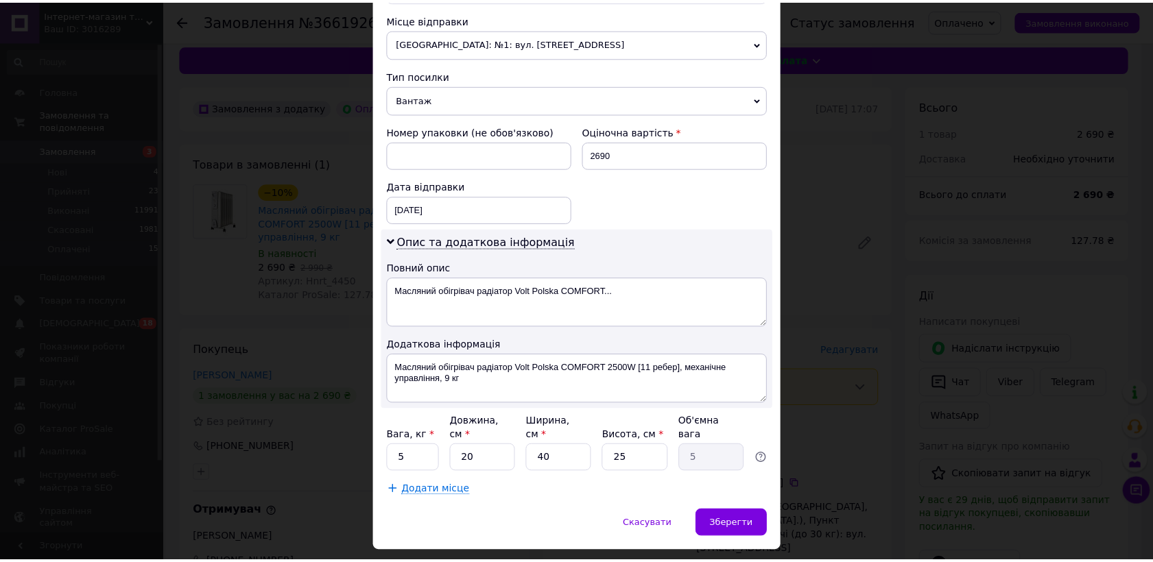
scroll to position [499, 0]
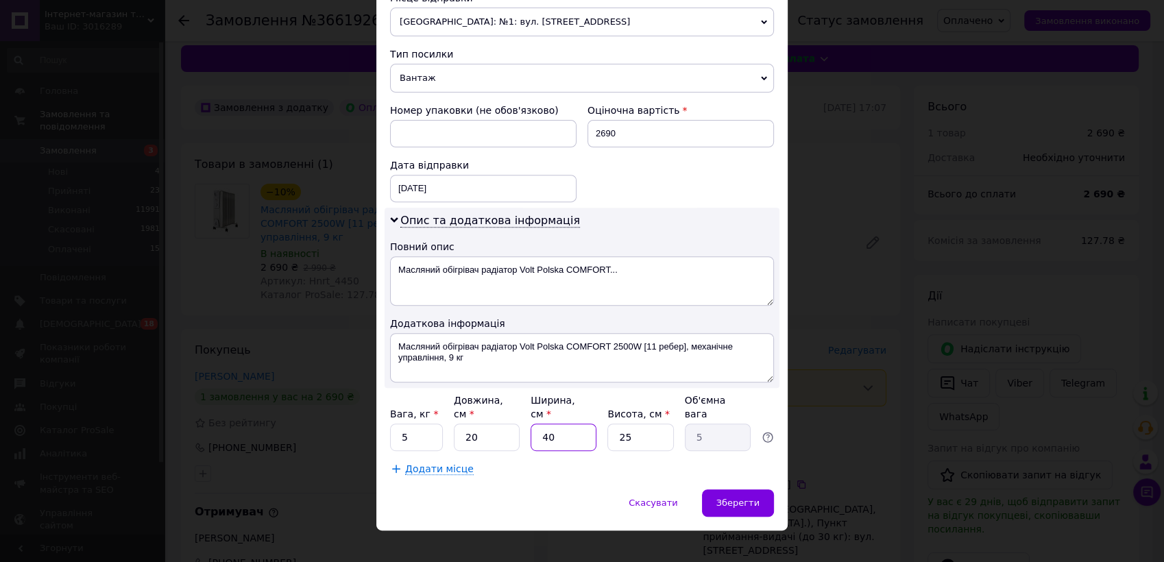
drag, startPoint x: 538, startPoint y: 420, endPoint x: 564, endPoint y: 422, distance: 26.8
click at [564, 424] on input "40" at bounding box center [564, 437] width 66 height 27
type input "5"
type input "0.63"
type input "55"
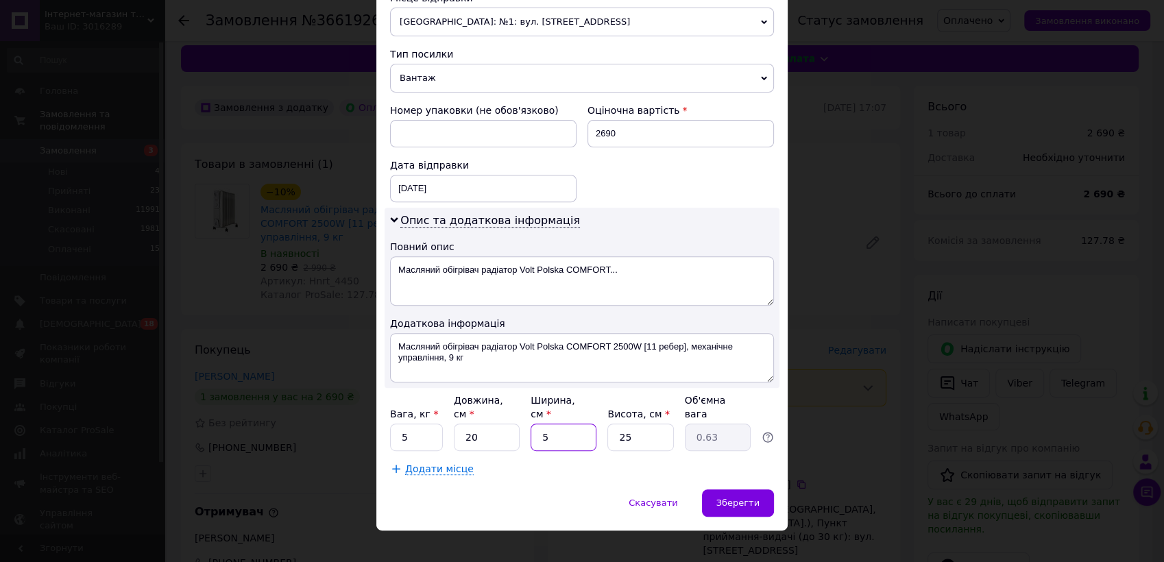
type input "6.88"
type input "55"
drag, startPoint x: 625, startPoint y: 422, endPoint x: 641, endPoint y: 422, distance: 15.8
click at [641, 424] on input "25" at bounding box center [641, 437] width 66 height 27
type input "4"
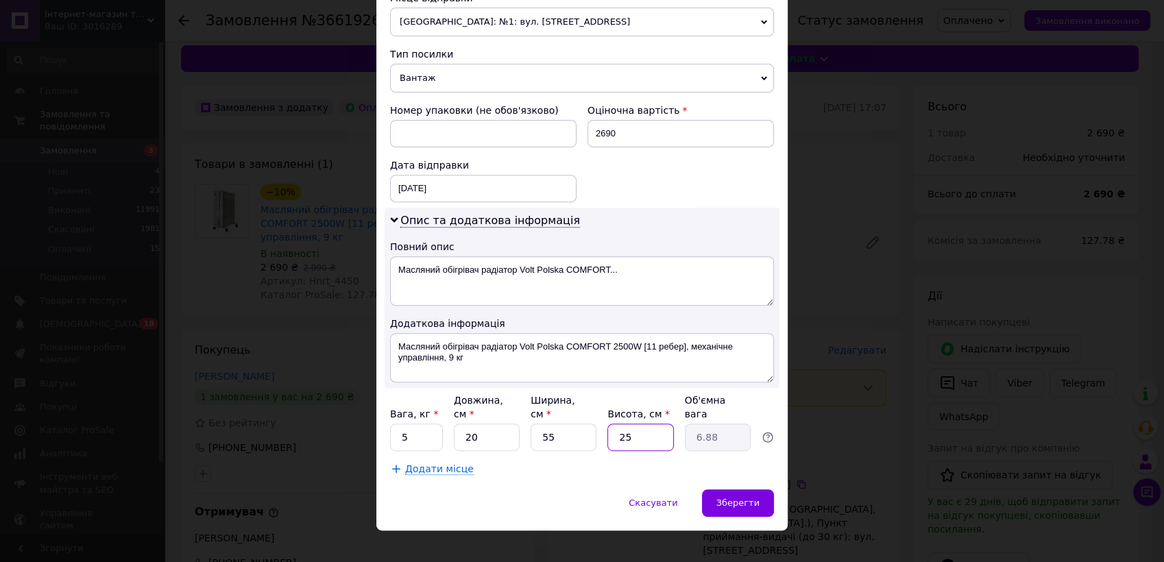
type input "1.1"
type input "48"
type input "13.2"
type input "48"
drag, startPoint x: 414, startPoint y: 425, endPoint x: 400, endPoint y: 425, distance: 13.0
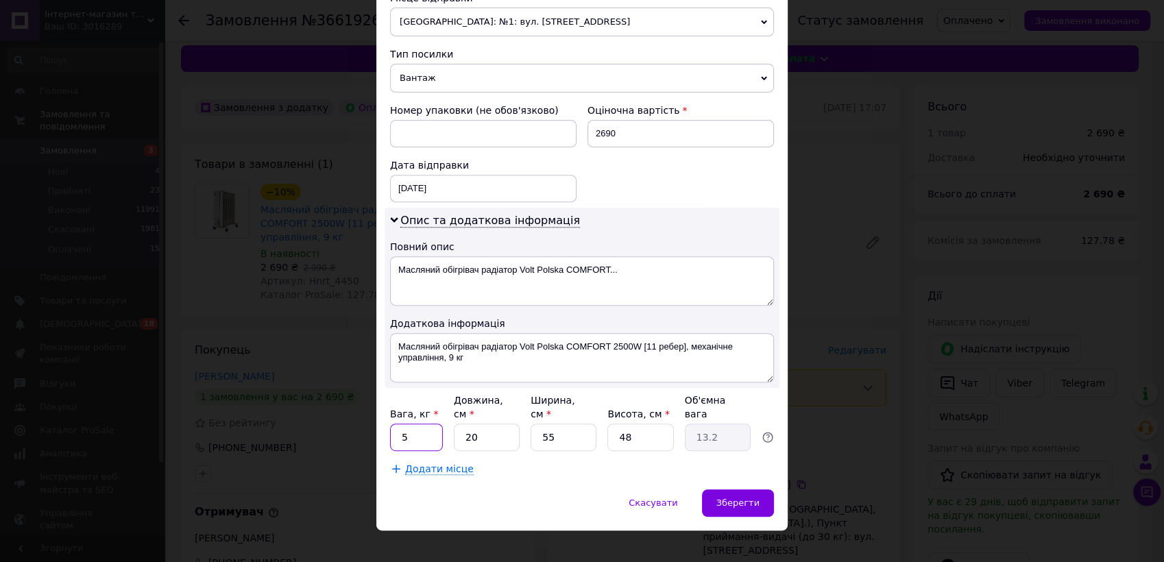
click at [400, 425] on input "5" at bounding box center [416, 437] width 53 height 27
type input "9"
click at [741, 498] on span "Зберегти" at bounding box center [738, 503] width 43 height 10
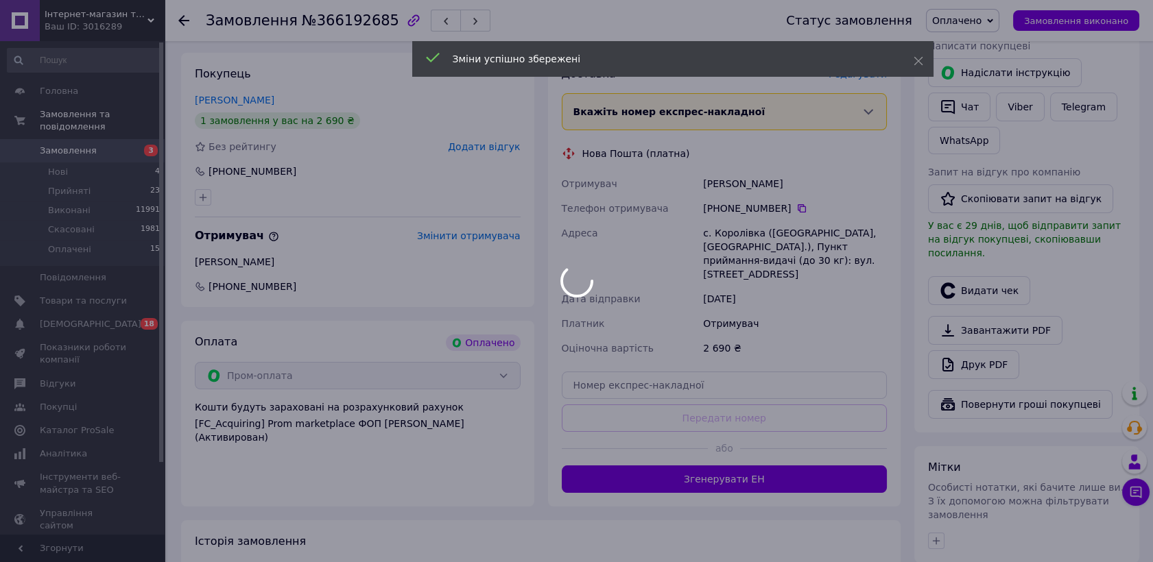
scroll to position [390, 0]
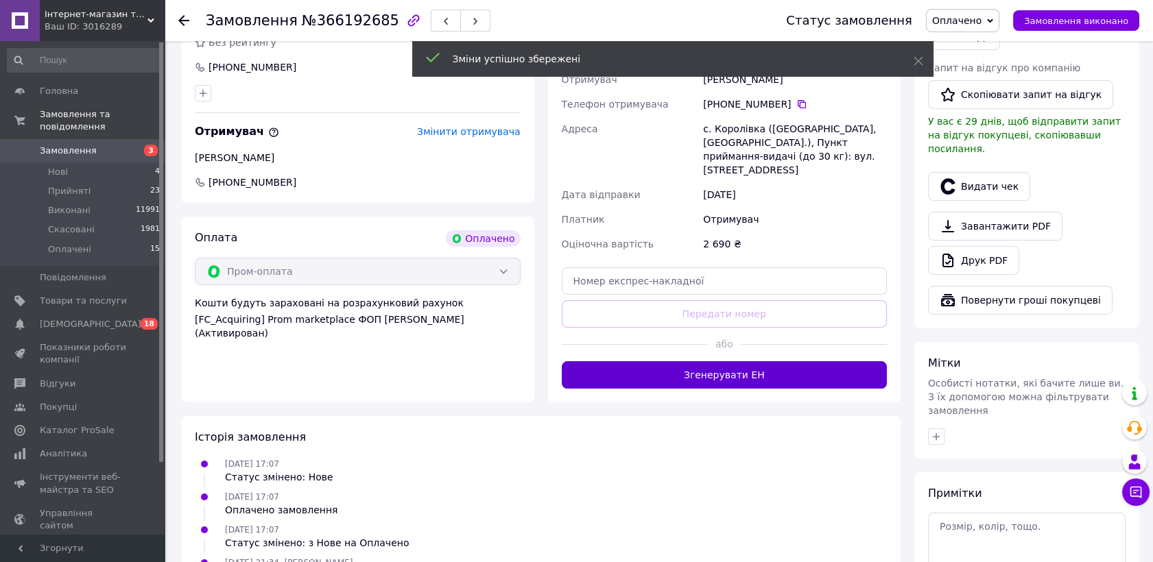
click at [753, 371] on button "Згенерувати ЕН" at bounding box center [725, 374] width 326 height 27
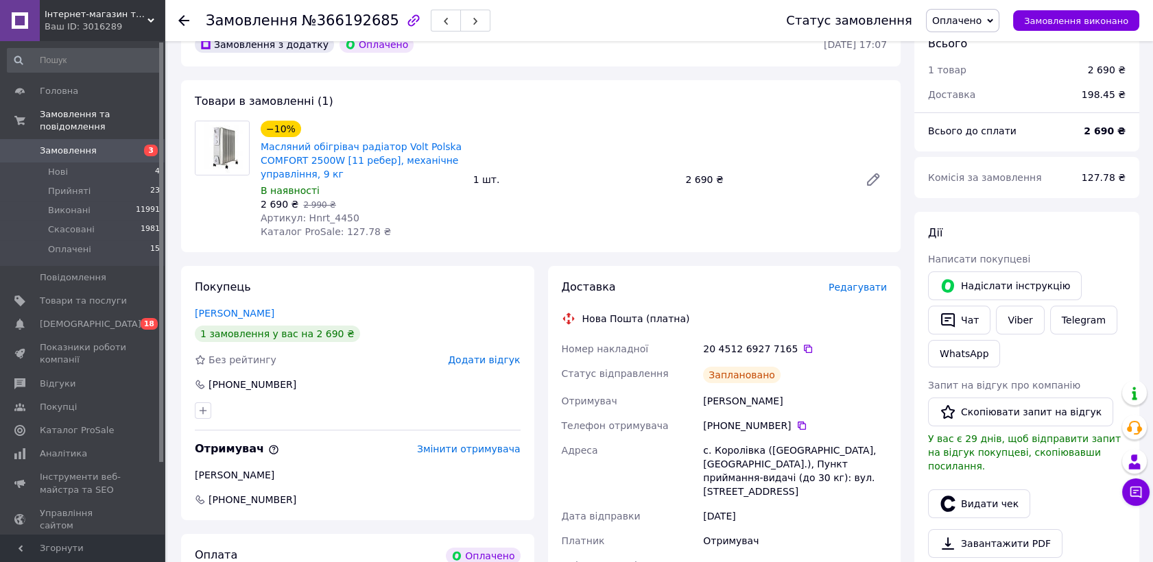
scroll to position [162, 0]
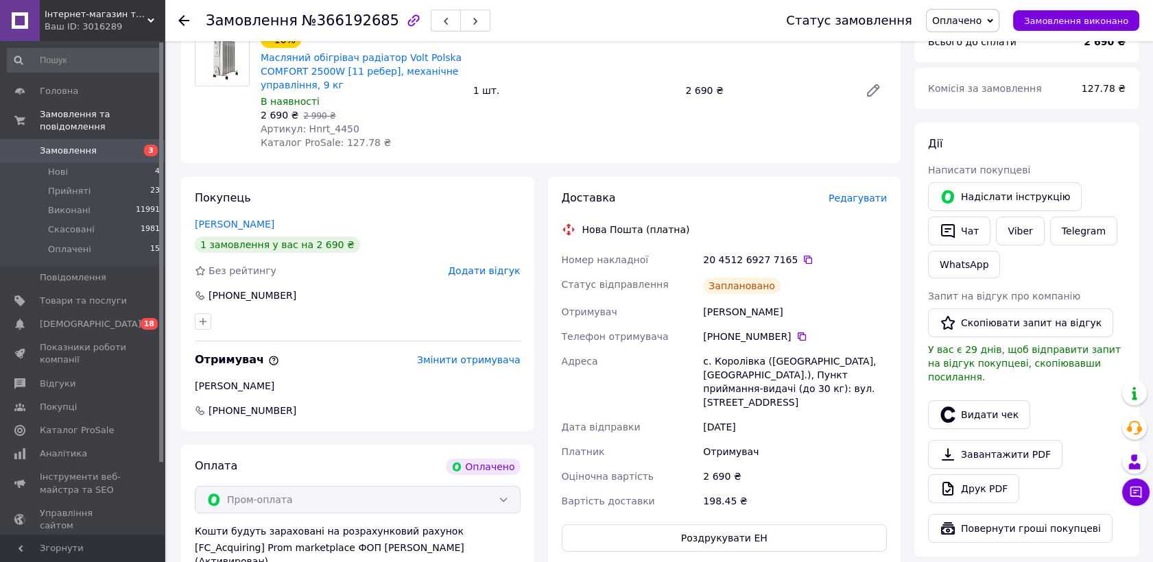
click at [123, 139] on link "Замовлення 3" at bounding box center [84, 150] width 168 height 23
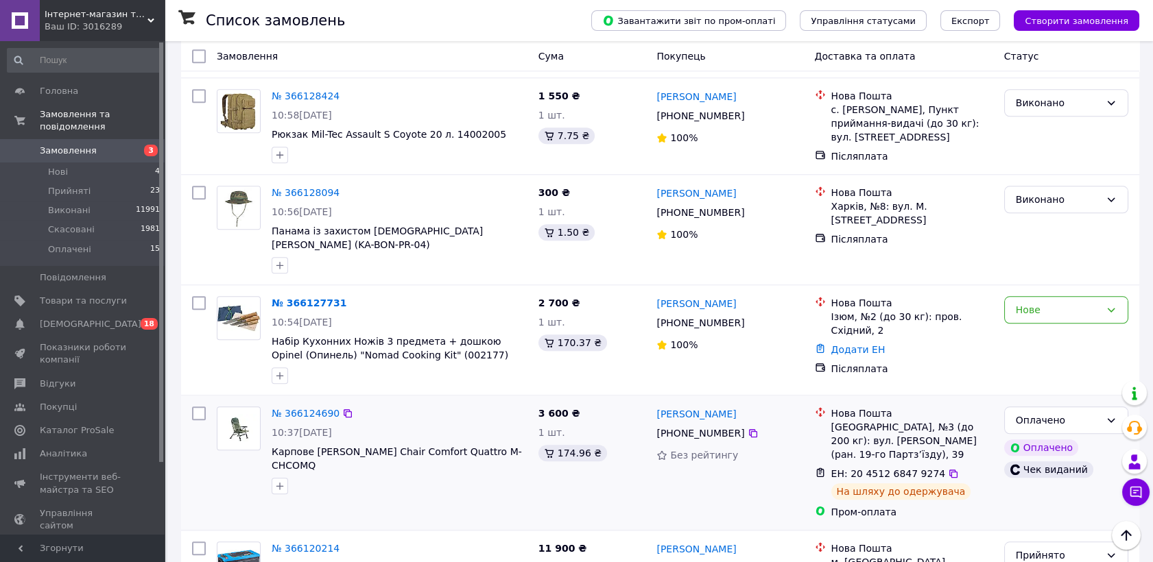
scroll to position [2895, 0]
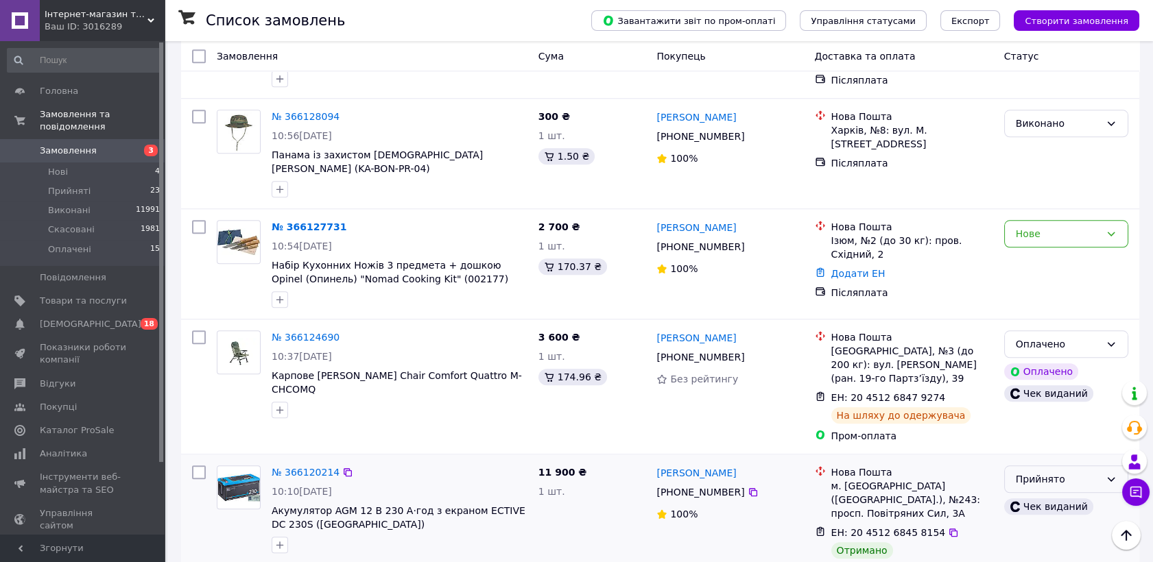
click at [1040, 472] on div "Прийнято" at bounding box center [1058, 479] width 84 height 15
click at [1034, 291] on li "Виконано" at bounding box center [1066, 290] width 123 height 25
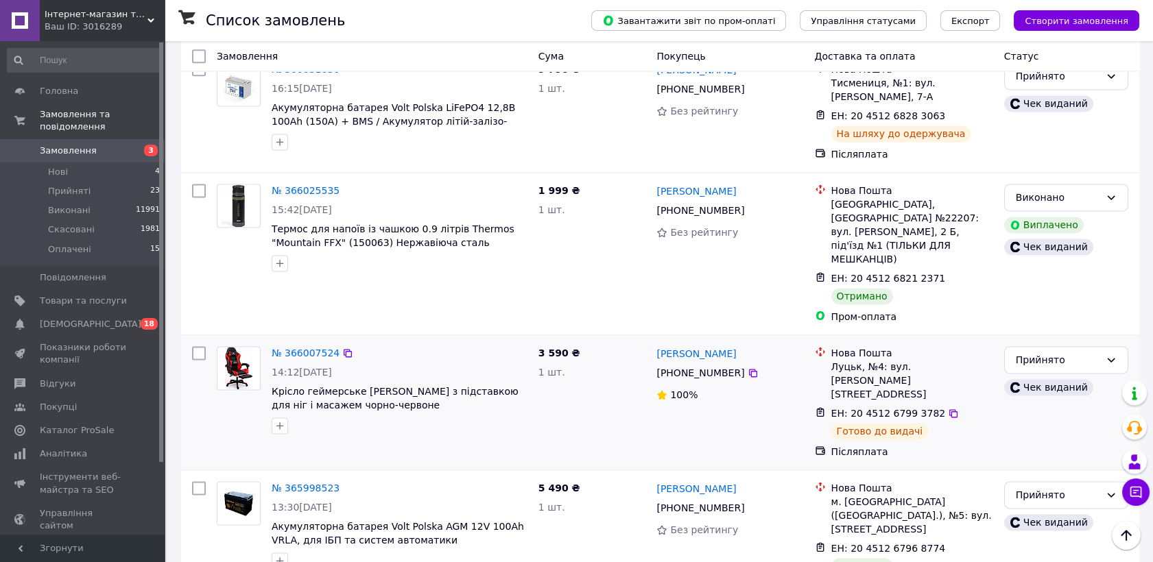
scroll to position [3809, 0]
click at [1081, 487] on div "Прийнято" at bounding box center [1058, 494] width 84 height 15
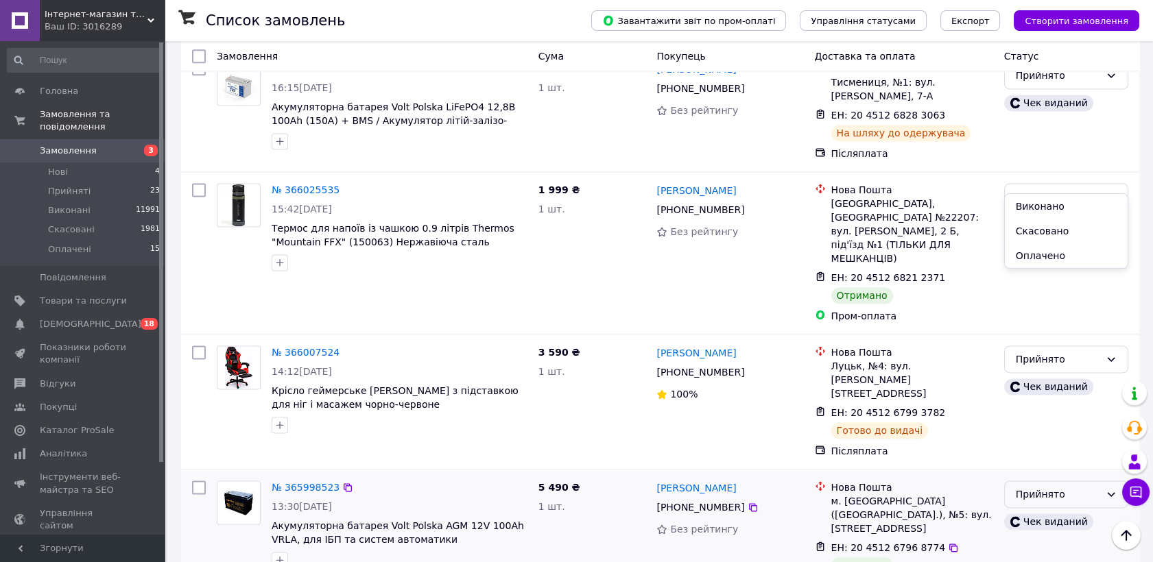
click at [1067, 200] on li "Виконано" at bounding box center [1066, 206] width 123 height 25
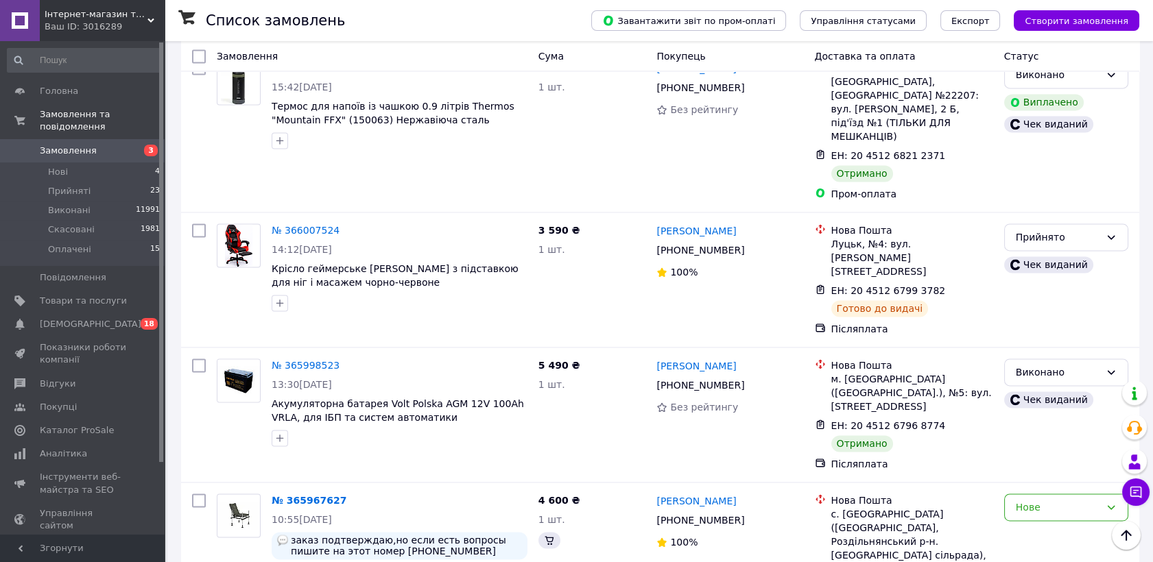
scroll to position [4038, 0]
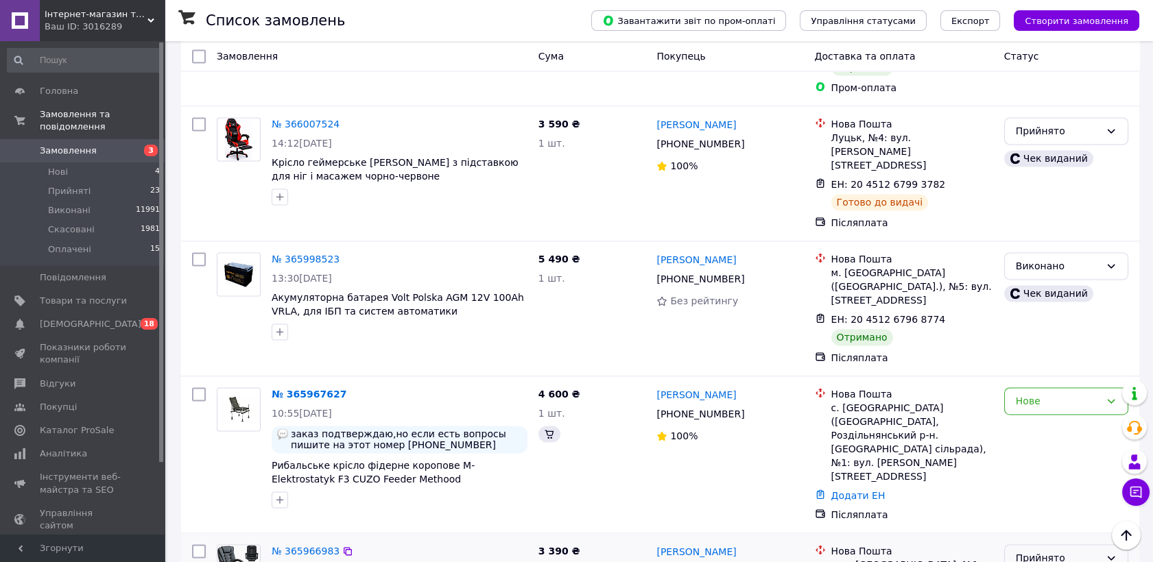
click at [1055, 551] on div "Прийнято" at bounding box center [1058, 558] width 84 height 15
click at [1061, 238] on li "Виконано" at bounding box center [1066, 242] width 123 height 25
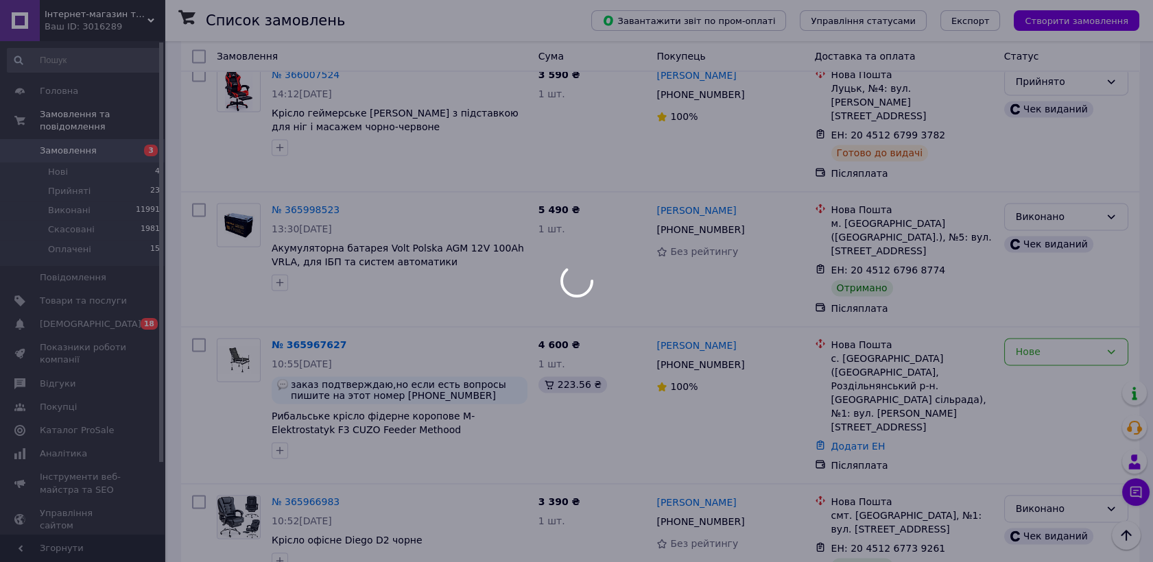
scroll to position [4115, 0]
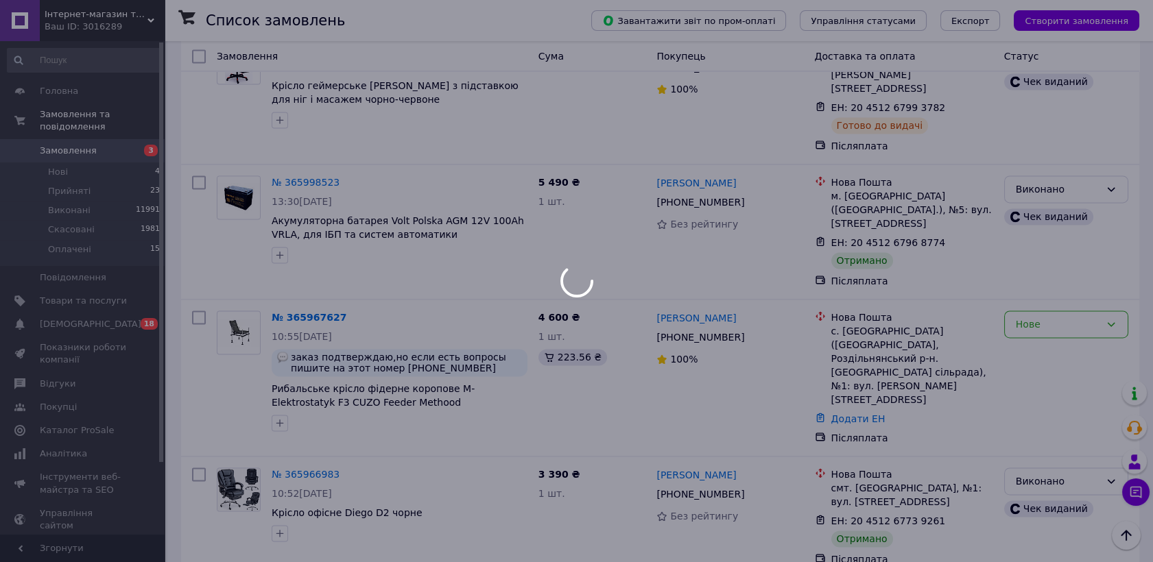
click at [1088, 252] on div at bounding box center [576, 281] width 1153 height 562
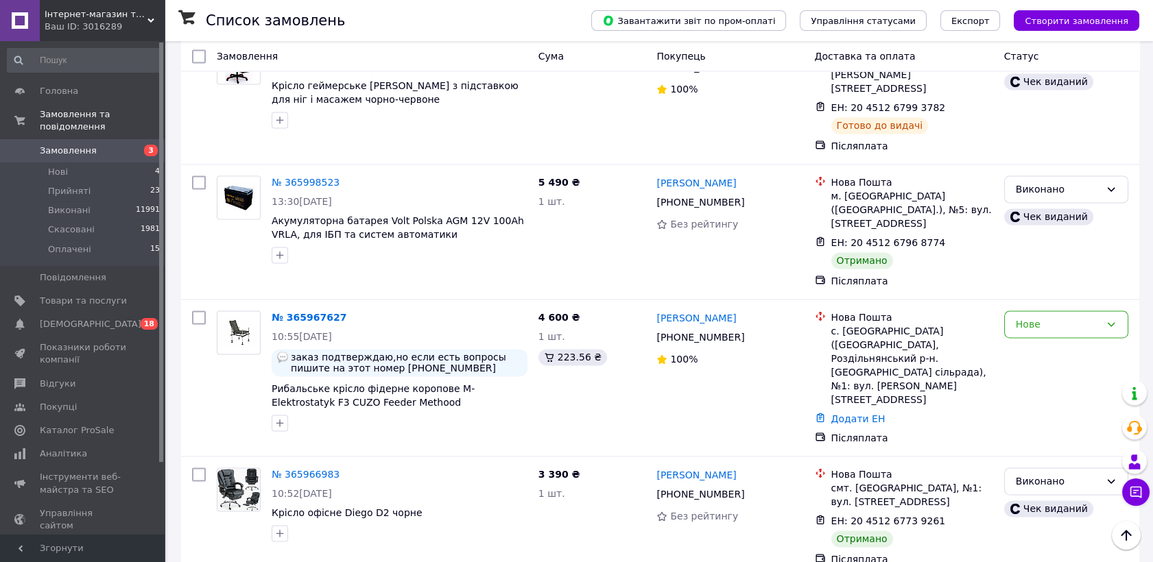
click at [1081, 285] on li "Виконано" at bounding box center [1066, 288] width 123 height 25
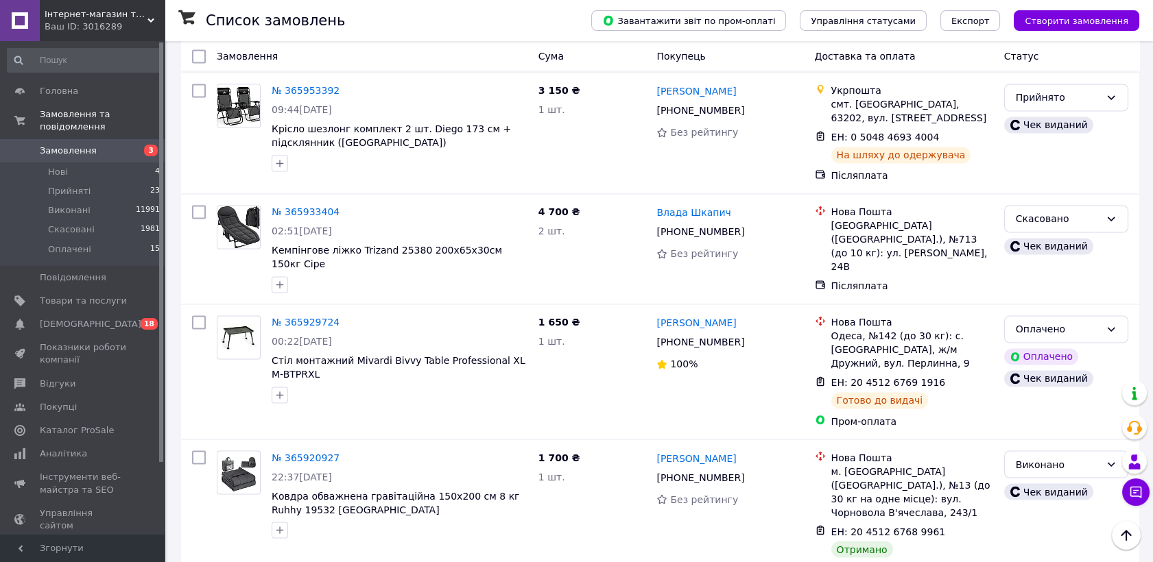
scroll to position [4877, 0]
click at [1062, 252] on li "Виконано" at bounding box center [1066, 256] width 123 height 25
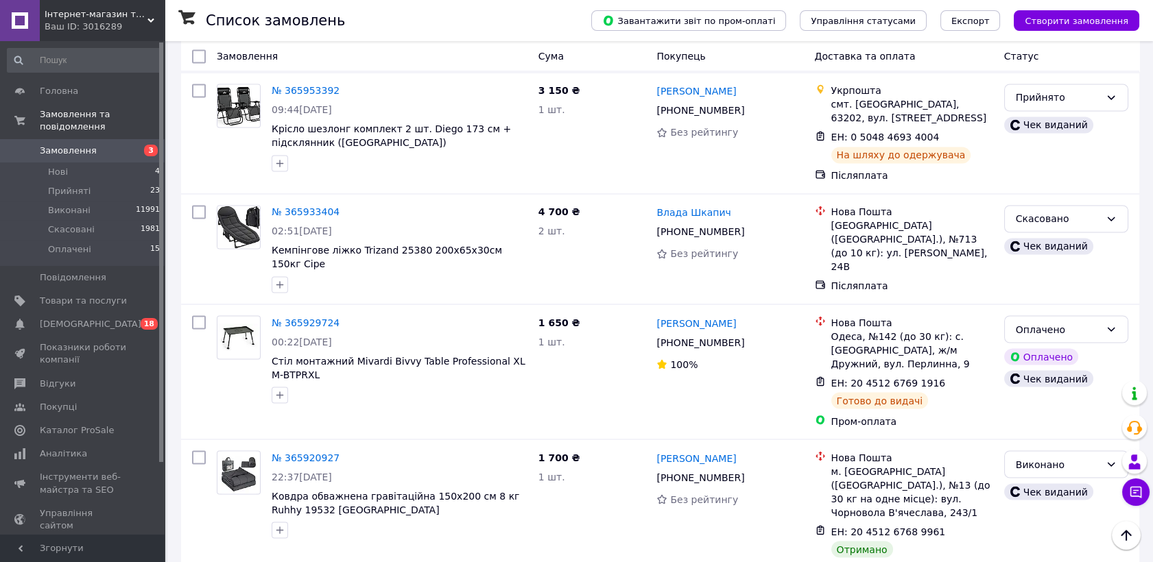
click at [1069, 380] on li "Виконано" at bounding box center [1066, 378] width 123 height 25
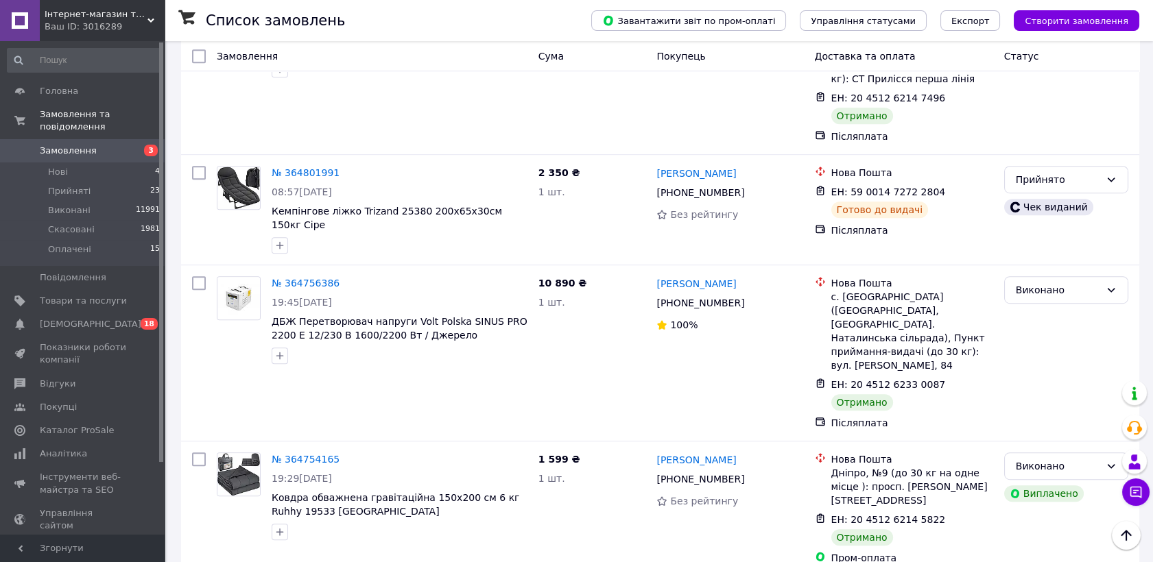
scroll to position [12042, 0]
click at [86, 139] on link "Замовлення 3" at bounding box center [84, 150] width 168 height 23
click at [95, 145] on span "Замовлення" at bounding box center [83, 151] width 87 height 12
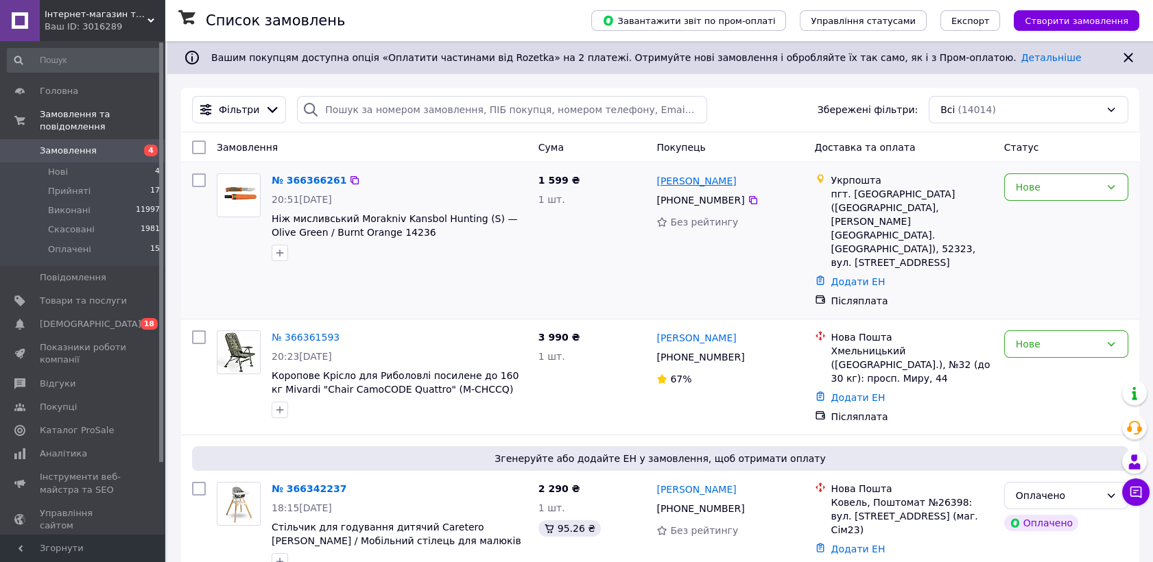
click at [698, 184] on link "[PERSON_NAME]" at bounding box center [696, 181] width 80 height 14
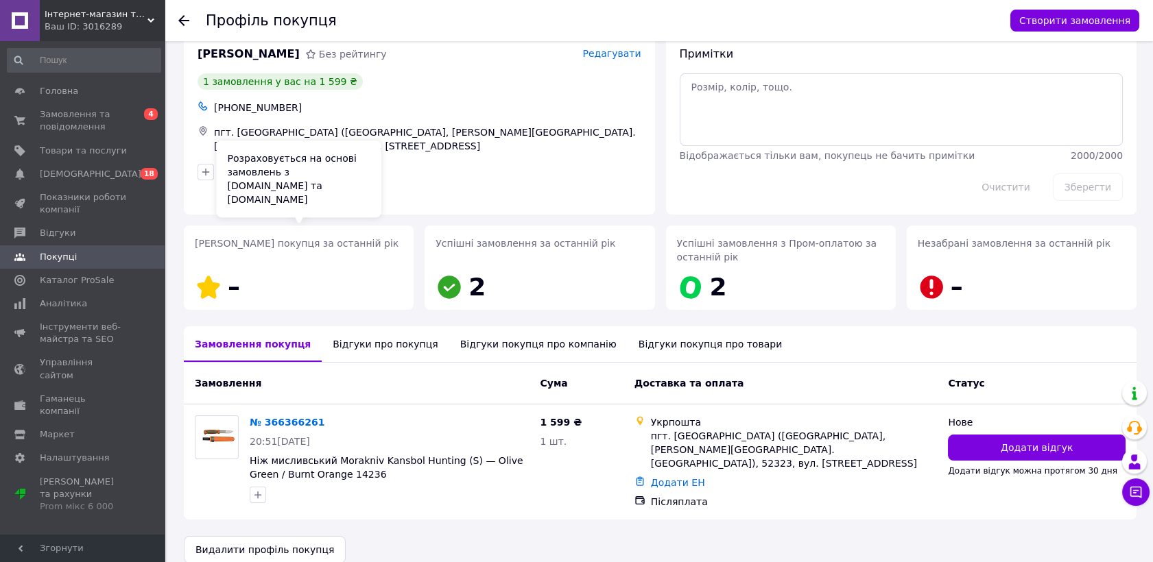
scroll to position [36, 0]
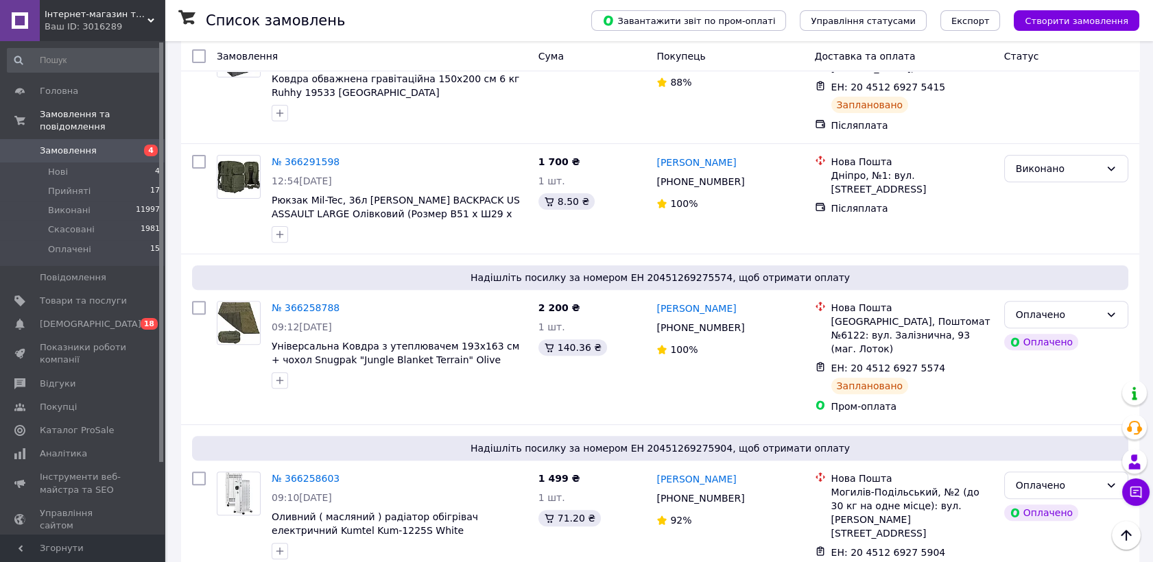
scroll to position [686, 0]
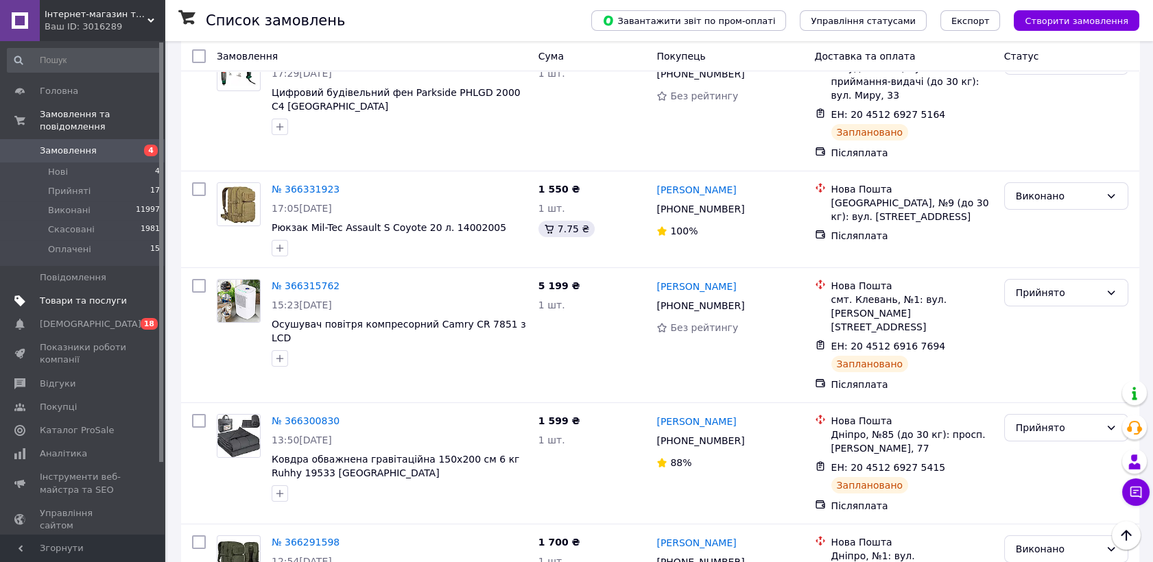
click at [62, 295] on span "Товари та послуги" at bounding box center [83, 301] width 87 height 12
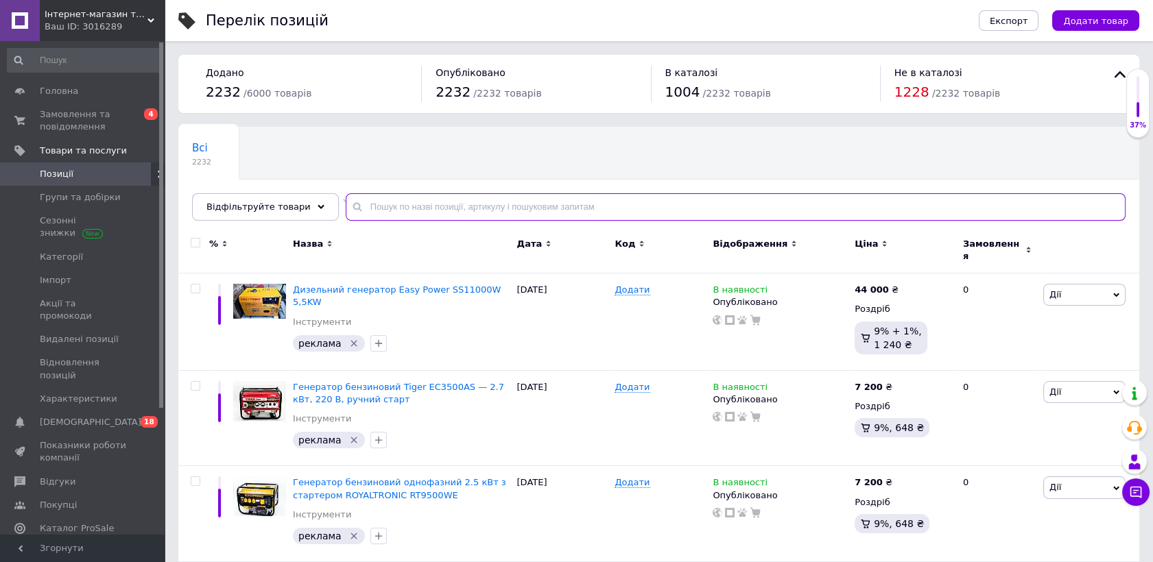
paste input "Зарядная станция LOMBINI S1500 — 3000 Вт, LiFePO4, 1008 Вт·ч"
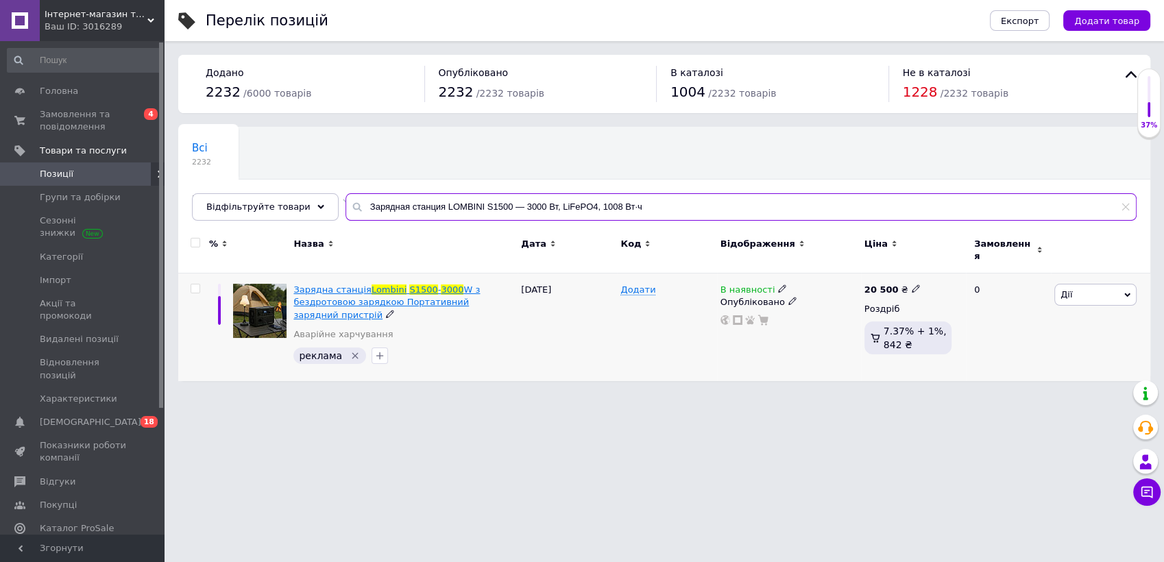
type input "Зарядная станция LOMBINI S1500 — 3000 Вт, LiFePO4, 1008 Вт·ч"
click at [333, 285] on span "Зарядна станція" at bounding box center [332, 290] width 77 height 10
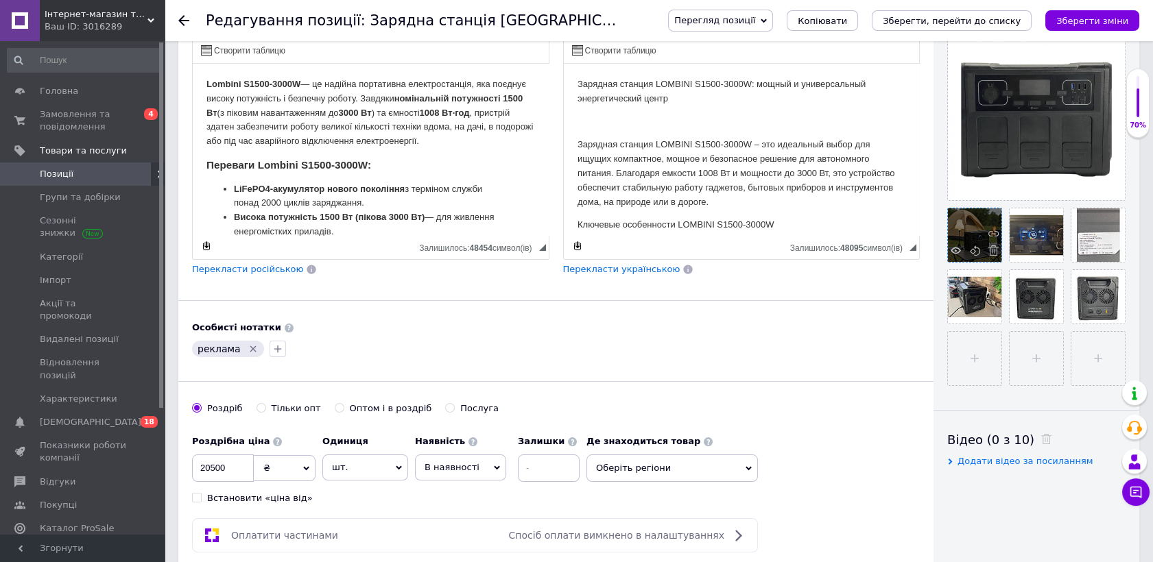
scroll to position [228, 0]
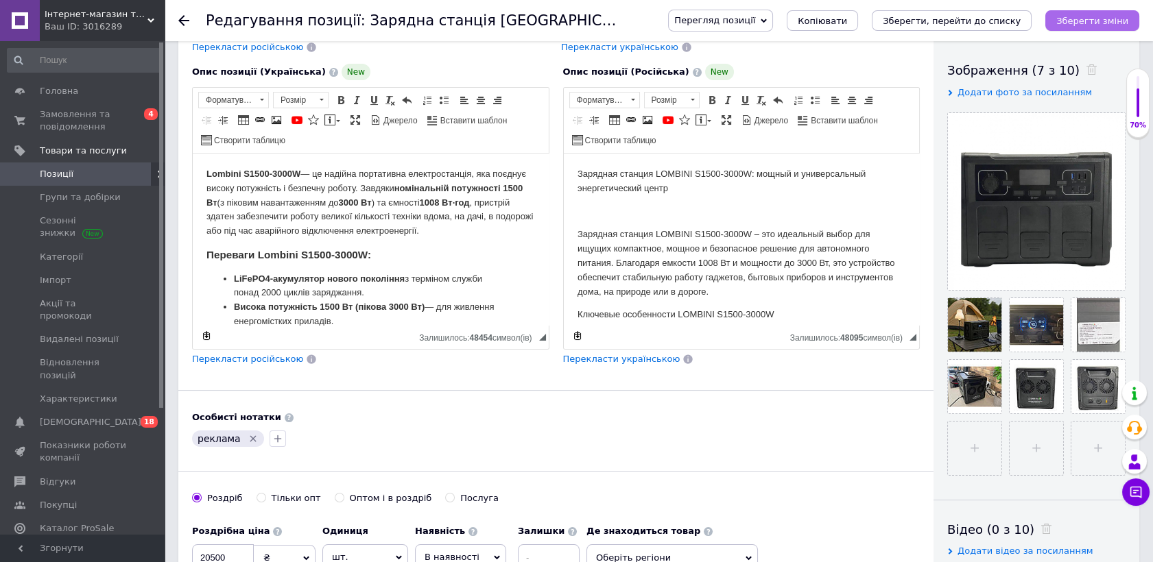
click at [1082, 19] on icon "Зберегти зміни" at bounding box center [1092, 21] width 72 height 10
click at [49, 85] on span "Головна" at bounding box center [59, 91] width 38 height 12
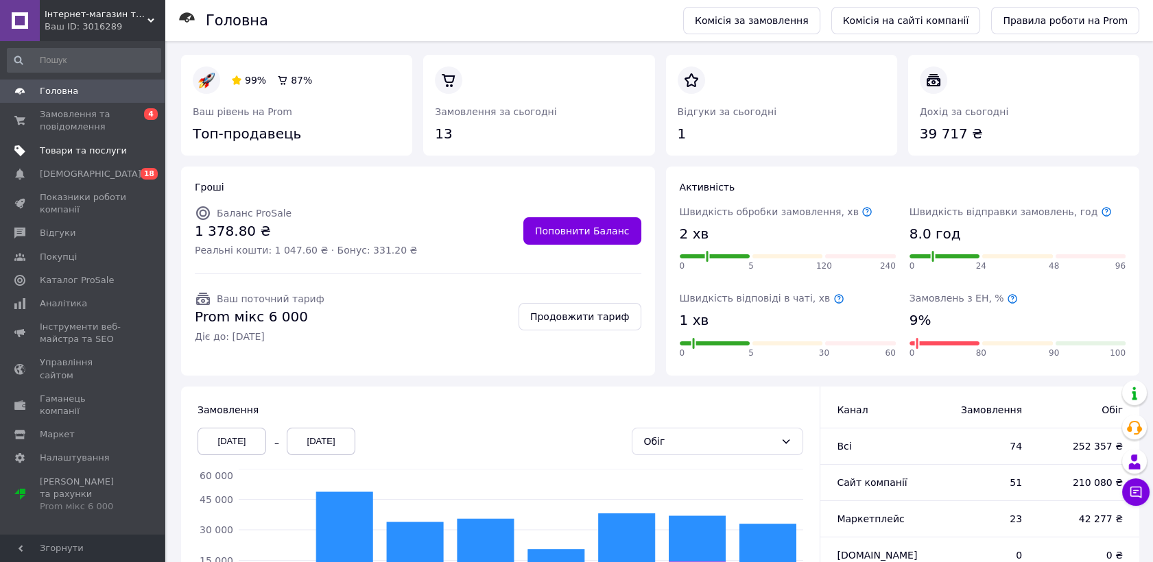
click at [60, 151] on span "Товари та послуги" at bounding box center [83, 151] width 87 height 12
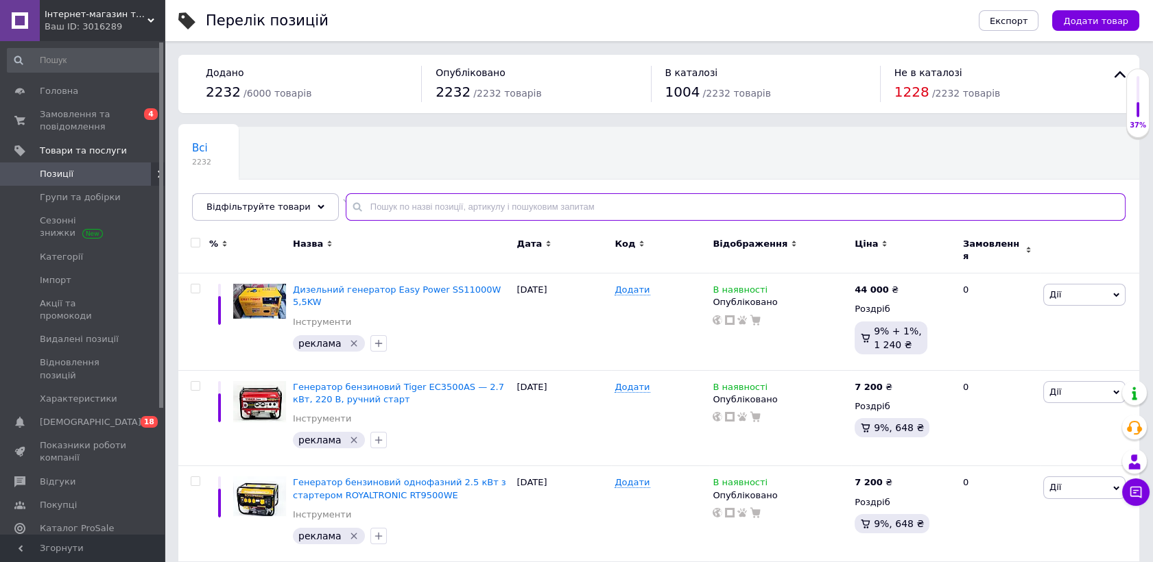
click at [464, 202] on input "text" at bounding box center [736, 206] width 780 height 27
paste input "4666"
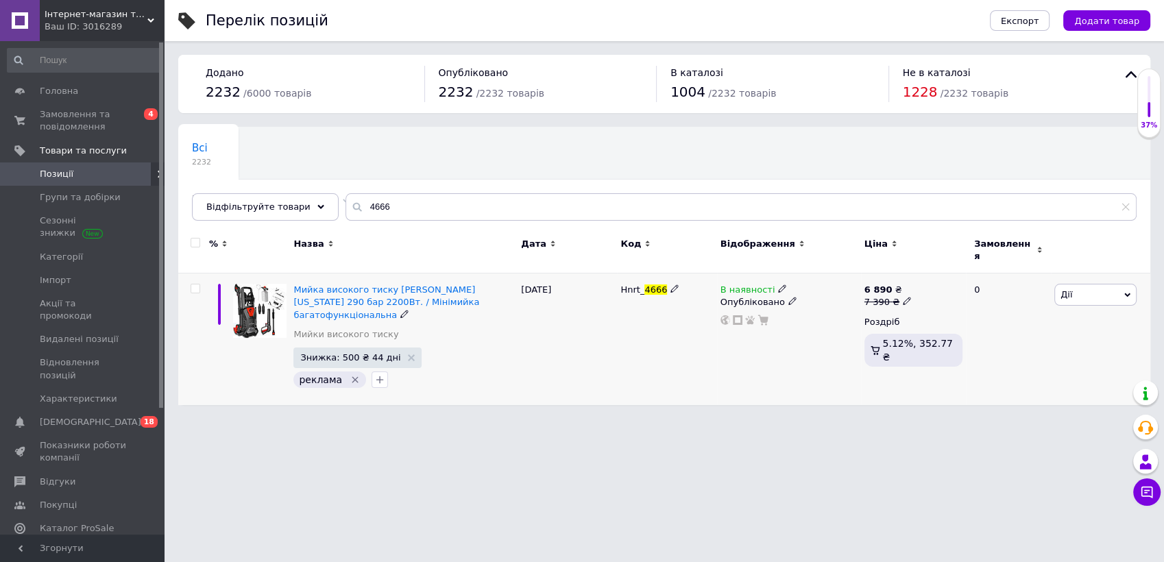
click at [772, 274] on div "В наявності Опубліковано" at bounding box center [789, 340] width 144 height 132
click at [778, 285] on use at bounding box center [782, 289] width 8 height 8
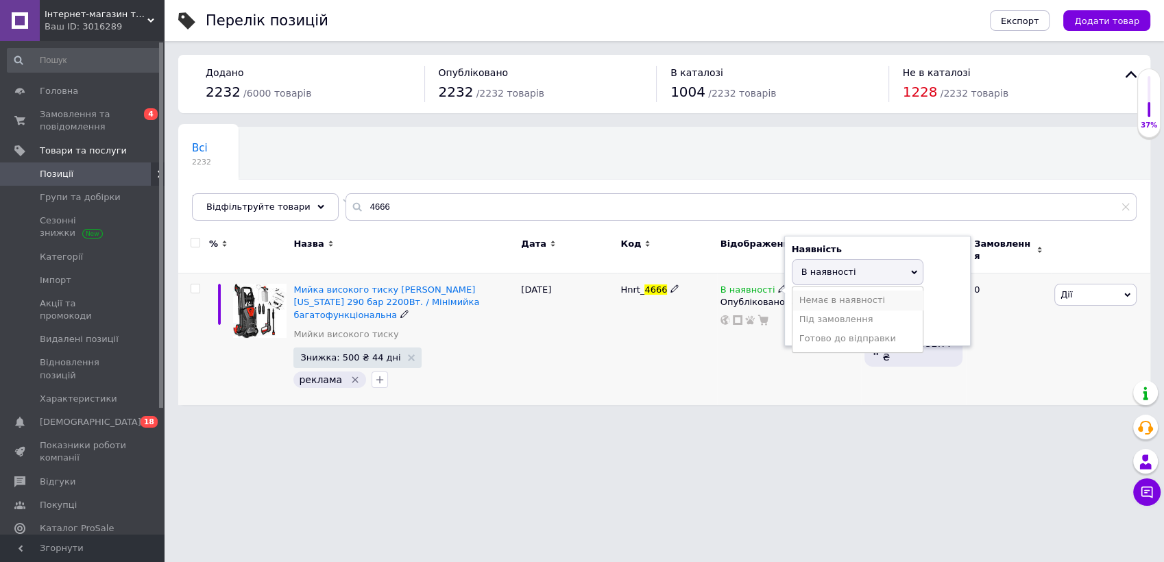
click at [815, 291] on li "Немає в наявності" at bounding box center [858, 300] width 130 height 19
click at [766, 405] on html "Інтернет-магазин товарів для дому "МаркеТовик" Ваш ID: 3016289 Сайт Інтернет-ма…" at bounding box center [582, 209] width 1164 height 419
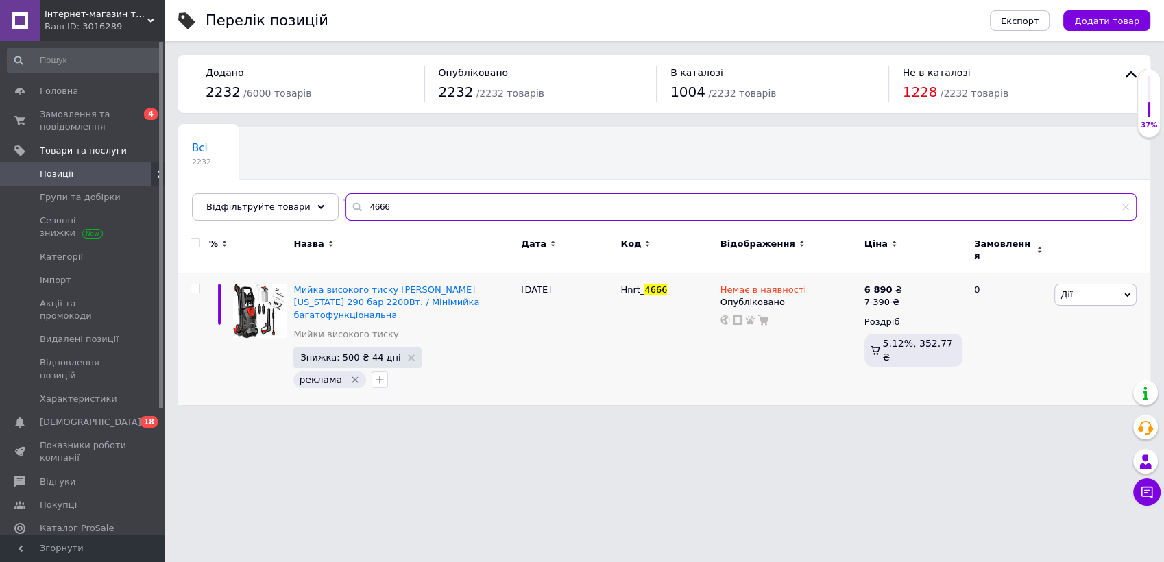
click at [369, 213] on input "4666" at bounding box center [741, 206] width 791 height 27
paste input "409"
click at [778, 285] on icon at bounding box center [782, 289] width 8 height 8
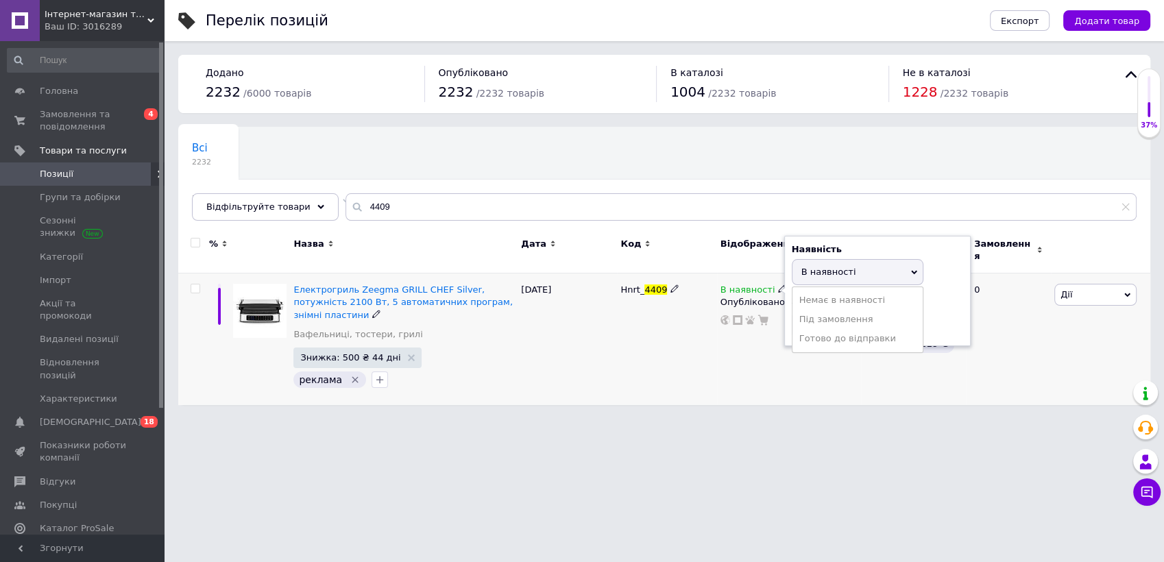
click at [802, 291] on li "Немає в наявності" at bounding box center [858, 300] width 130 height 19
click at [756, 370] on div "В наявності Наявність Немає в наявності В наявності Під замовлення Готово до ві…" at bounding box center [789, 340] width 144 height 132
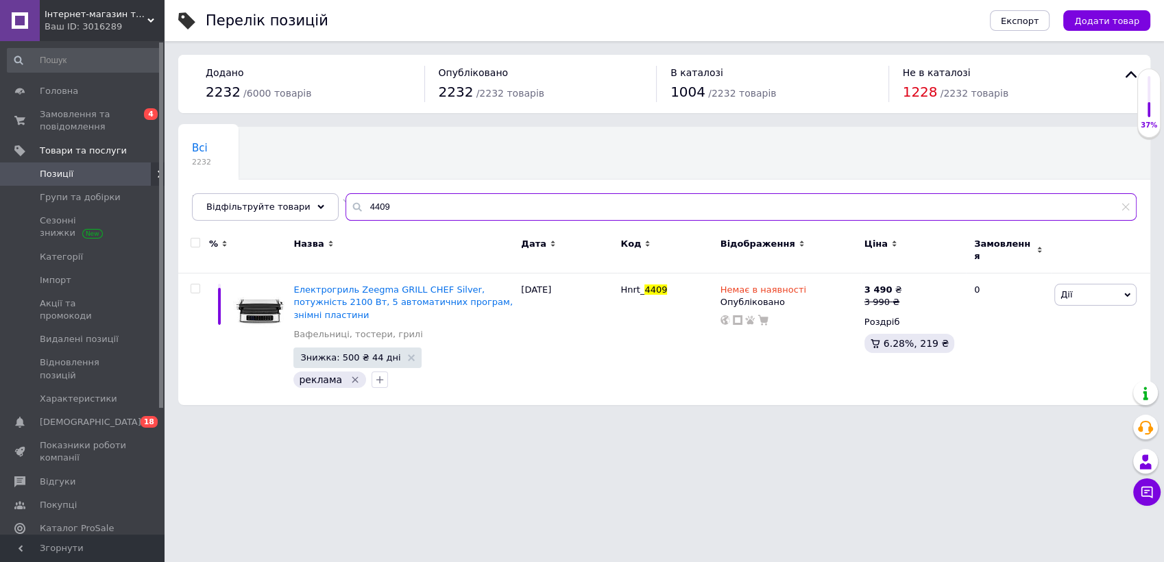
click at [513, 213] on input "4409" at bounding box center [741, 206] width 791 height 27
click at [514, 215] on input "4409" at bounding box center [741, 206] width 791 height 27
paste input "4185"
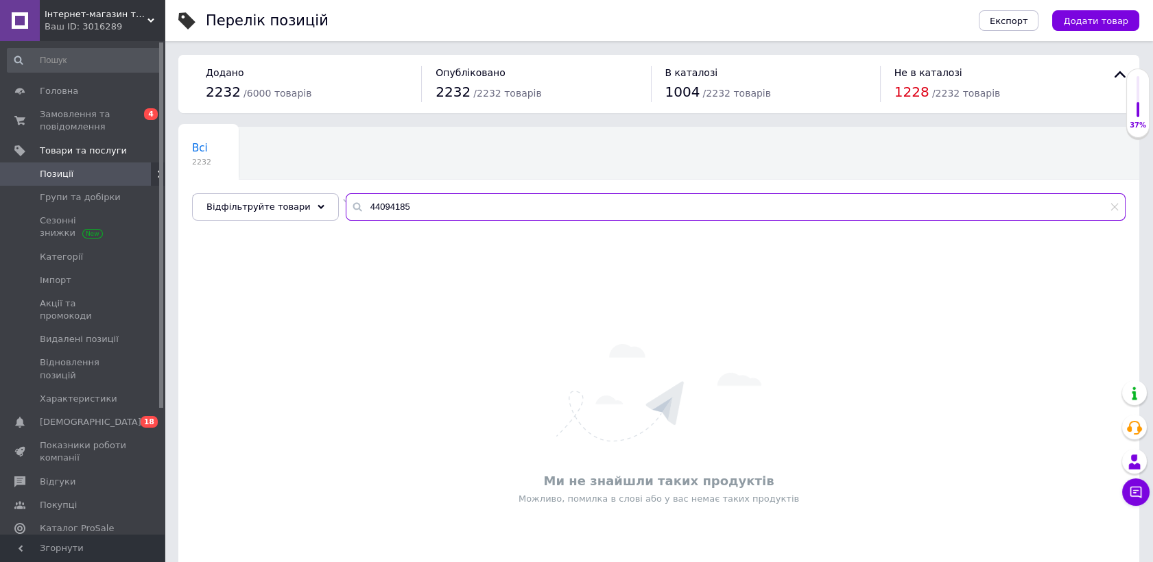
click at [437, 202] on input "44094185" at bounding box center [736, 206] width 780 height 27
click at [437, 201] on input "44094185" at bounding box center [736, 206] width 780 height 27
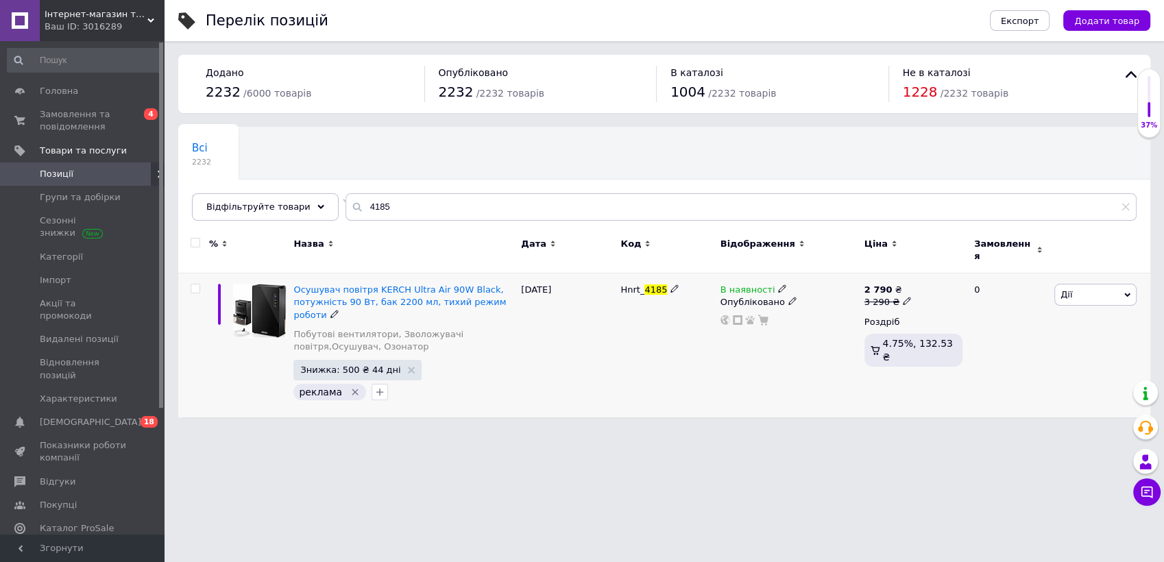
click at [778, 285] on icon at bounding box center [782, 289] width 8 height 8
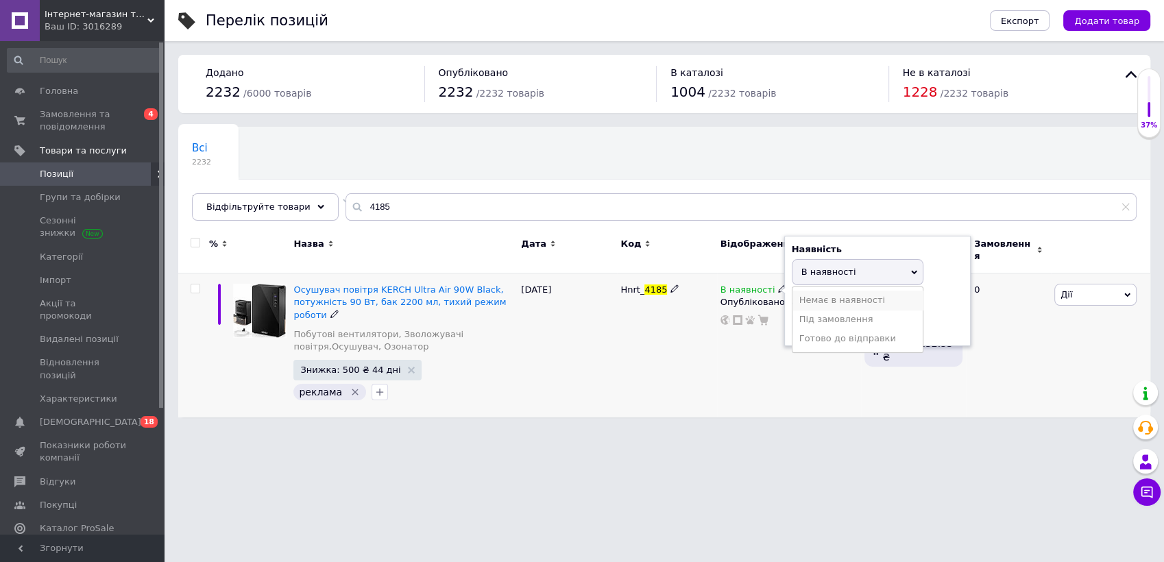
click at [798, 291] on li "Немає в наявності" at bounding box center [858, 300] width 130 height 19
click at [763, 366] on div "В наявності Наявність Немає в наявності В наявності Під замовлення Готово до ві…" at bounding box center [789, 346] width 144 height 145
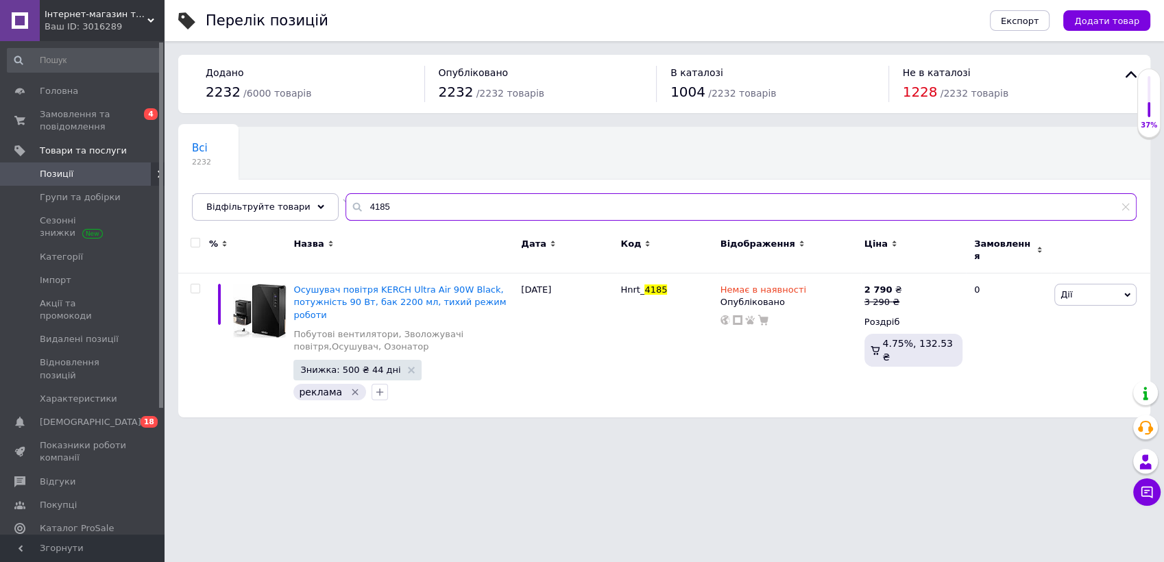
click at [381, 219] on input "4185" at bounding box center [741, 206] width 791 height 27
paste input "SVEN PS-550"
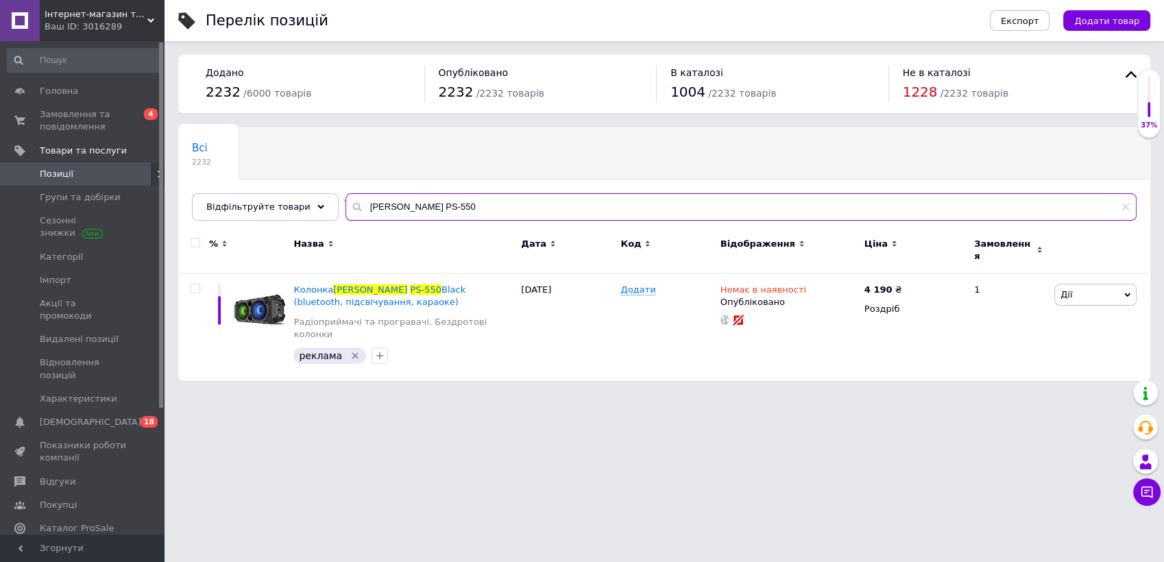
type input "SVEN PS-550"
